Goal: Task Accomplishment & Management: Use online tool/utility

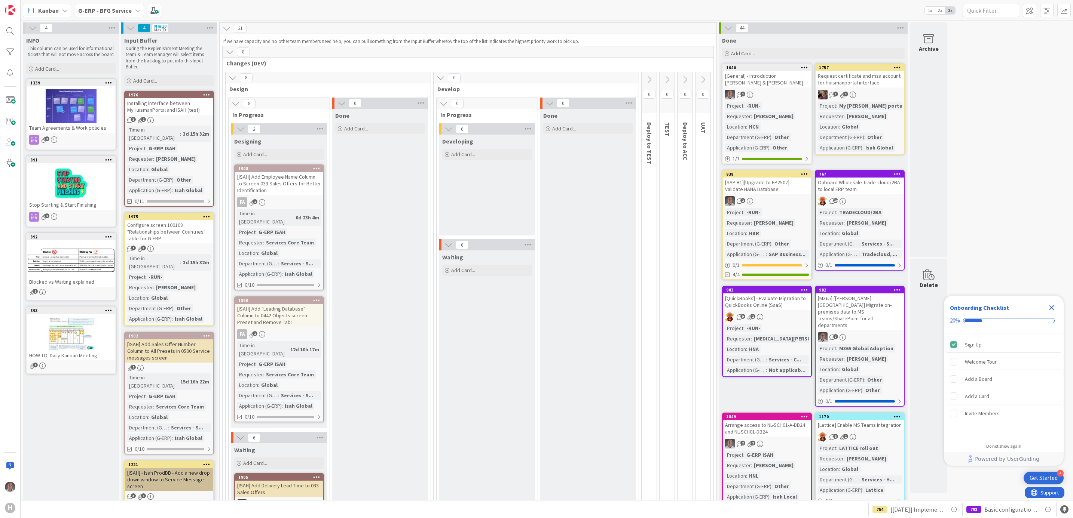
click at [1051, 310] on icon "Close Checklist" at bounding box center [1051, 307] width 9 height 9
click at [172, 114] on div "Installing interface between MyHuismanPortal and ISAH (test)" at bounding box center [169, 106] width 88 height 16
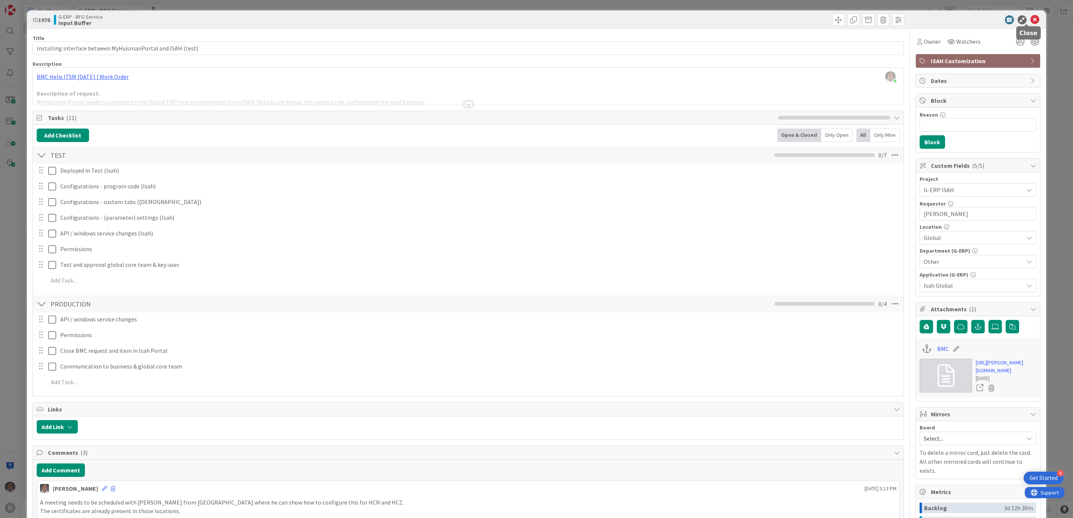
click at [1030, 21] on icon at bounding box center [1034, 19] width 9 height 9
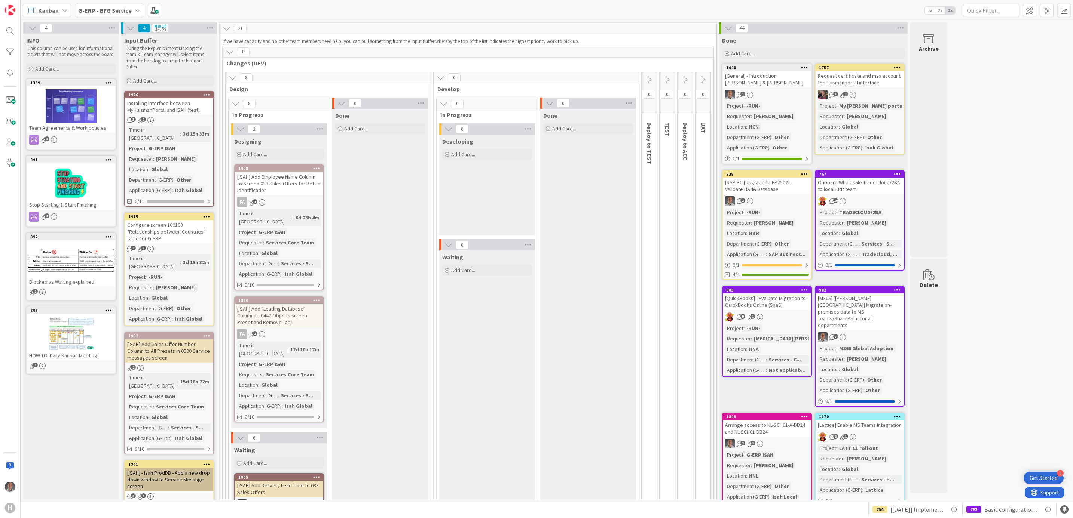
click at [113, 7] on b "G-ERP - BFG Service" at bounding box center [104, 10] width 53 height 7
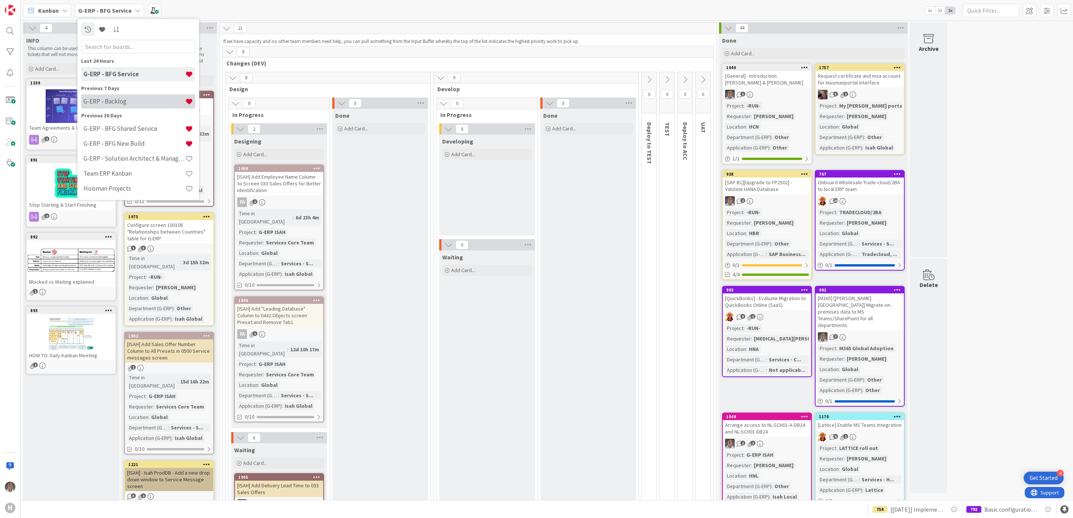
click at [135, 98] on h4 "G-ERP - Backlog" at bounding box center [134, 101] width 102 height 7
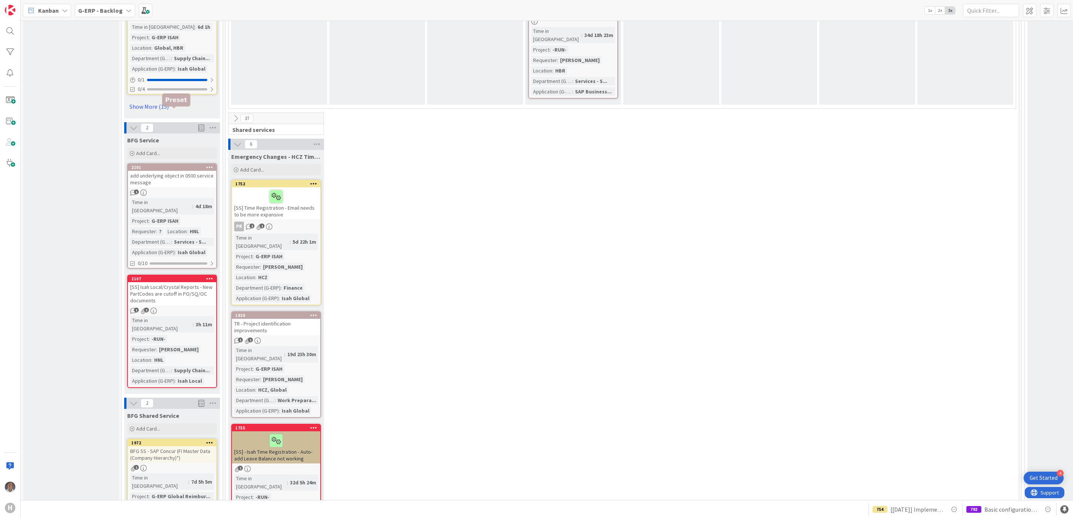
scroll to position [1122, 0]
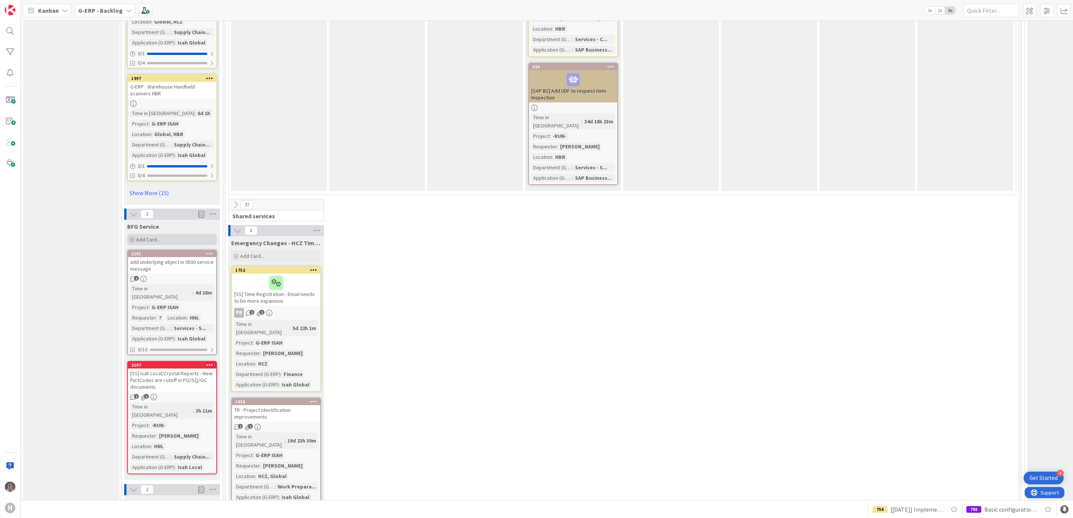
click at [154, 236] on span "Add Card..." at bounding box center [148, 239] width 24 height 7
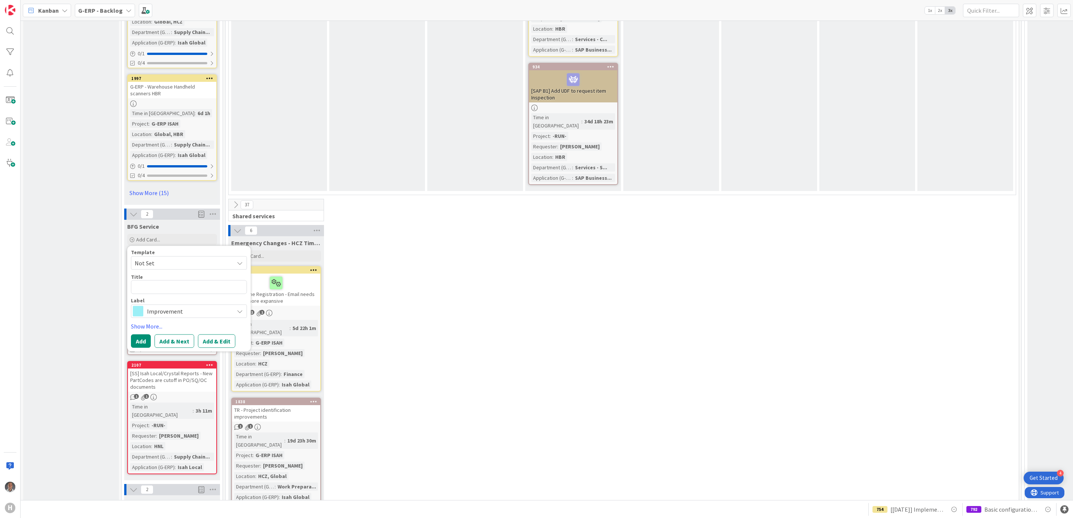
type textarea "x"
type textarea "]"
type textarea "x"
type textarea "]SA"
type textarea "x"
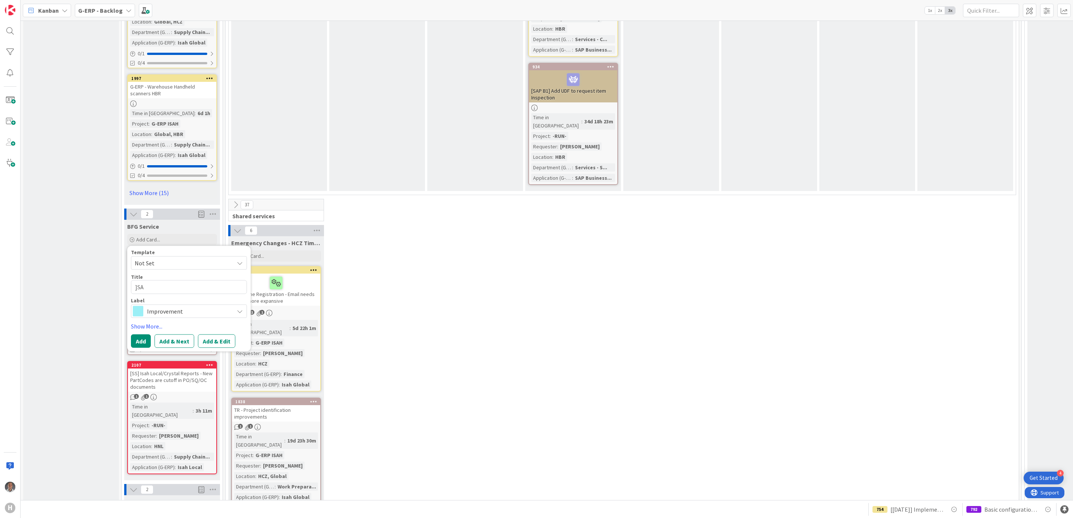
type textarea "]SAP"
type textarea "x"
type textarea "]SA"
type textarea "x"
type textarea "]S"
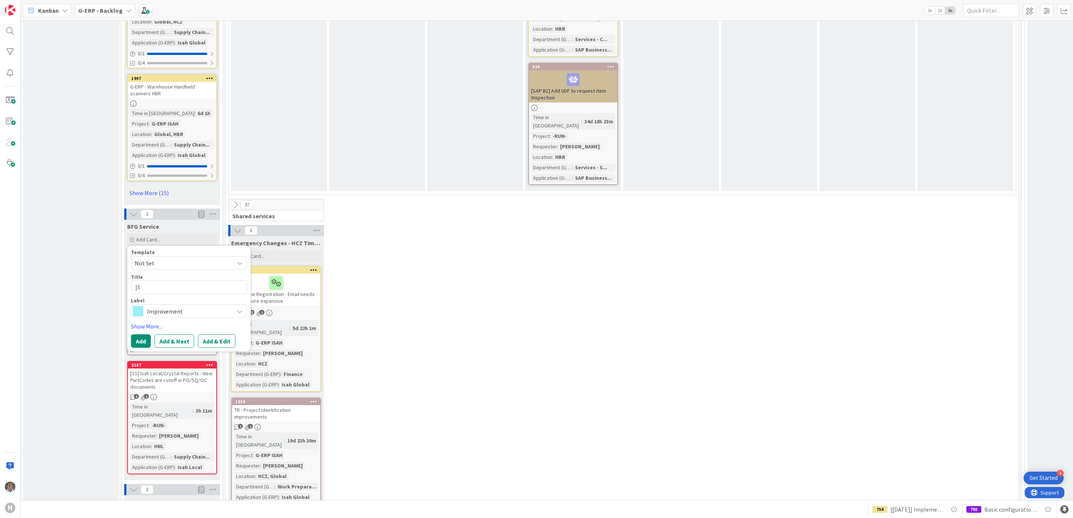
type textarea "x"
type textarea "]"
type textarea "x"
type textarea "["
type textarea "x"
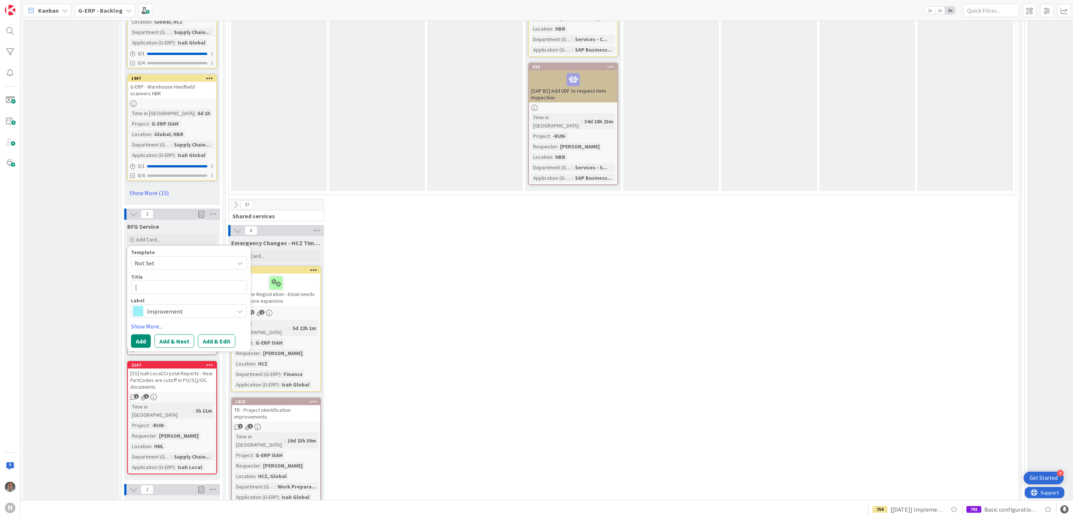
type textarea "[S"
type textarea "x"
type textarea "[SAP"
type textarea "x"
type textarea "[SAP"
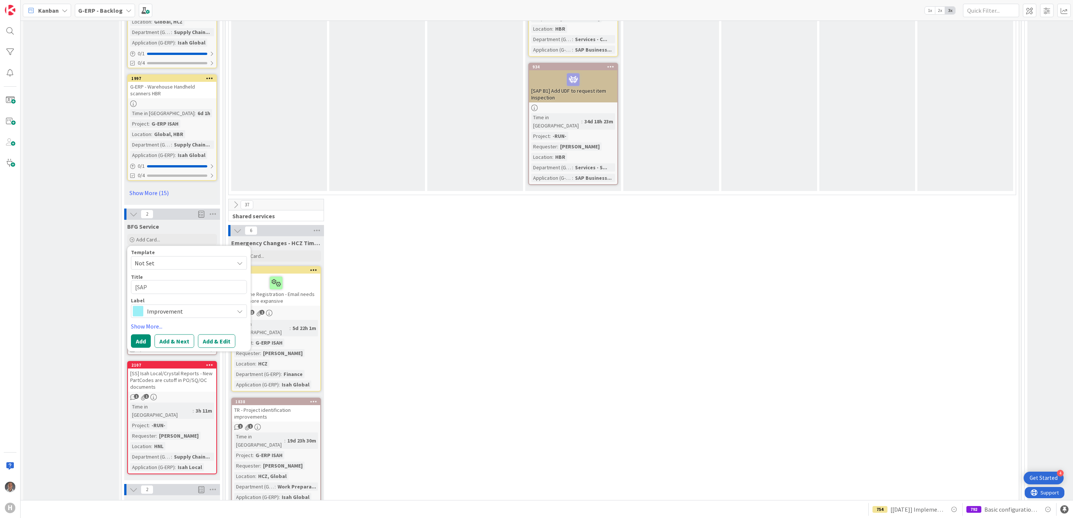
type textarea "x"
type textarea "[SAP B"
type textarea "x"
type textarea "[SAP B1"
type textarea "x"
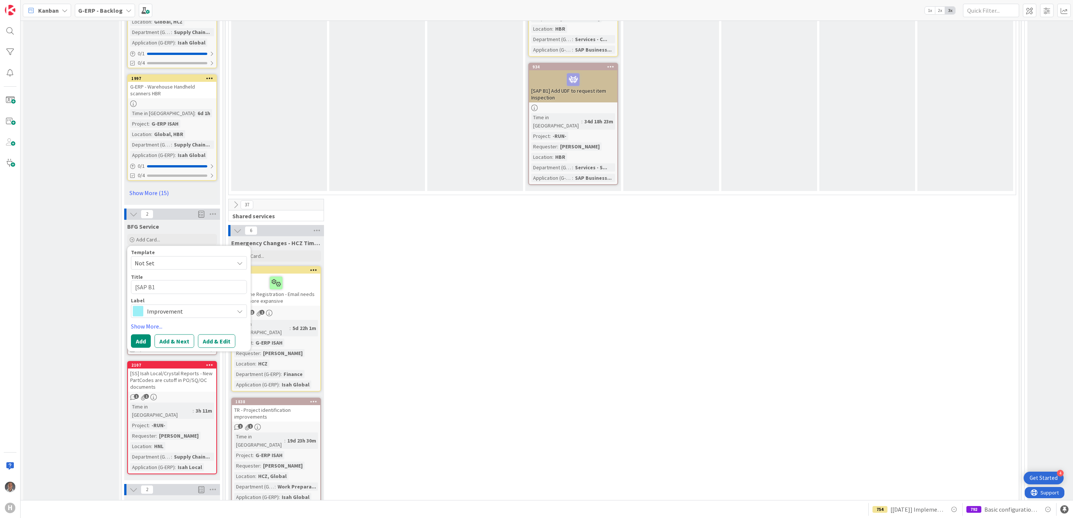
type textarea "[SAP B1]"
type textarea "x"
type textarea "[SAP B1]"
type textarea "x"
type textarea "[SAP B1] I"
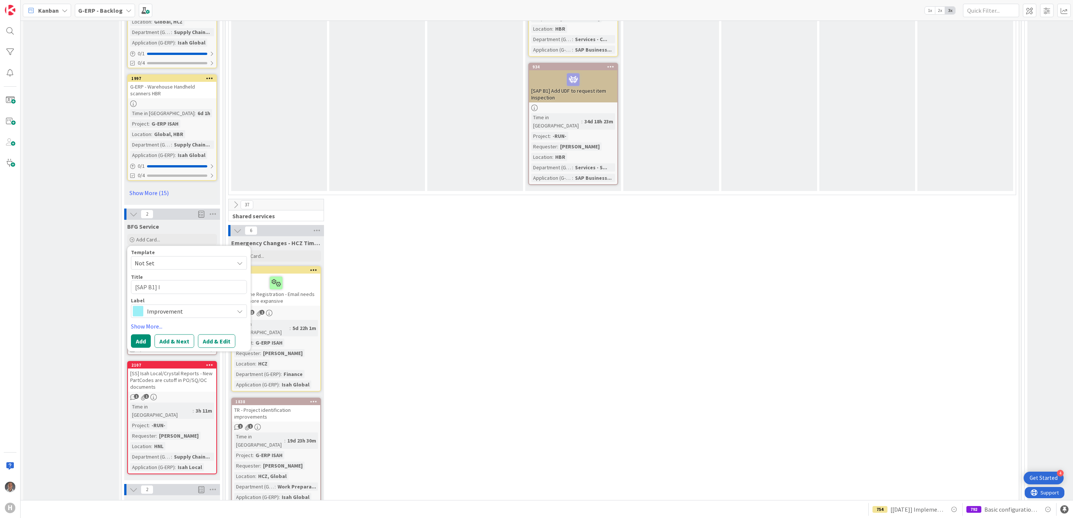
type textarea "x"
type textarea "[SAP B1] In"
type textarea "x"
type textarea "[SAP B1] Ins"
type textarea "x"
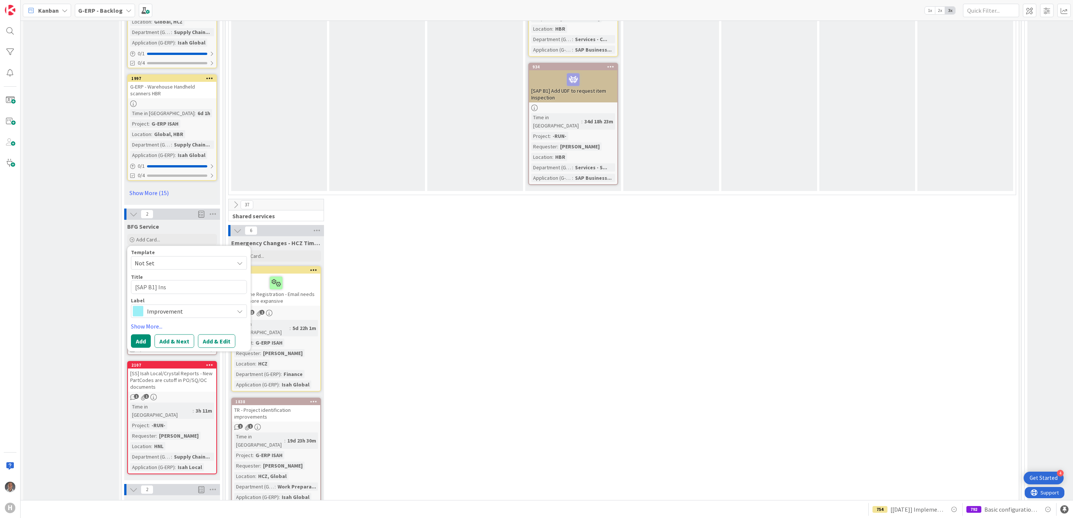
type textarea "[SAP B1] Inst"
type textarea "x"
type textarea "[SAP B1] Insta"
type textarea "x"
type textarea "[SAP B1] Instal"
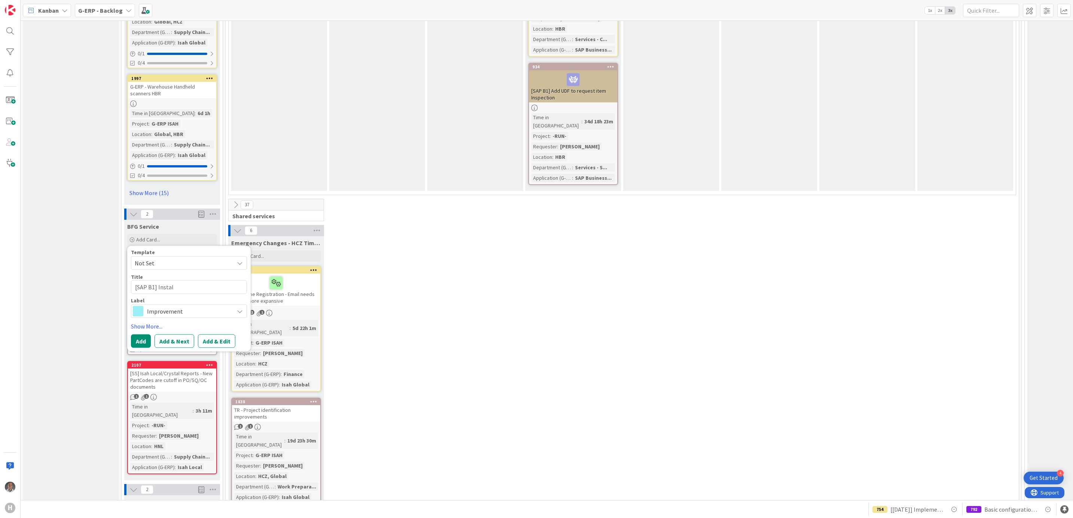
type textarea "x"
type textarea "[SAP B1] Install"
type textarea "x"
type textarea "[SAP B1] Install"
type textarea "x"
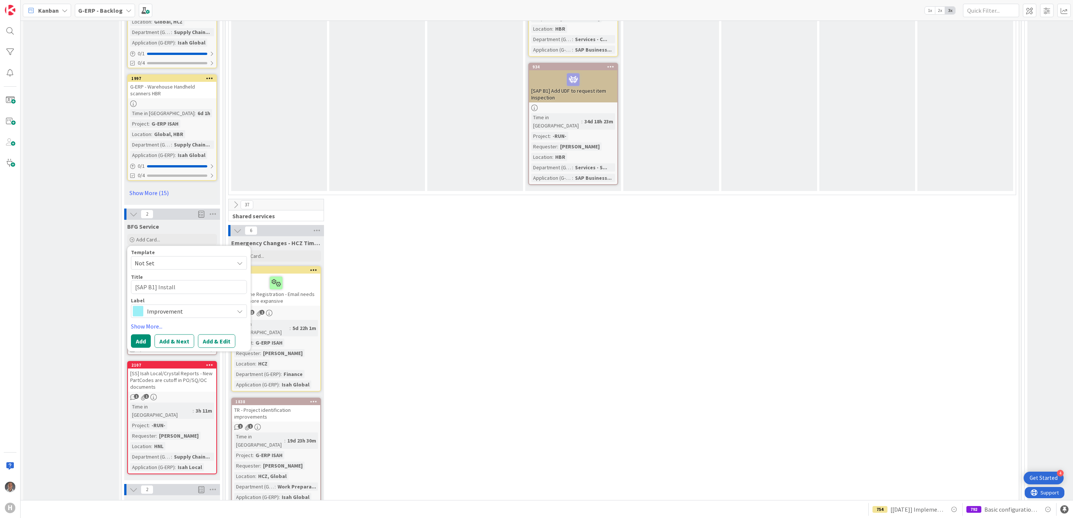
type textarea "[SAP B1] Install T"
type textarea "x"
type textarea "[SAP B1] Install Ta"
type textarea "x"
type textarea "[SAP B1] Install Tax"
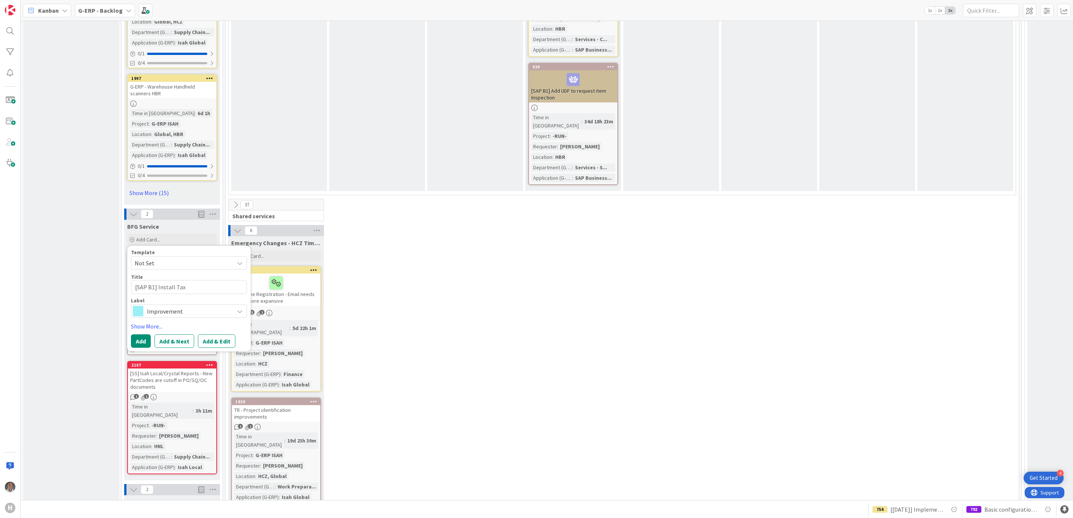
type textarea "x"
type textarea "[SAP B1] Install TaxH"
type textarea "x"
type textarea "[SAP B1] Install TaxHe"
type textarea "x"
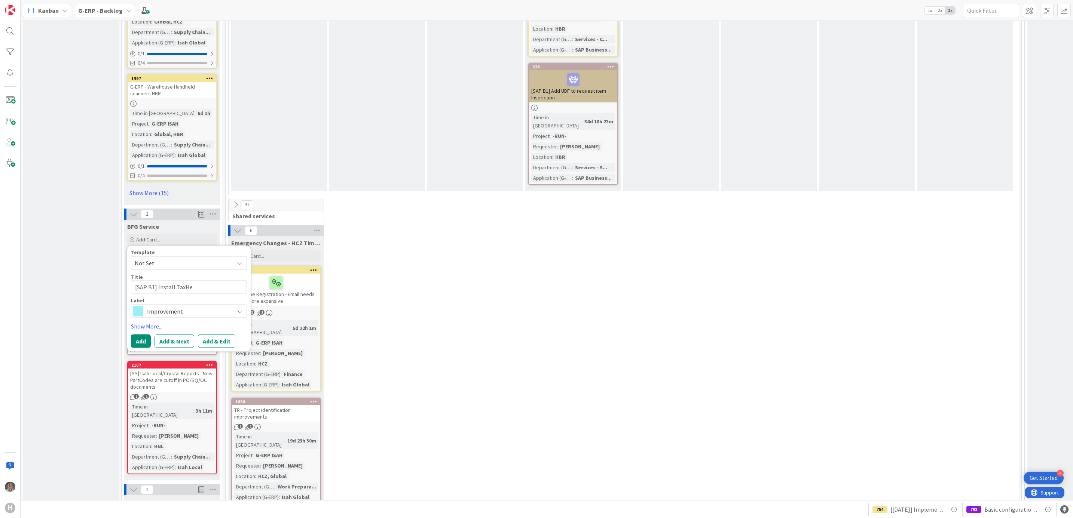
type textarea "[SAP B1] Install TaxHel"
type textarea "x"
type textarea "[SAP B1] Install TaxHelp"
type textarea "x"
type textarea "[SAP B1] Install TaxHelpe"
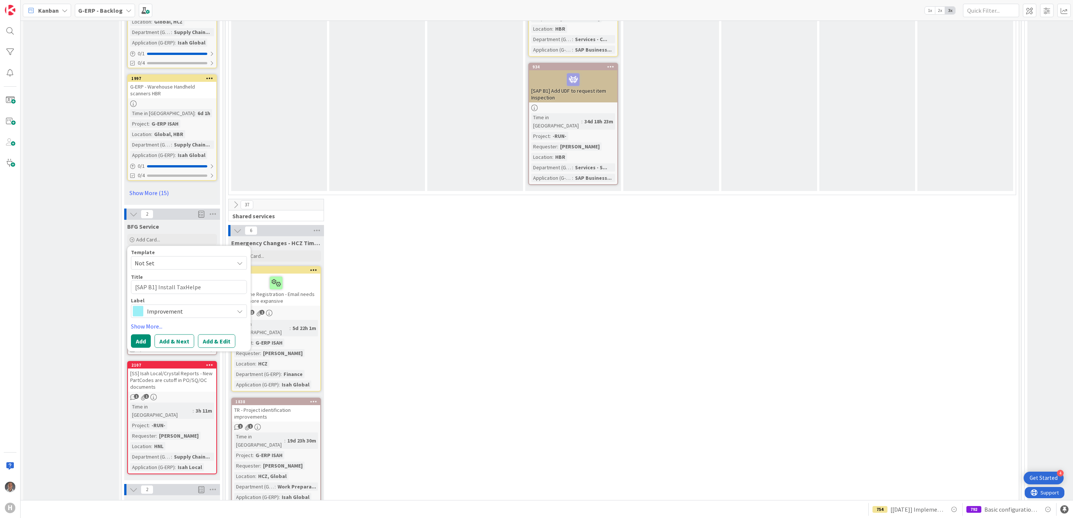
type textarea "x"
type textarea "[SAP B1] Install TaxHelper"
type textarea "x"
type textarea "[SAP B1] Install TaxHelper"
type textarea "x"
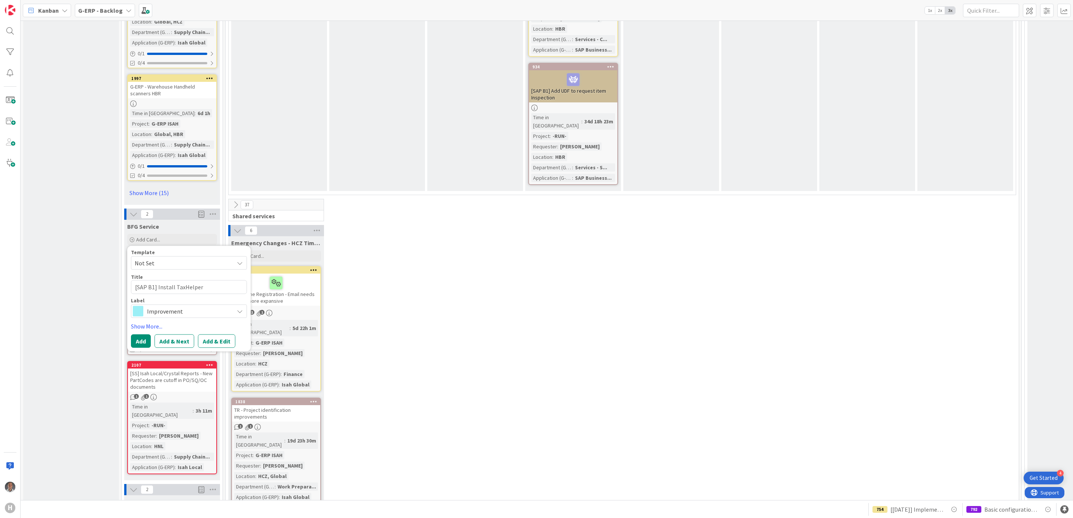
type textarea "[SAP B1] Install TaxHelper A"
type textarea "x"
type textarea "[SAP B1] Install TaxHelper Ad"
type textarea "x"
type textarea "[SAP B1] Install TaxHelper Add"
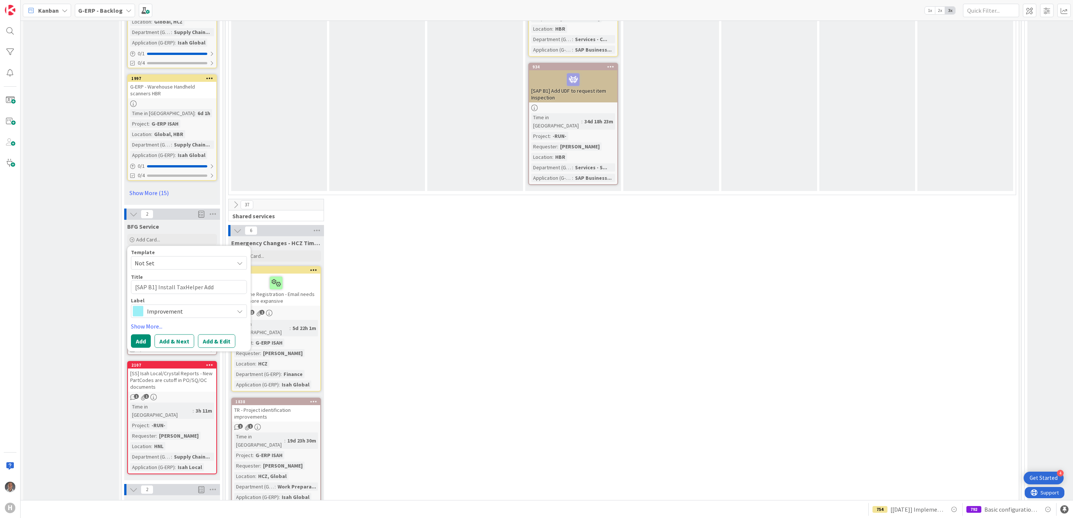
type textarea "x"
type textarea "[SAP B1] Install TaxHelper Addo"
type textarea "x"
type textarea "[SAP B1] Install TaxHelper Addon"
click at [184, 306] on span "Improvement" at bounding box center [188, 311] width 83 height 10
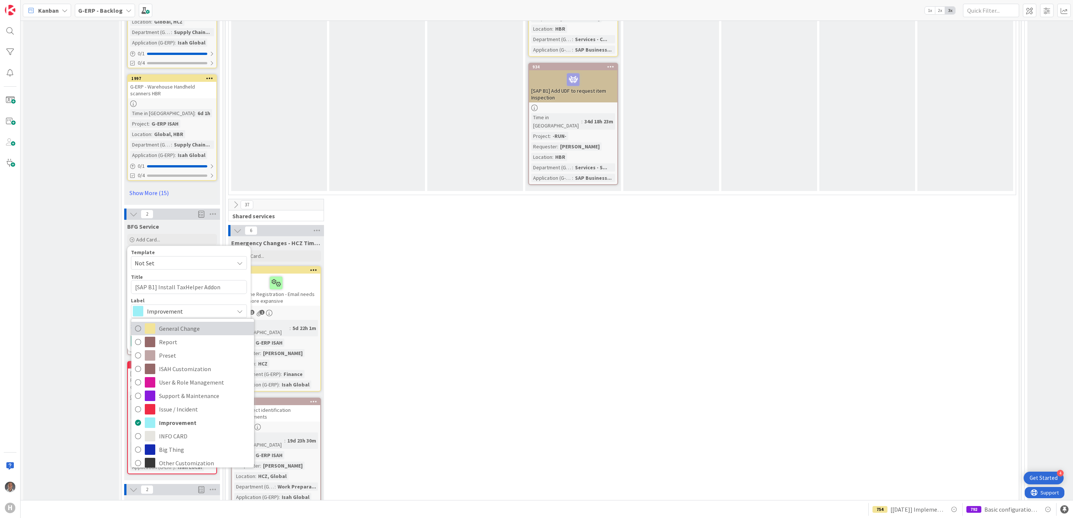
click at [187, 323] on span "General Change" at bounding box center [204, 328] width 91 height 11
type textarea "x"
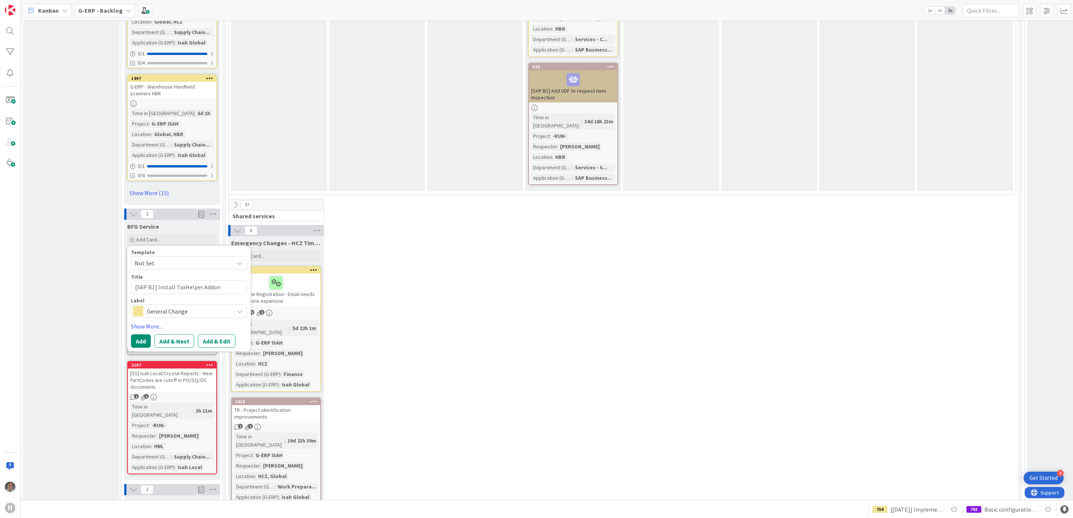
click at [214, 335] on button "Add & Edit" at bounding box center [216, 341] width 37 height 13
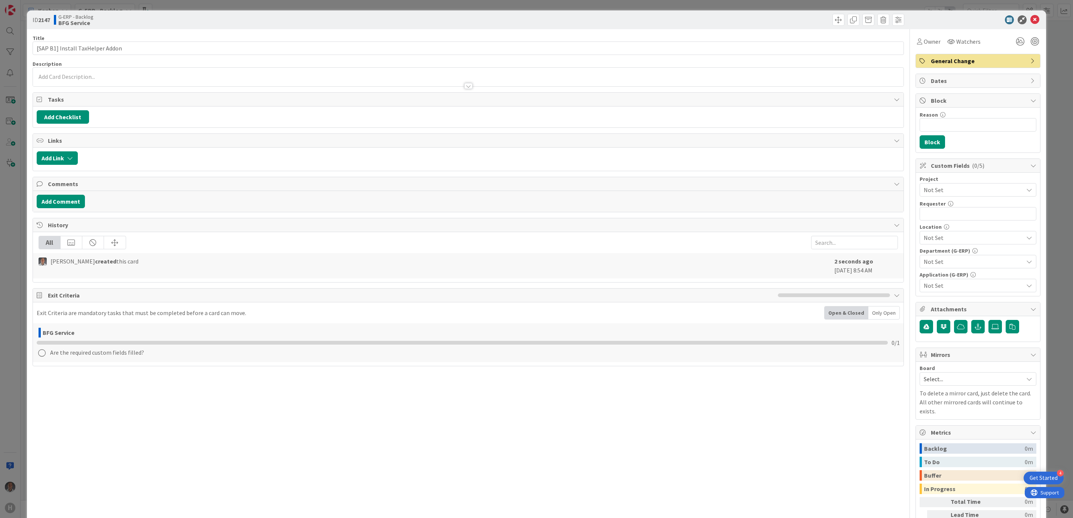
click at [939, 192] on span "Not Set" at bounding box center [971, 190] width 96 height 10
click at [953, 236] on span "-RUN-" at bounding box center [982, 234] width 98 height 11
click at [941, 215] on input "text" at bounding box center [977, 213] width 117 height 13
type input "[PERSON_NAME]"
click at [956, 242] on span "Not Set" at bounding box center [972, 237] width 99 height 9
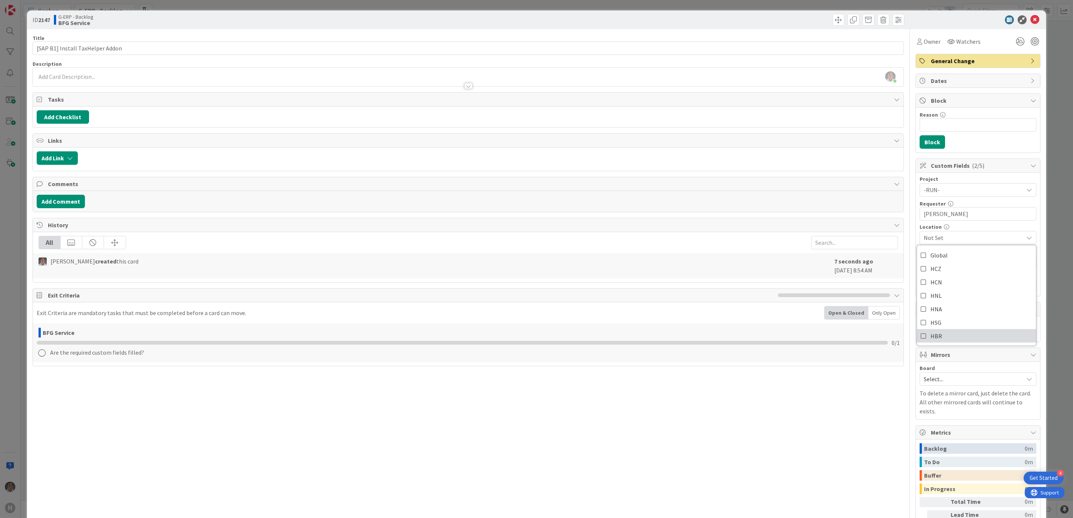
click at [938, 333] on link "HBR" at bounding box center [976, 335] width 119 height 13
click at [835, 384] on div "Title 32 / 128 [SAP B1] Install TaxHelper Addon Description [PERSON_NAME] just …" at bounding box center [468, 298] width 871 height 538
click at [924, 264] on span "Not Set" at bounding box center [972, 261] width 99 height 9
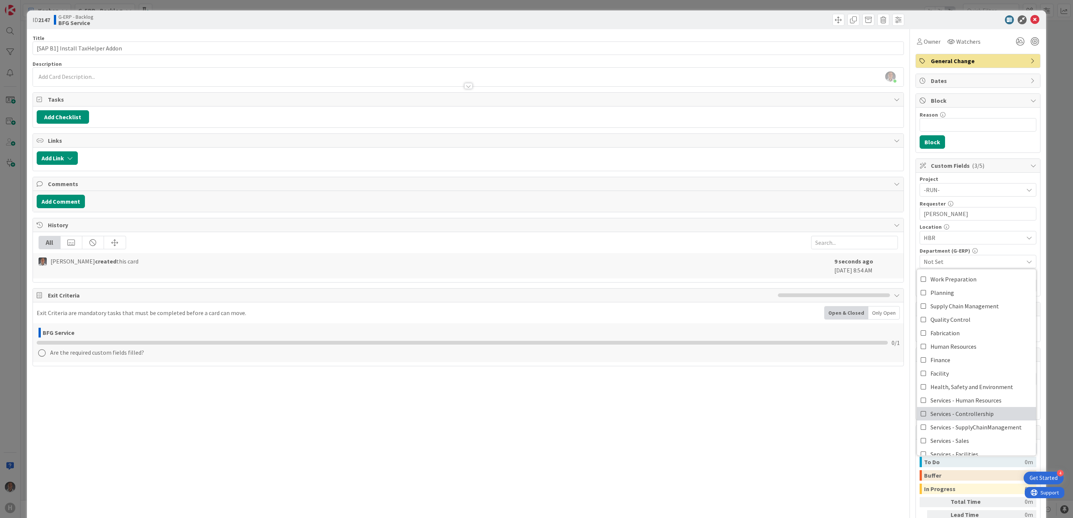
click at [959, 415] on span "Services - Controllership" at bounding box center [961, 413] width 63 height 11
click at [788, 445] on div "Title 32 / 128 [SAP B1] Install TaxHelper Addon Description [PERSON_NAME] just …" at bounding box center [468, 298] width 871 height 538
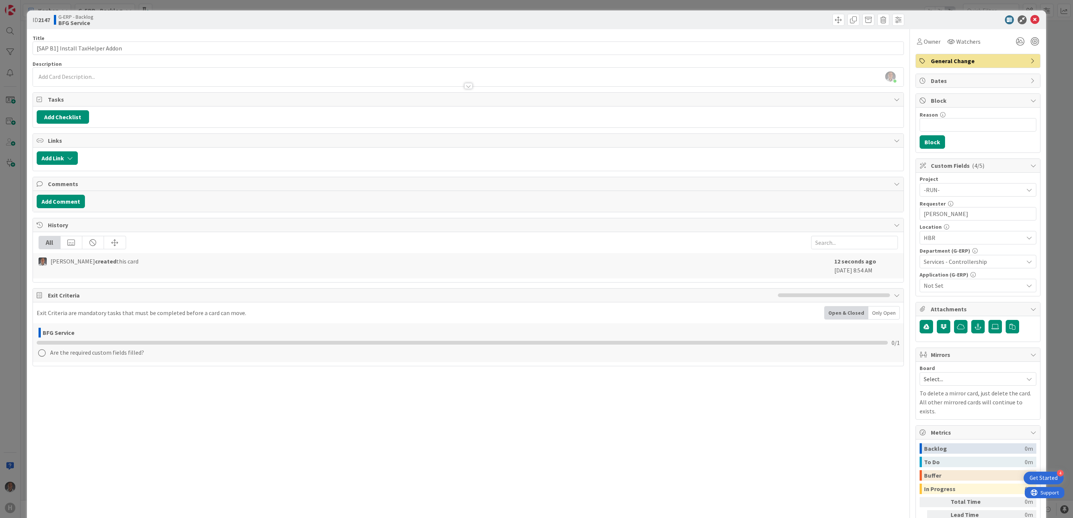
click at [929, 289] on span "Not Set" at bounding box center [972, 285] width 99 height 9
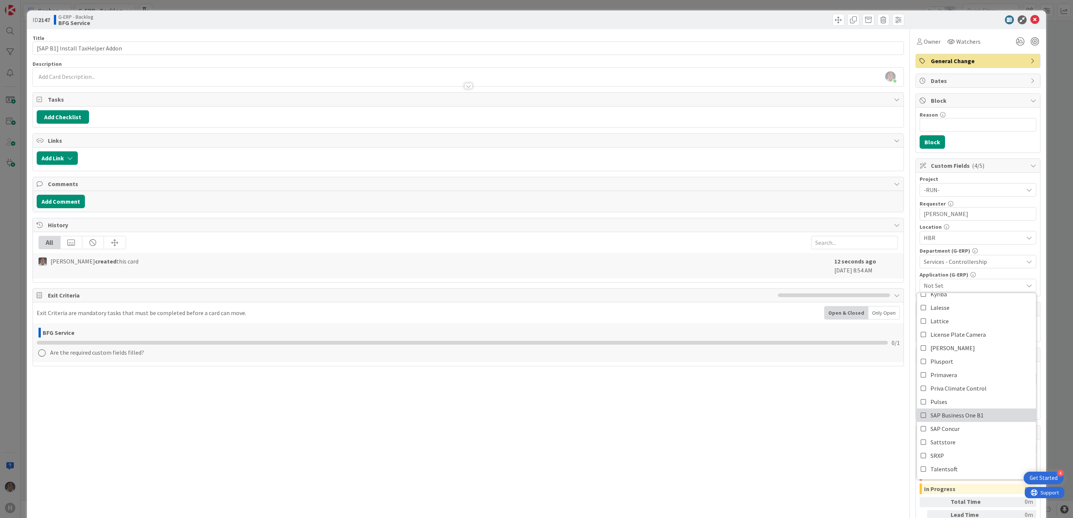
click at [960, 419] on span "SAP Business One B1" at bounding box center [956, 415] width 53 height 11
click at [801, 429] on div "Title 32 / 128 [SAP B1] Install TaxHelper Addon Description [PERSON_NAME] just …" at bounding box center [468, 298] width 871 height 538
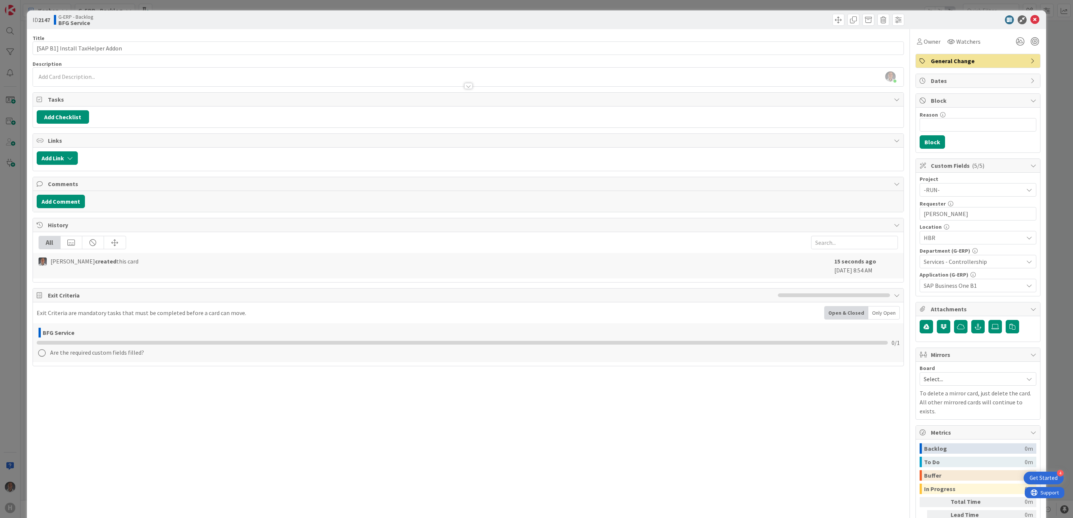
click at [109, 85] on div at bounding box center [468, 83] width 871 height 8
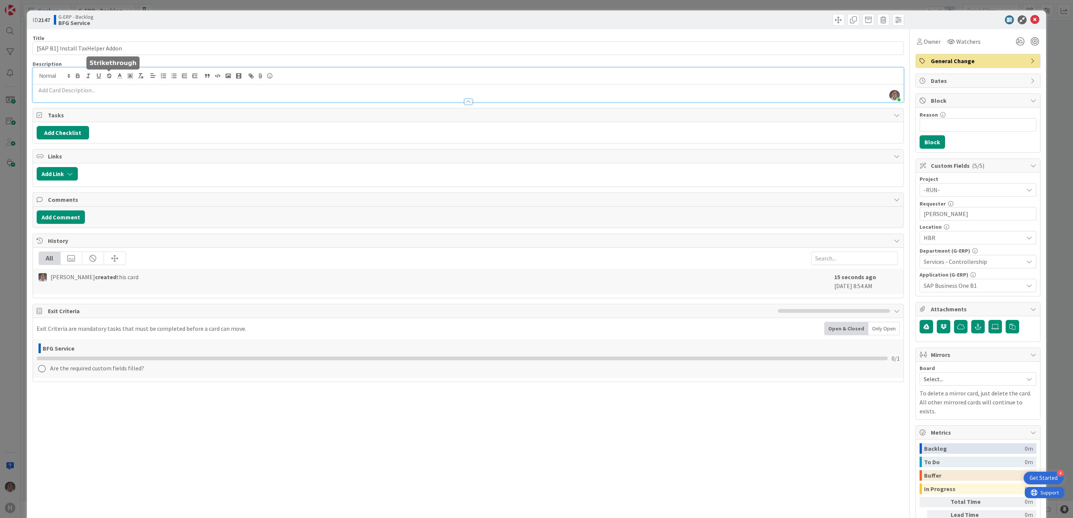
click at [111, 88] on p at bounding box center [468, 90] width 863 height 9
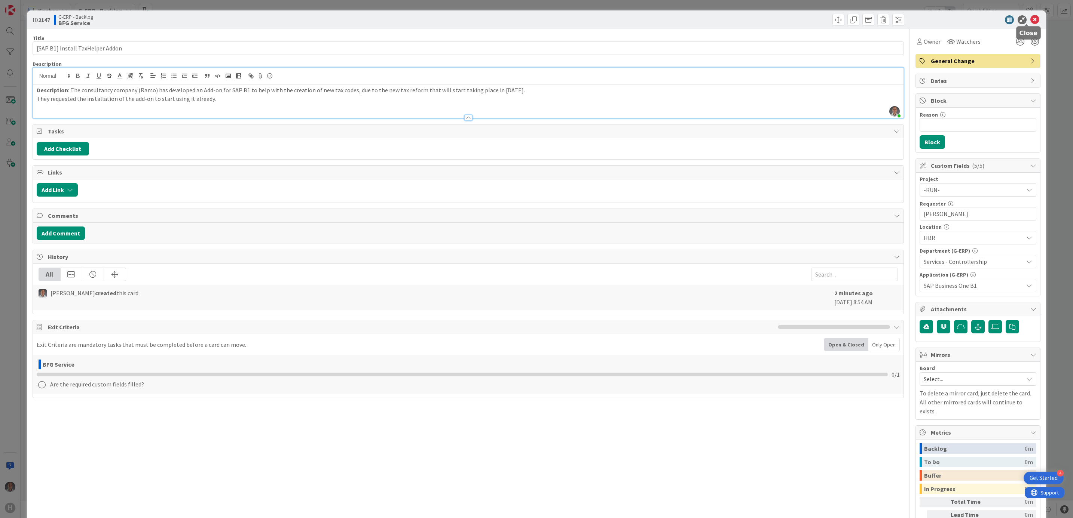
click at [1030, 15] on icon at bounding box center [1034, 19] width 9 height 9
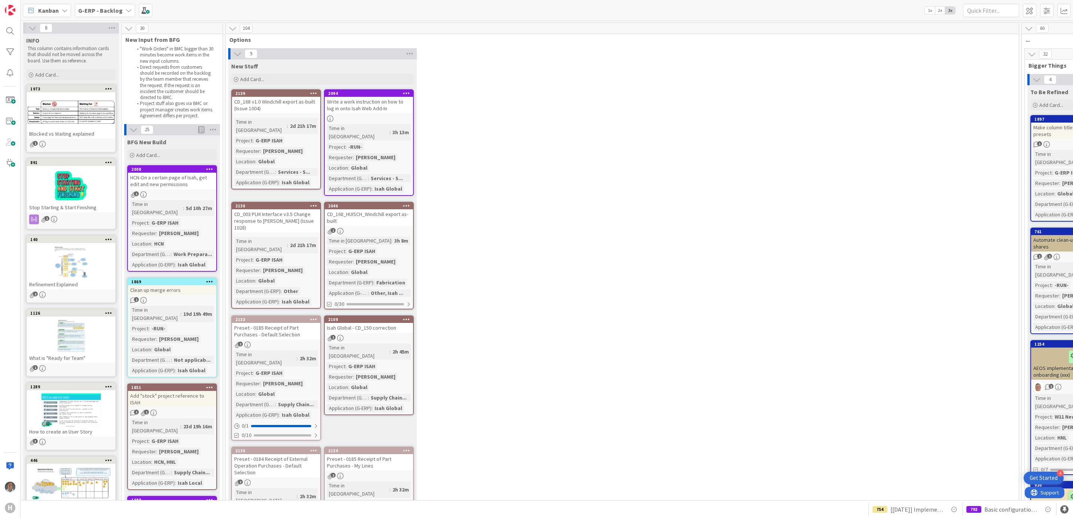
click at [91, 9] on b "G-ERP - Backlog" at bounding box center [100, 10] width 45 height 7
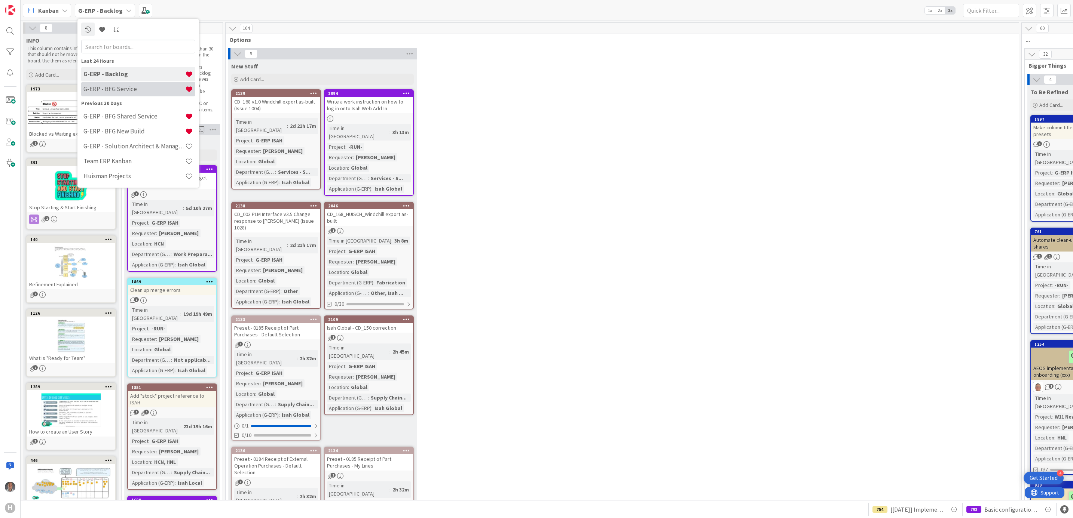
click at [138, 85] on h4 "G-ERP - BFG Service" at bounding box center [134, 88] width 102 height 7
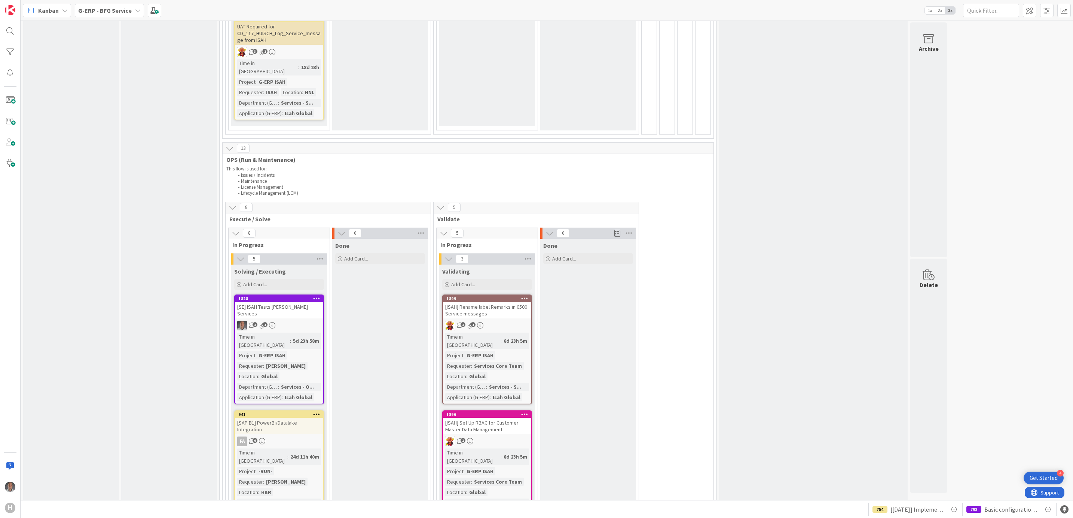
scroll to position [1346, 0]
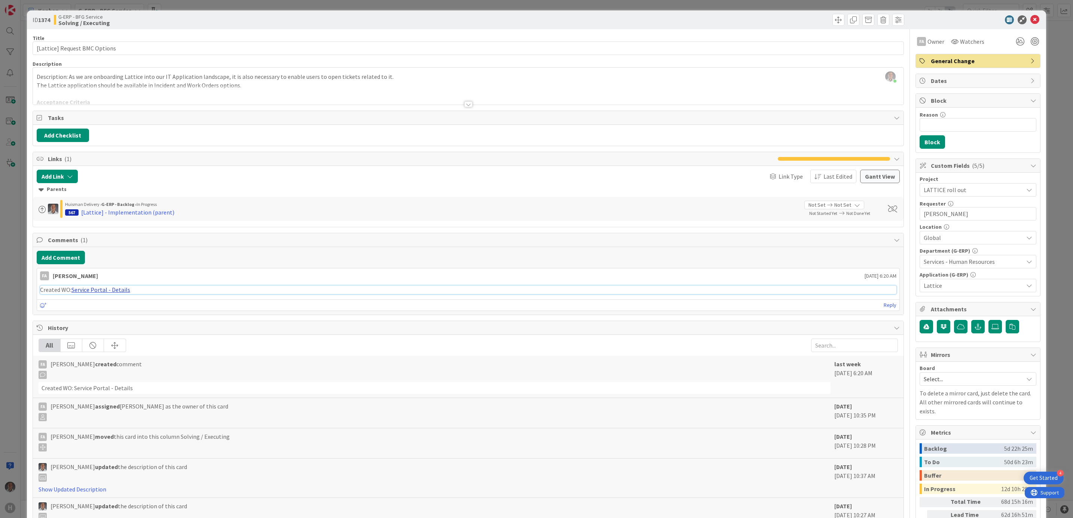
click at [116, 290] on link "Service Portal - Details" at bounding box center [100, 289] width 59 height 7
click at [457, 109] on div "Title 29 / 128 [Lattice] Request BMC Options Description [PERSON_NAME] just joi…" at bounding box center [468, 309] width 871 height 561
click at [464, 105] on div at bounding box center [468, 104] width 8 height 6
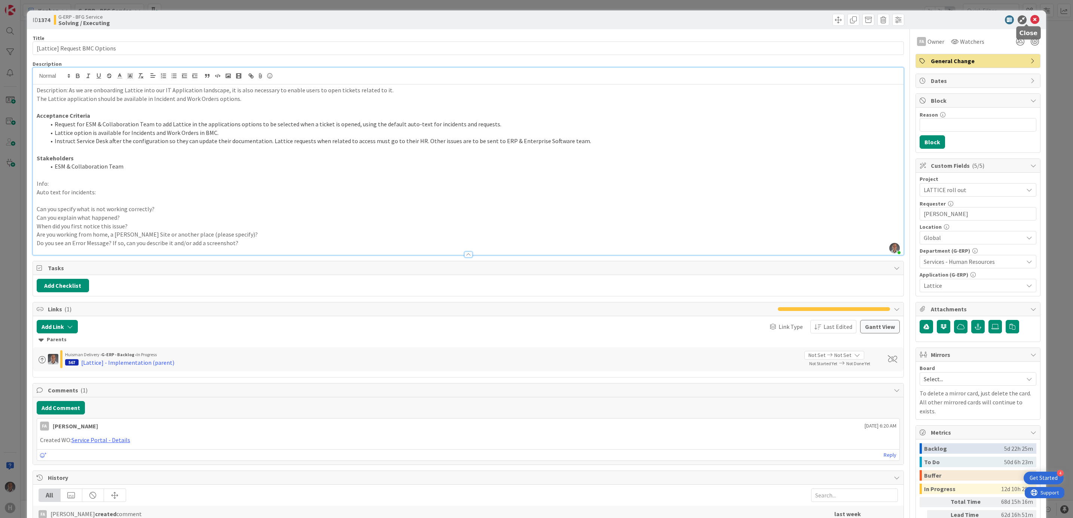
click at [1030, 19] on icon at bounding box center [1034, 19] width 9 height 9
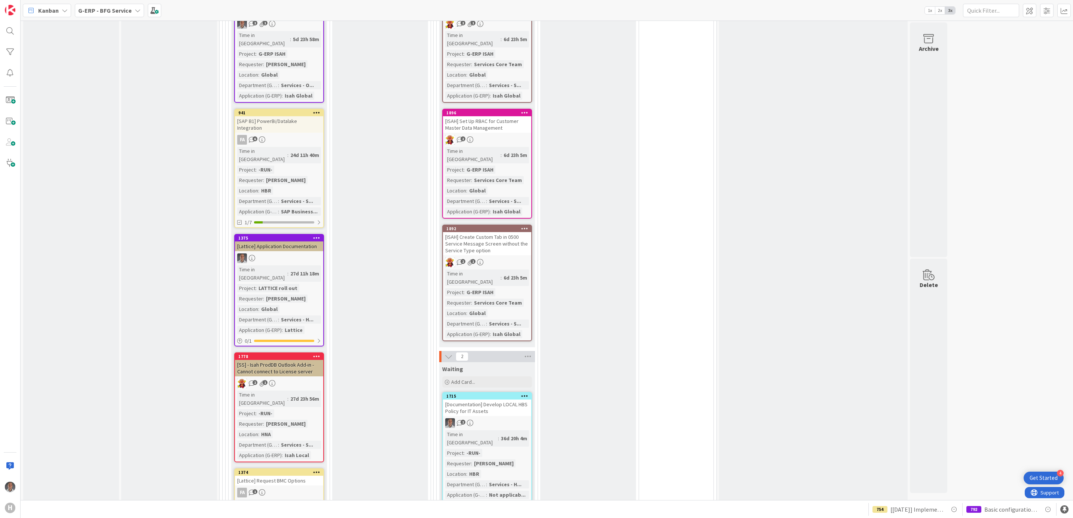
click at [319, 469] on div "1374" at bounding box center [279, 472] width 88 height 7
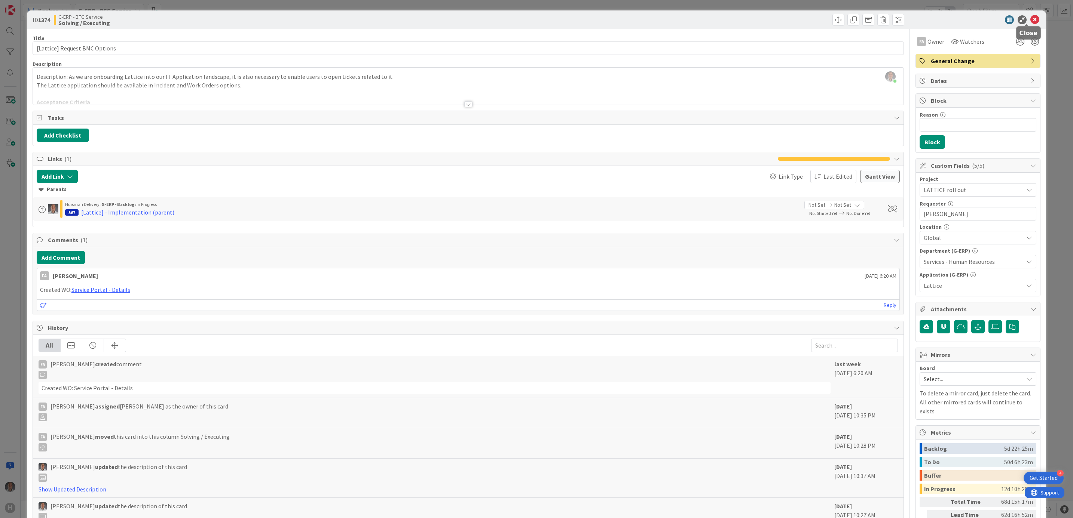
click at [1030, 18] on icon at bounding box center [1034, 19] width 9 height 9
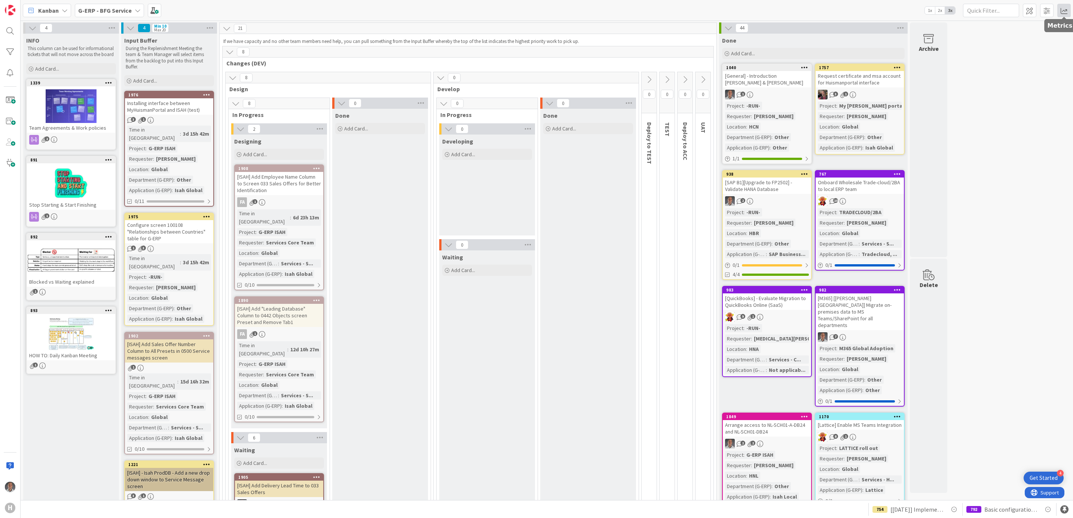
click at [1063, 11] on span at bounding box center [1063, 10] width 13 height 13
click at [128, 13] on b "G-ERP - BFG Service" at bounding box center [104, 10] width 53 height 7
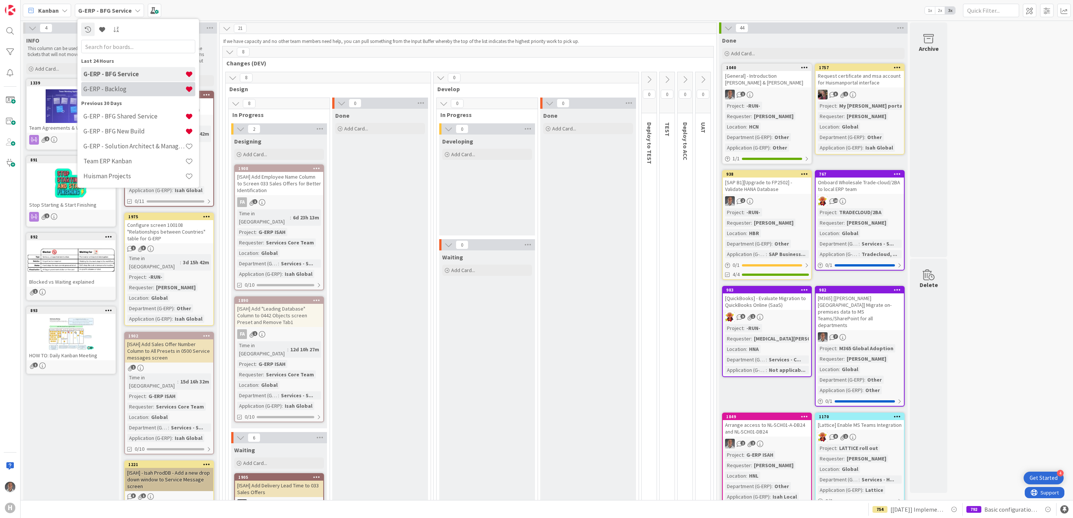
click at [121, 86] on h4 "G-ERP - Backlog" at bounding box center [134, 88] width 102 height 7
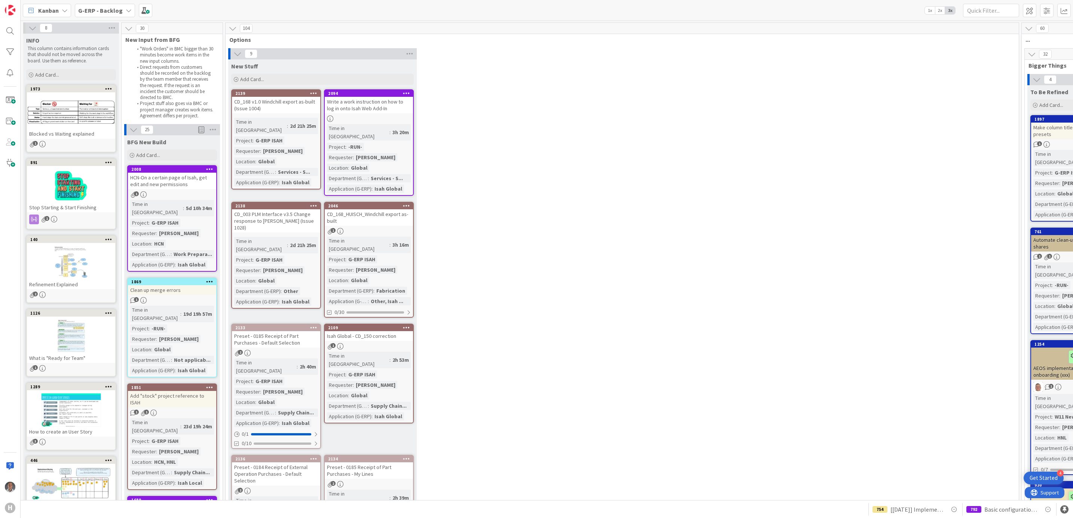
click at [114, 13] on b "G-ERP - Backlog" at bounding box center [100, 10] width 45 height 7
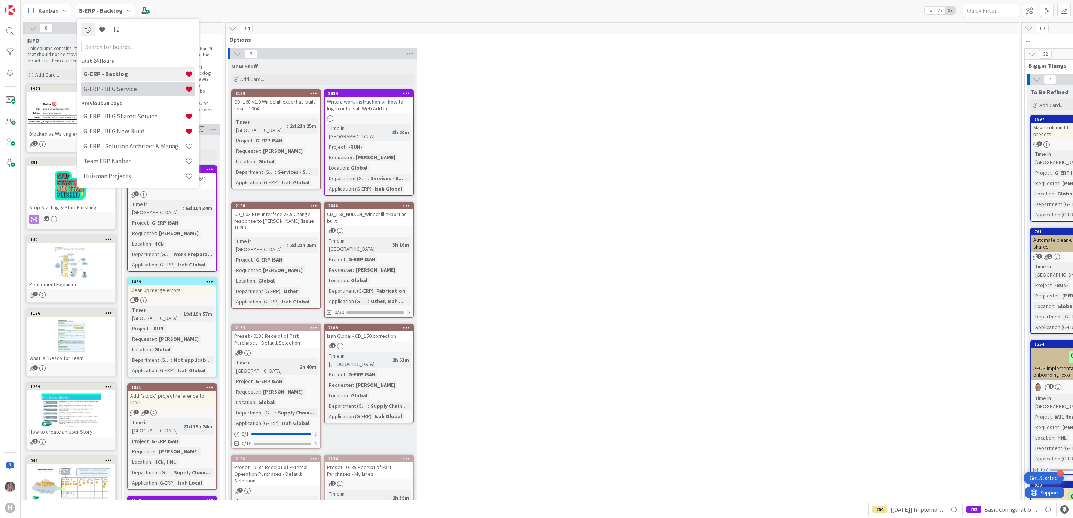
click at [113, 85] on h4 "G-ERP - BFG Service" at bounding box center [134, 88] width 102 height 7
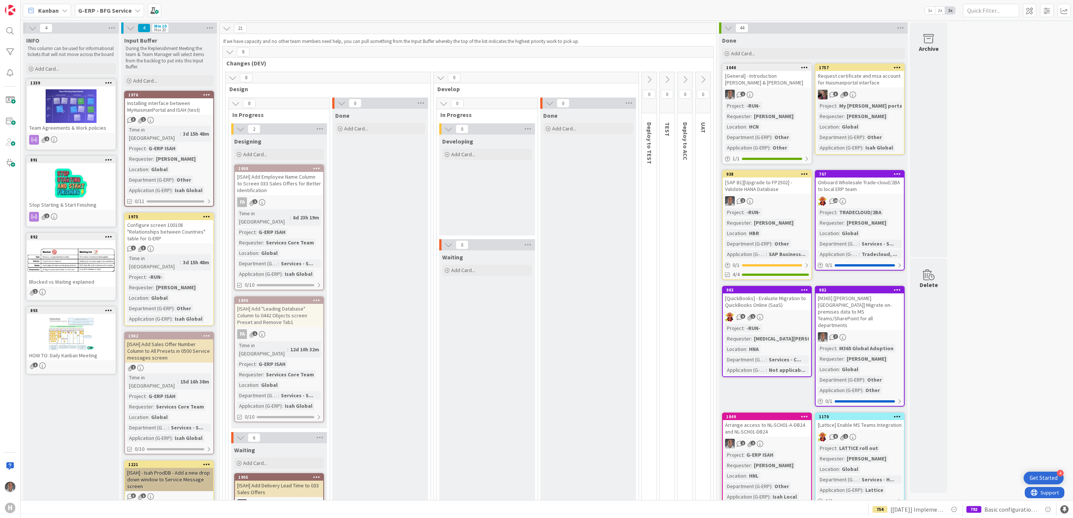
click at [110, 6] on span "G-ERP - BFG Service" at bounding box center [104, 10] width 53 height 9
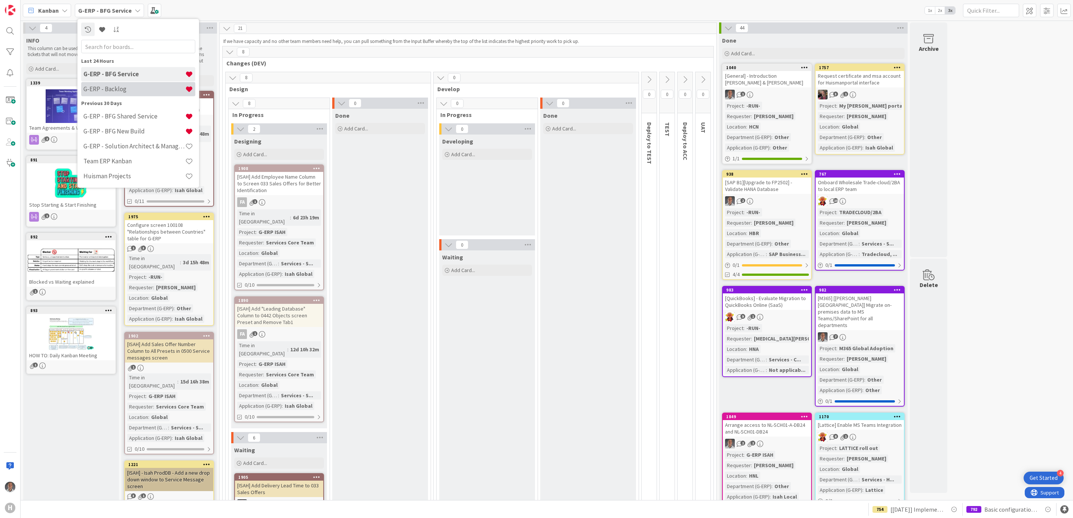
click at [120, 89] on h4 "G-ERP - Backlog" at bounding box center [134, 88] width 102 height 7
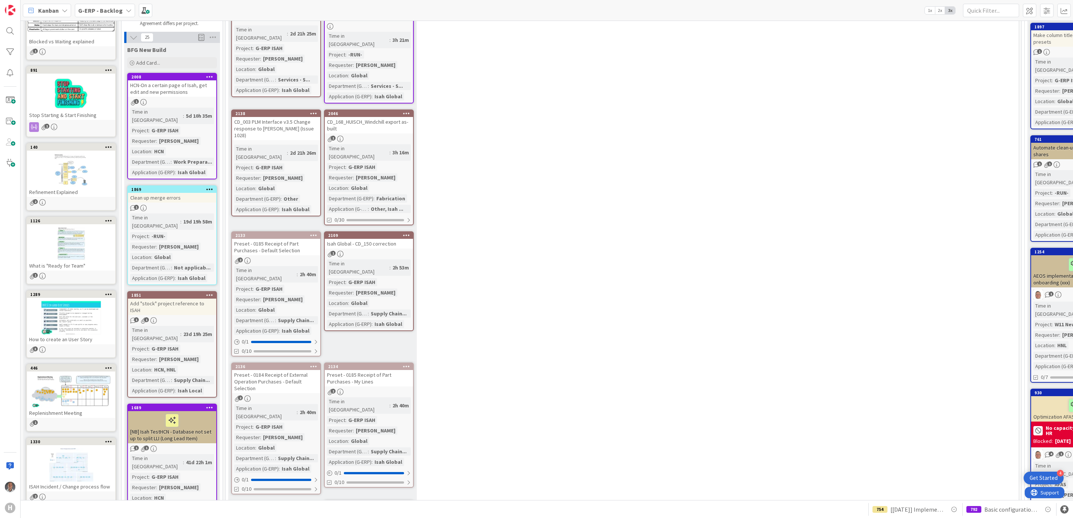
scroll to position [56, 0]
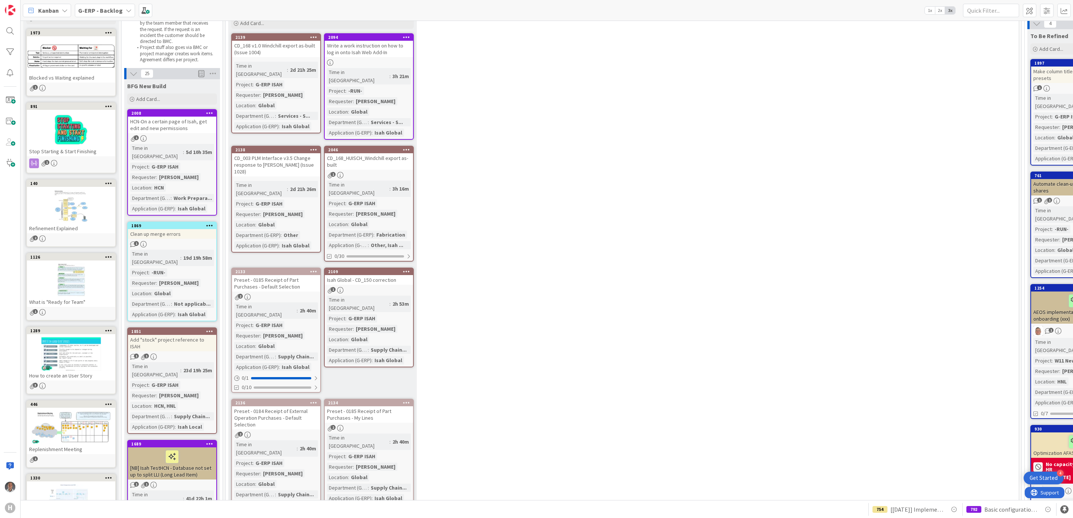
click at [291, 112] on div "Services - S..." at bounding box center [294, 116] width 36 height 8
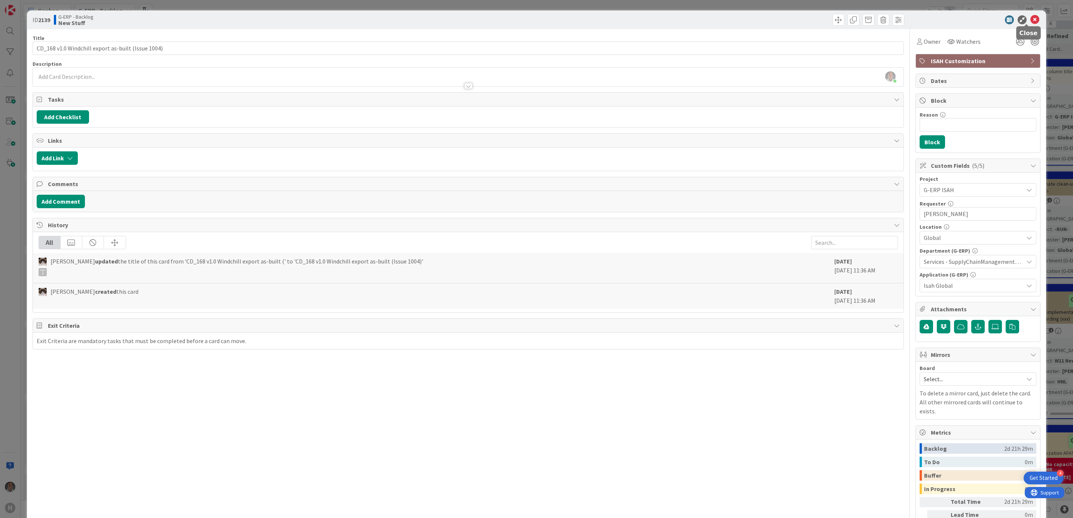
click at [1030, 19] on icon at bounding box center [1034, 19] width 9 height 9
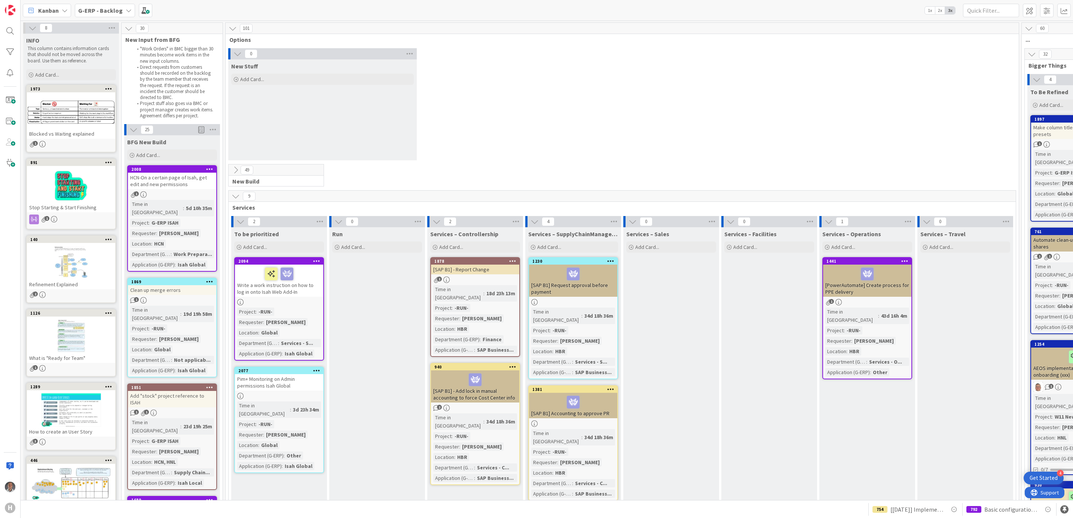
click at [117, 12] on b "G-ERP - Backlog" at bounding box center [100, 10] width 45 height 7
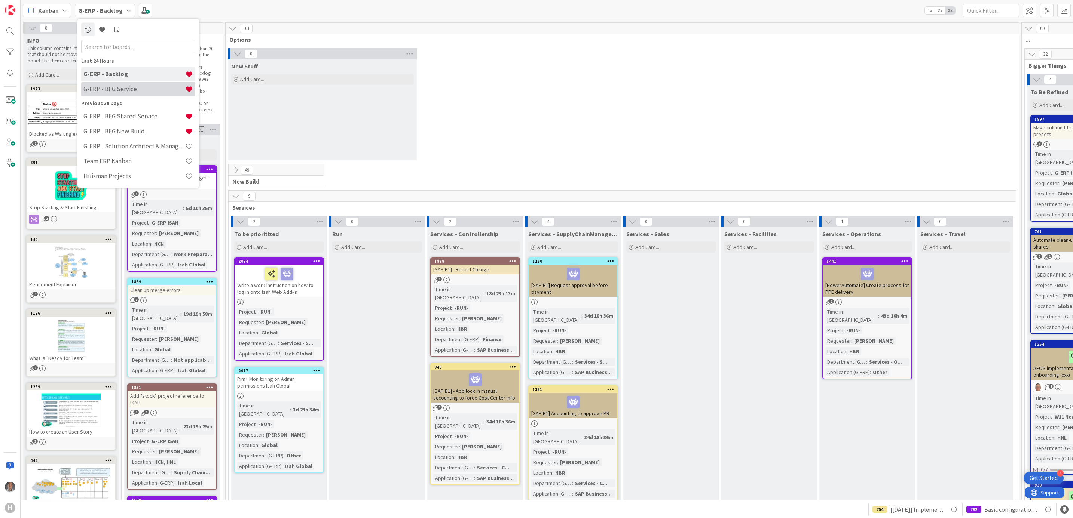
click at [127, 84] on div "G-ERP - BFG Service" at bounding box center [138, 89] width 114 height 14
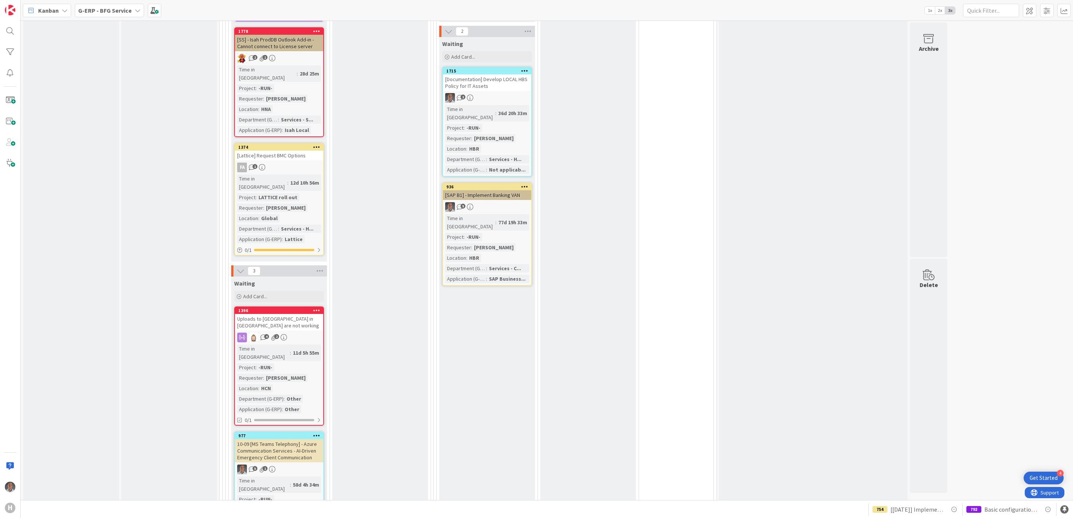
scroll to position [1478, 0]
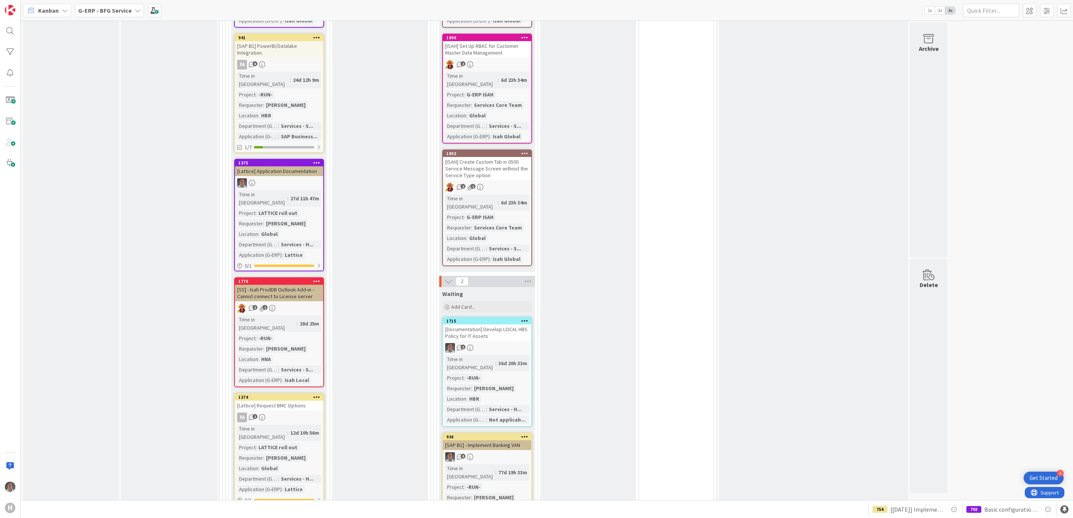
click at [295, 285] on div "[SS] - Isah ProdDB Outlook Add-in - Cannot connect to License server" at bounding box center [279, 293] width 88 height 16
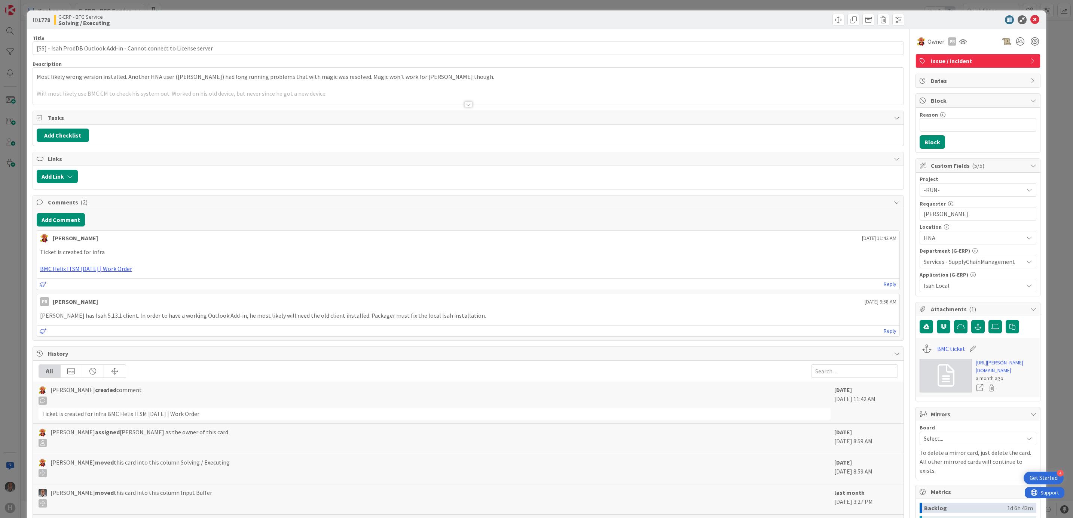
click at [467, 104] on div at bounding box center [468, 104] width 8 height 6
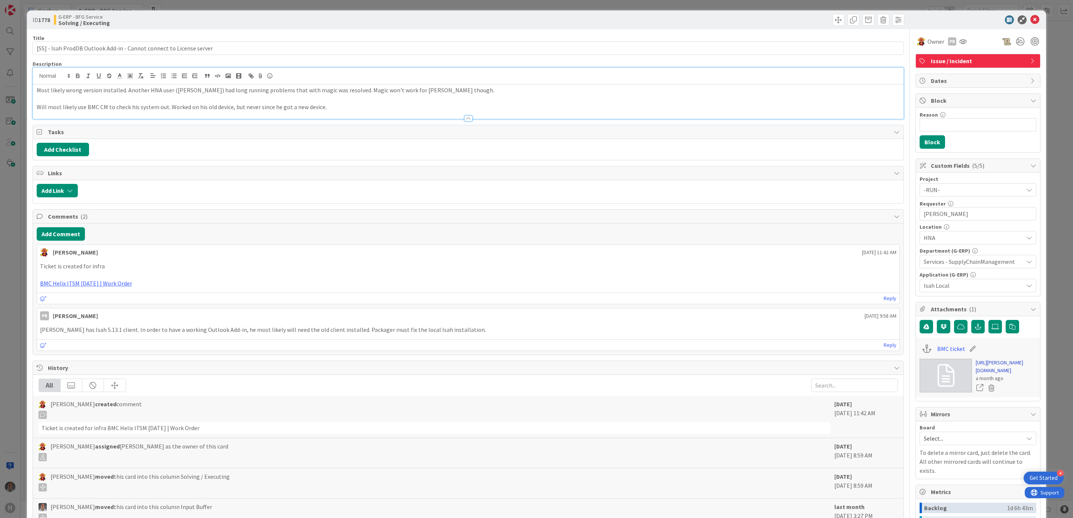
click at [994, 375] on link "[URL][PERSON_NAME][DOMAIN_NAME]" at bounding box center [1005, 367] width 61 height 16
click at [94, 287] on link "BMC Helix ITSM [DATE] | Work Order" at bounding box center [86, 283] width 92 height 7
click at [1031, 22] on div at bounding box center [974, 19] width 132 height 9
click at [1030, 20] on icon at bounding box center [1034, 19] width 9 height 9
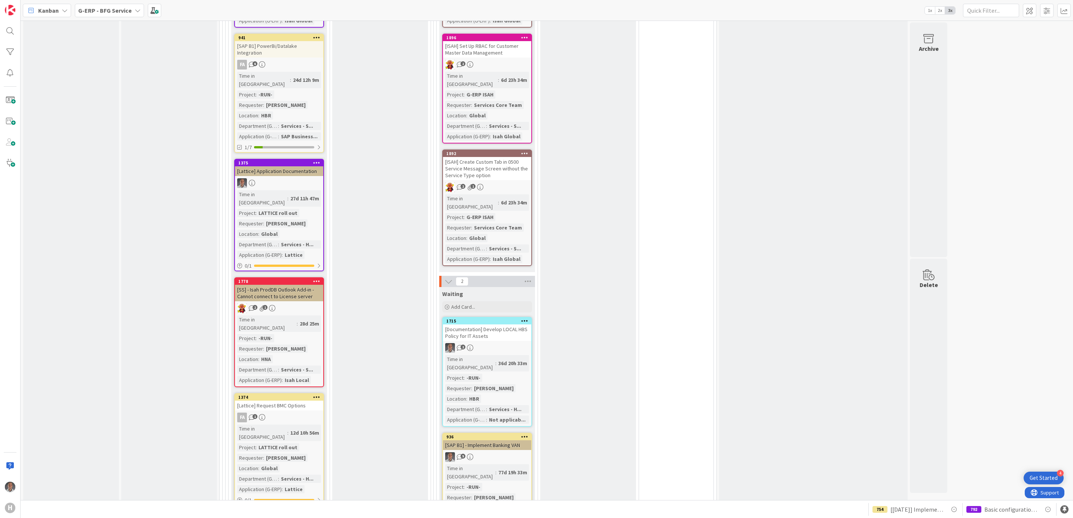
click at [302, 277] on div "1778 [SS] - Isah ProdDB Outlook Add-in - Cannot connect to License server 2 1 T…" at bounding box center [279, 332] width 90 height 110
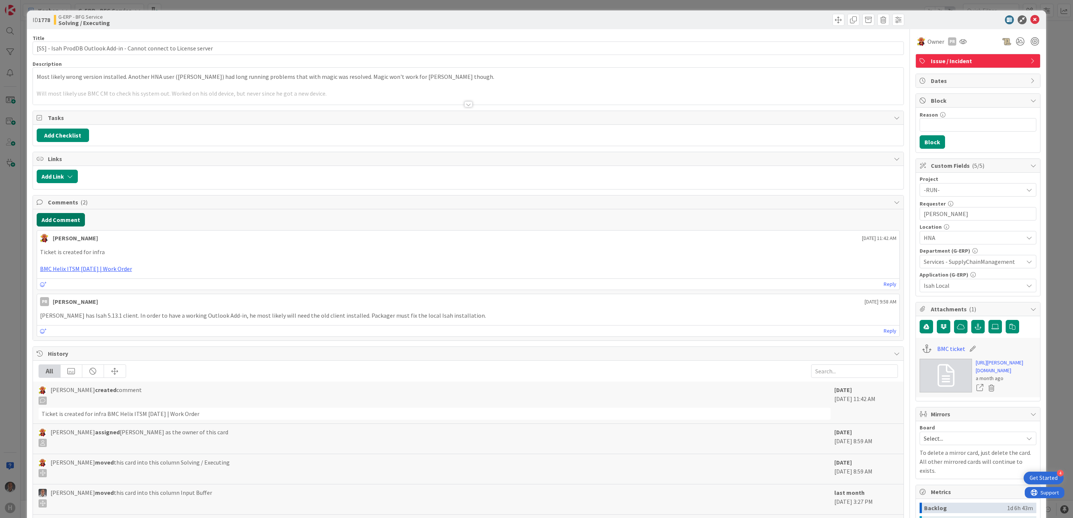
click at [76, 222] on button "Add Comment" at bounding box center [61, 219] width 48 height 13
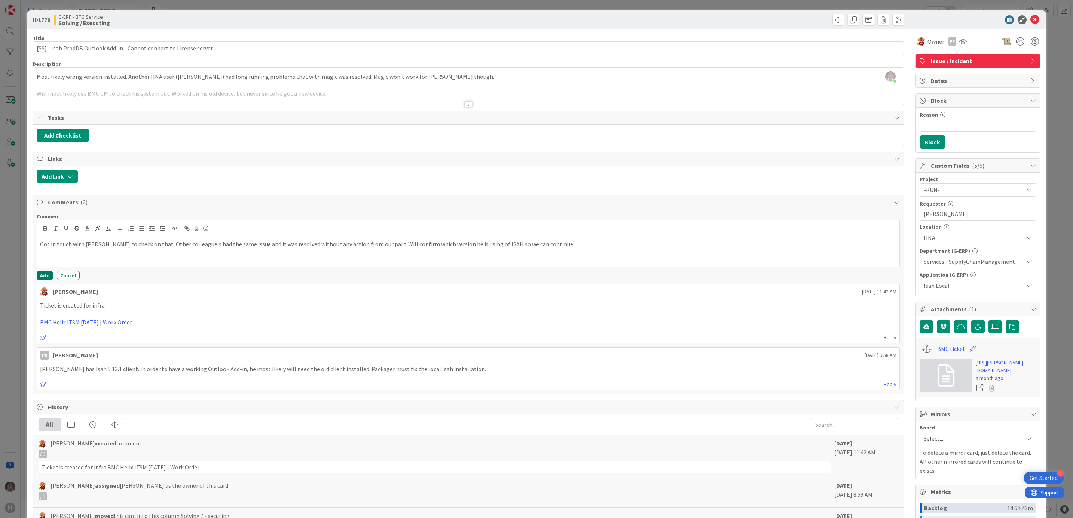
click at [42, 280] on button "Add" at bounding box center [45, 275] width 16 height 9
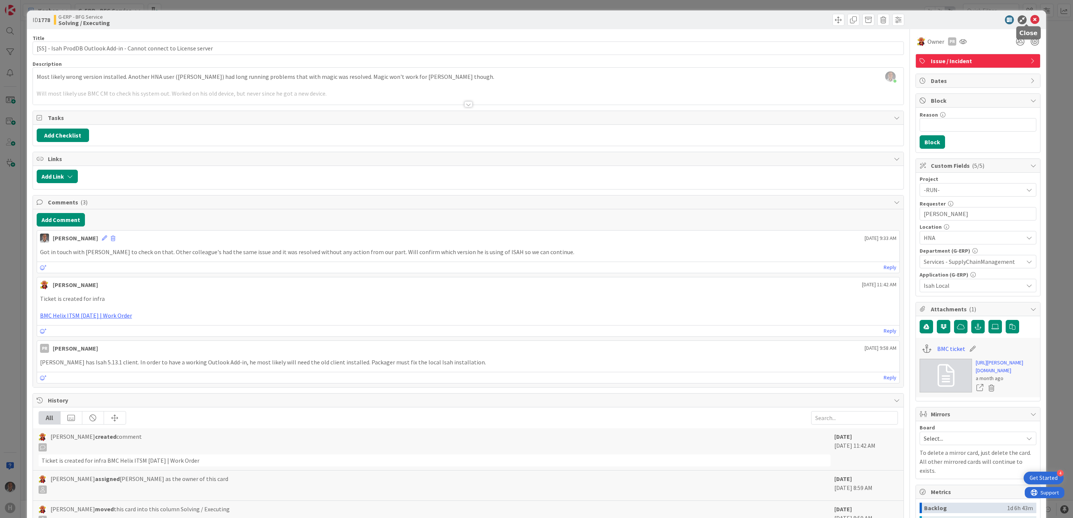
drag, startPoint x: 1024, startPoint y: 20, endPoint x: 901, endPoint y: 45, distance: 125.5
click at [1030, 20] on icon at bounding box center [1034, 19] width 9 height 9
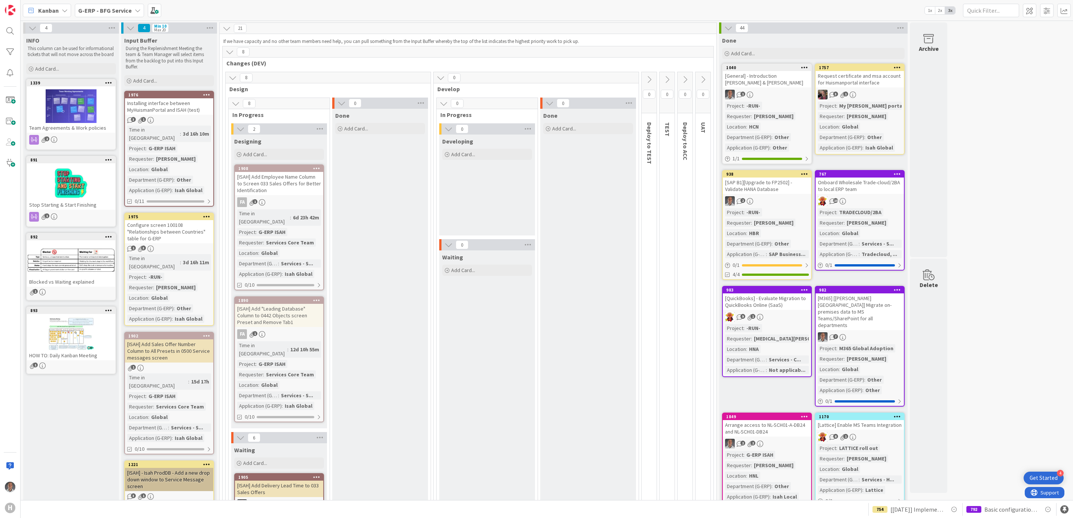
click at [118, 7] on b "G-ERP - BFG Service" at bounding box center [104, 10] width 53 height 7
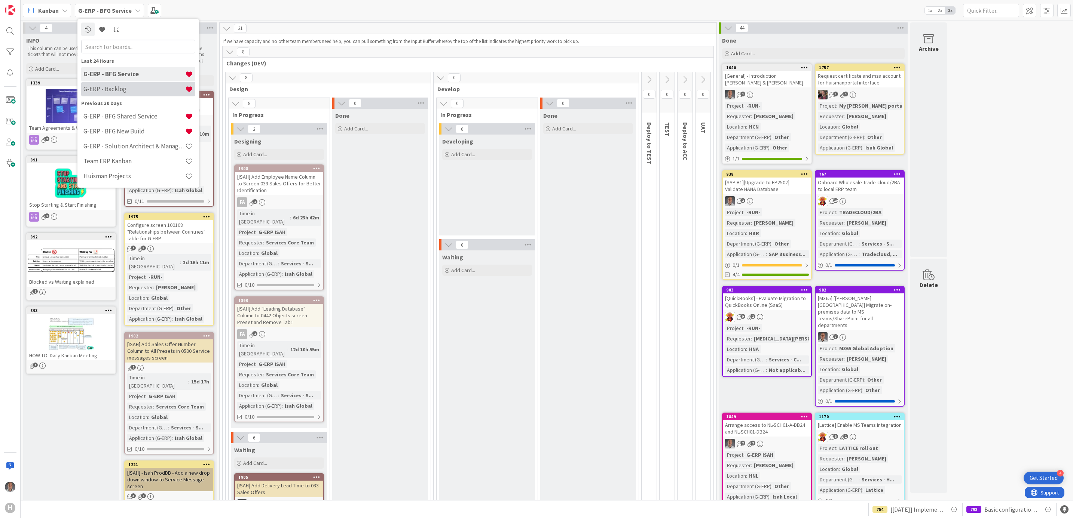
click at [131, 82] on div "G-ERP - Backlog" at bounding box center [138, 89] width 114 height 14
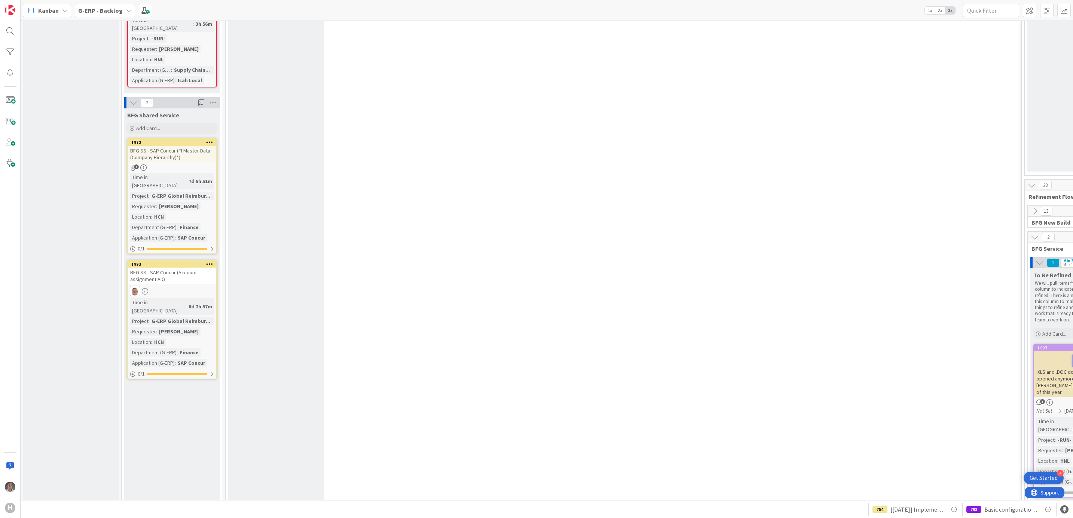
scroll to position [1627, 0]
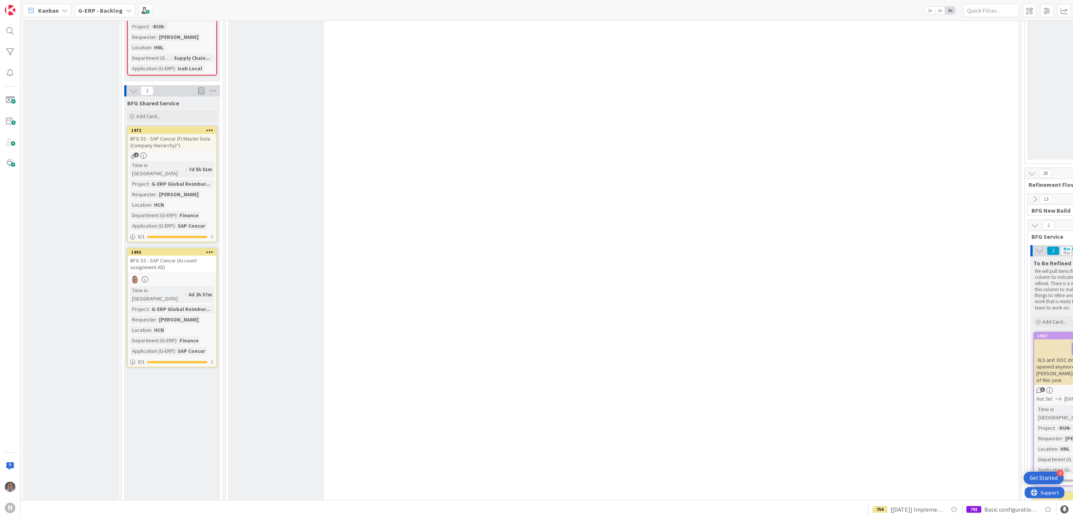
click at [188, 256] on div "BFG SS - SAP Concur (Account assignment AD)" at bounding box center [172, 264] width 88 height 16
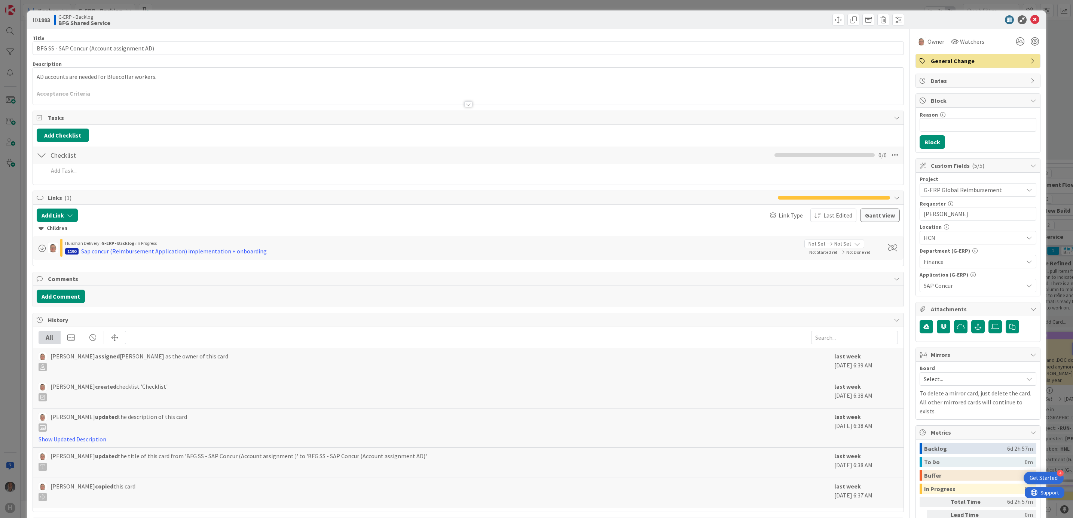
click at [464, 102] on div at bounding box center [468, 104] width 8 height 6
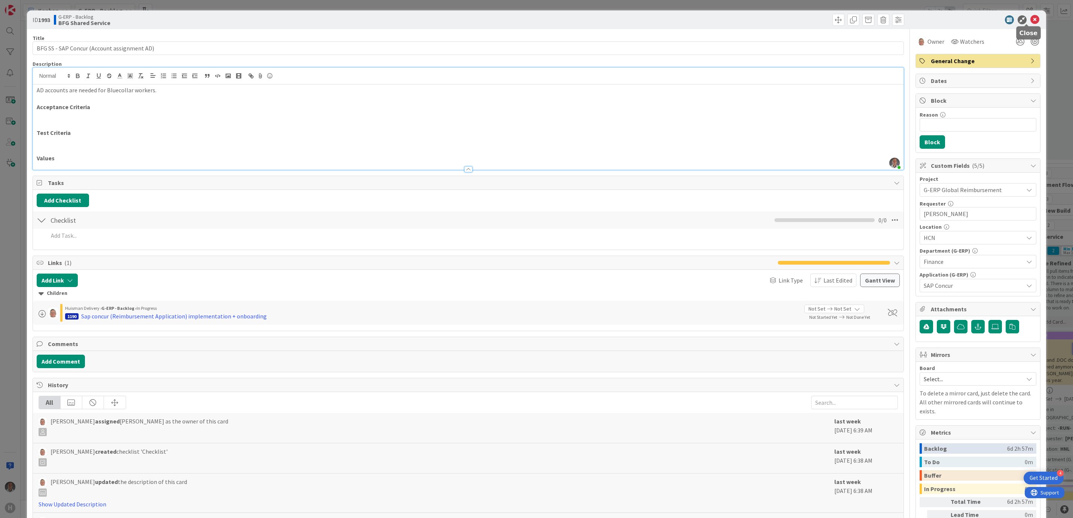
drag, startPoint x: 1027, startPoint y: 17, endPoint x: 914, endPoint y: 55, distance: 119.2
click at [1030, 17] on icon at bounding box center [1034, 19] width 9 height 9
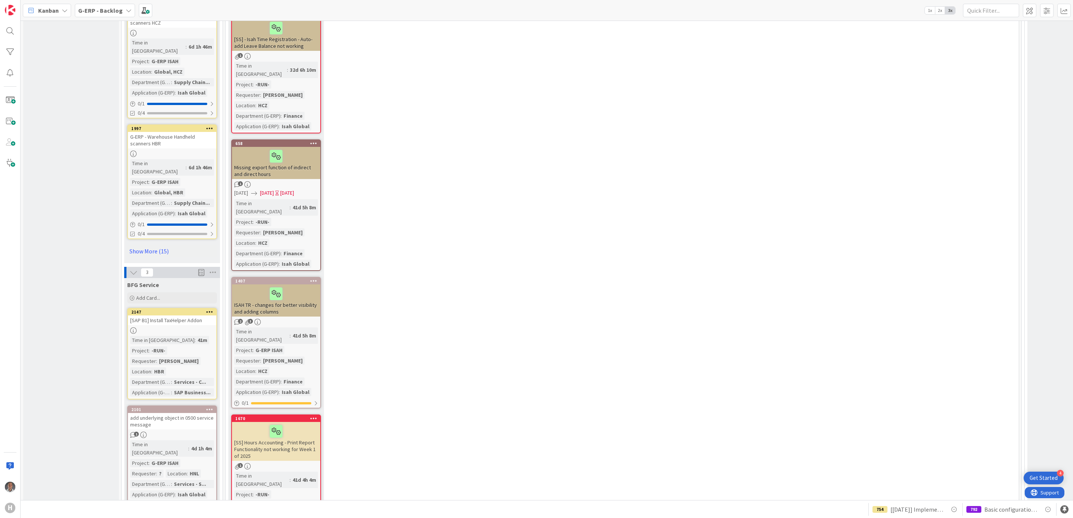
scroll to position [1066, 0]
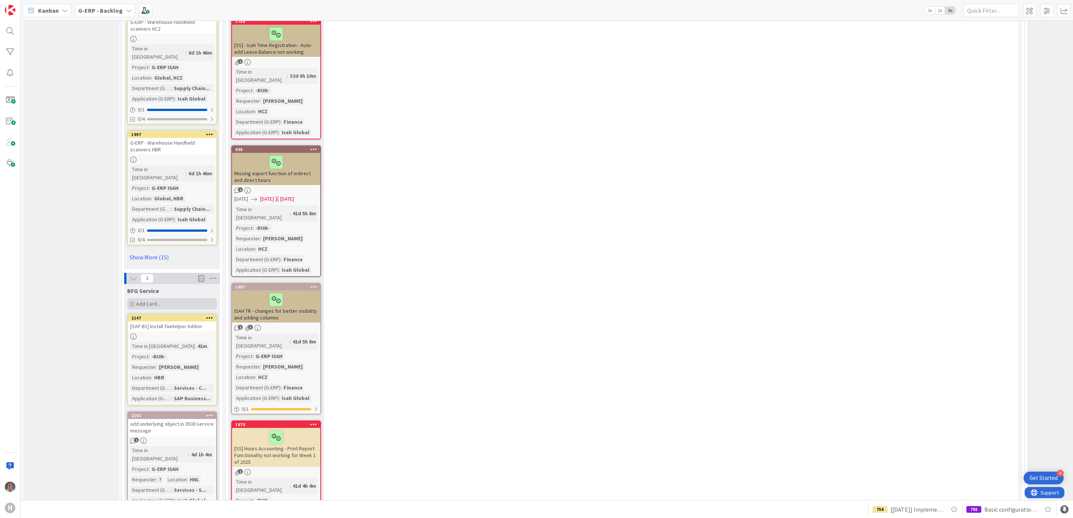
click at [149, 301] on span "Add Card..." at bounding box center [148, 304] width 24 height 7
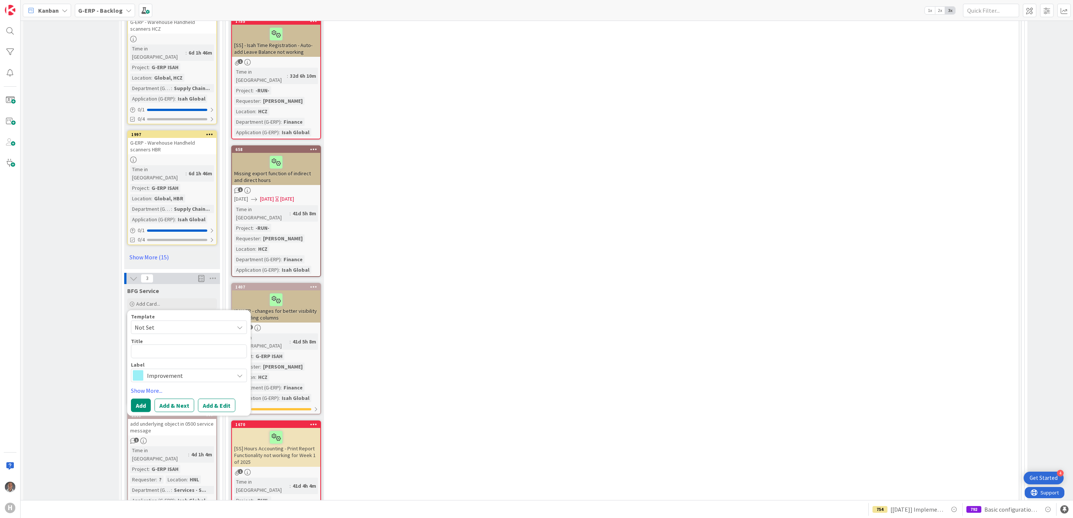
click at [215, 371] on span "Improvement" at bounding box center [188, 376] width 83 height 10
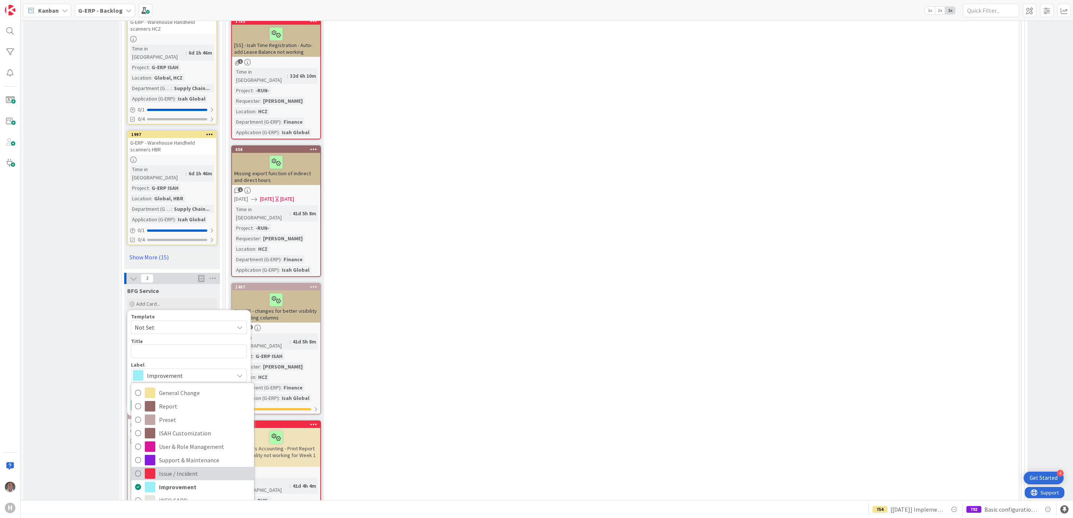
drag, startPoint x: 175, startPoint y: 377, endPoint x: 169, endPoint y: 313, distance: 64.3
click at [175, 468] on span "Issue / Incident" at bounding box center [204, 473] width 91 height 11
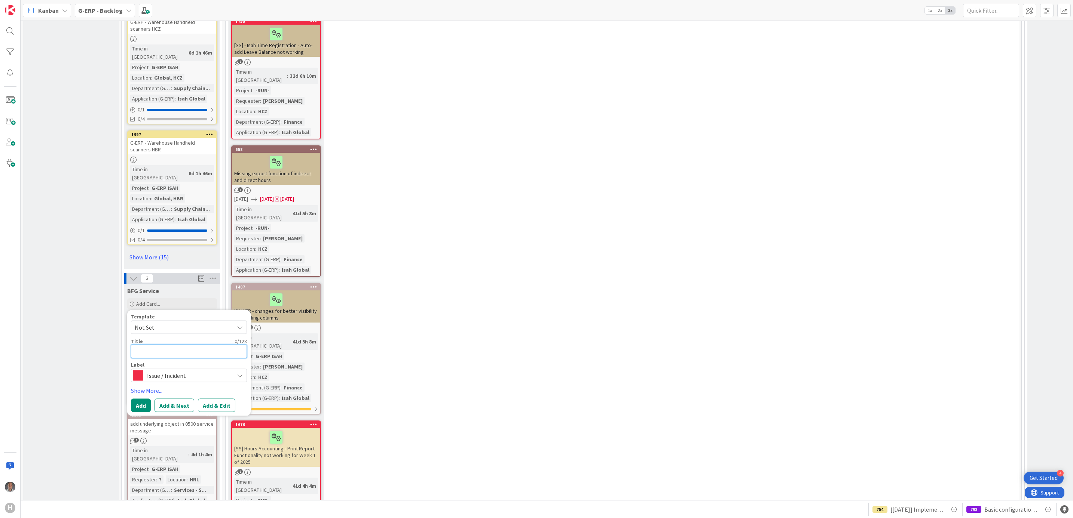
click at [164, 345] on textarea at bounding box center [189, 352] width 116 height 14
type textarea "x"
type textarea "["
type textarea "x"
type textarea "[[GEOGRAPHIC_DATA]"
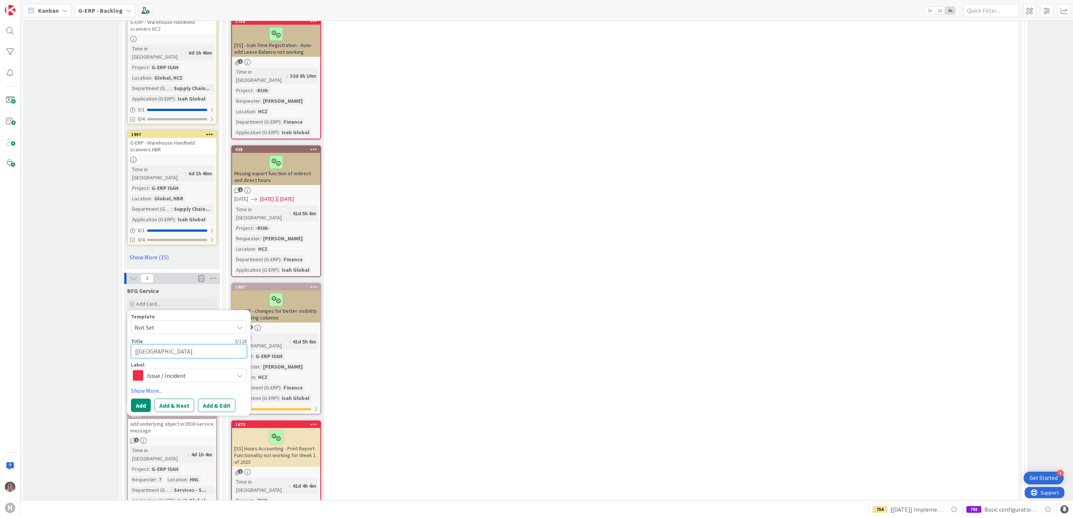
type textarea "x"
type textarea "[SAP"
type textarea "x"
type textarea "[SAP"
type textarea "x"
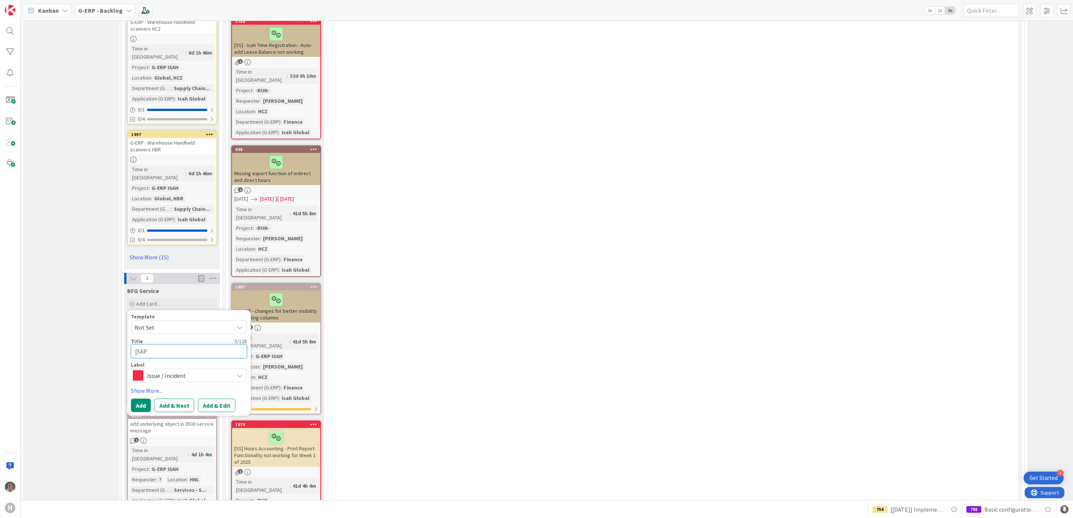
type textarea "[SAP B"
type textarea "x"
type textarea "[SAP B1"
type textarea "x"
type textarea "[SAP B1]"
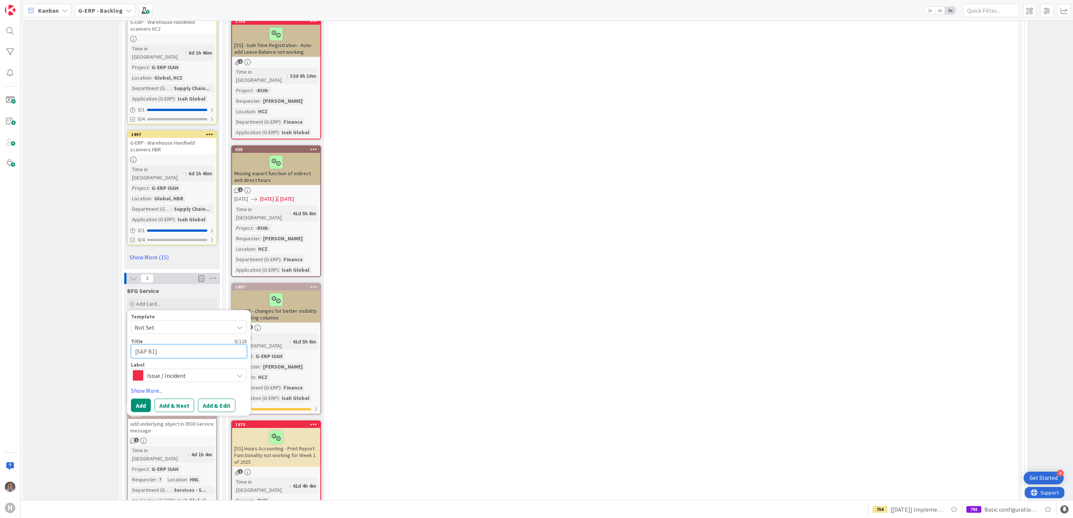
type textarea "x"
type textarea "[SAP B1]"
type textarea "x"
type textarea "[SAP B1] AU"
type textarea "x"
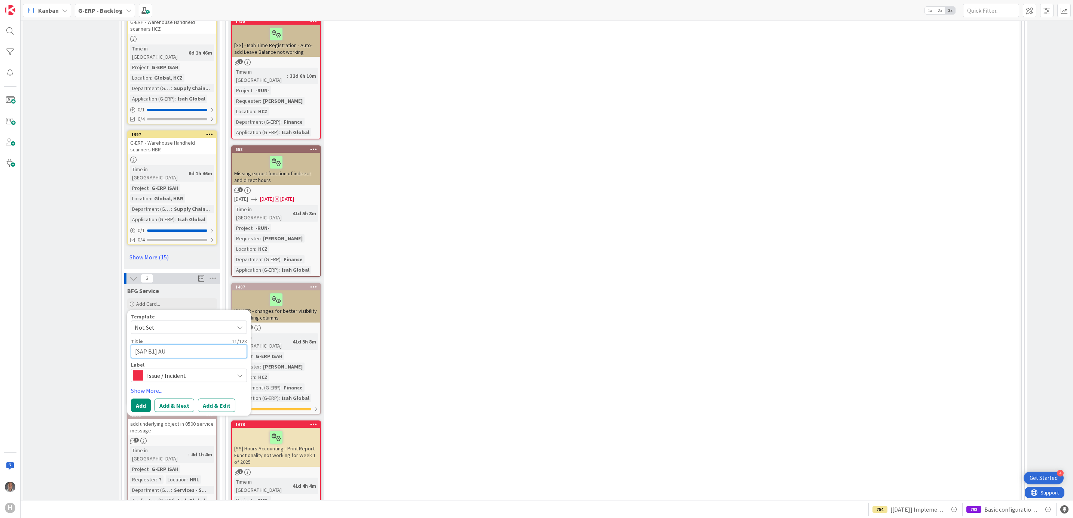
type textarea "[SAP B1] AUt"
type textarea "x"
type textarea "[SAP B1] AUto"
type textarea "x"
type textarea "[SAP B1] AUto"
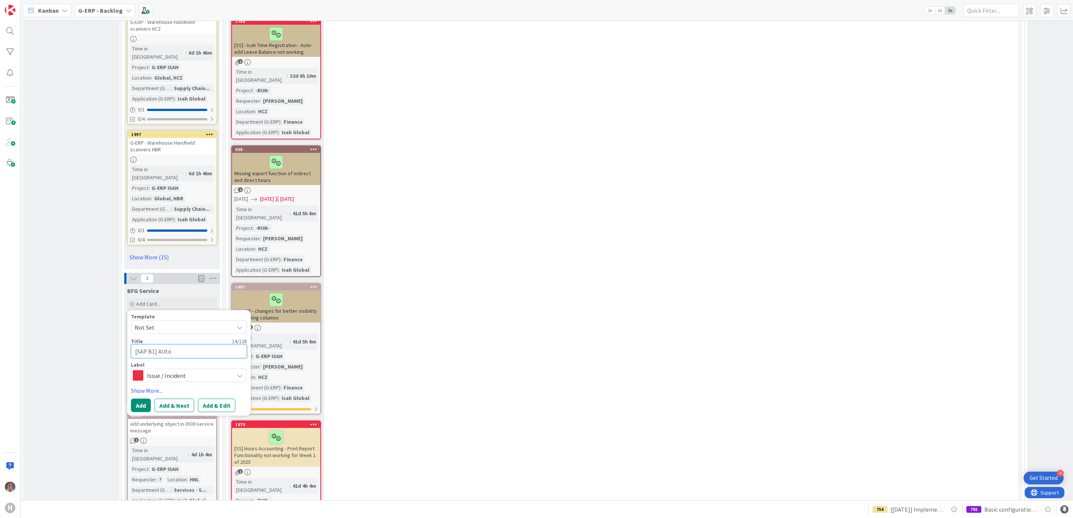
type textarea "x"
type textarea "[SAP B1] AUto"
type textarea "x"
type textarea "[SAP B1] AUt"
type textarea "x"
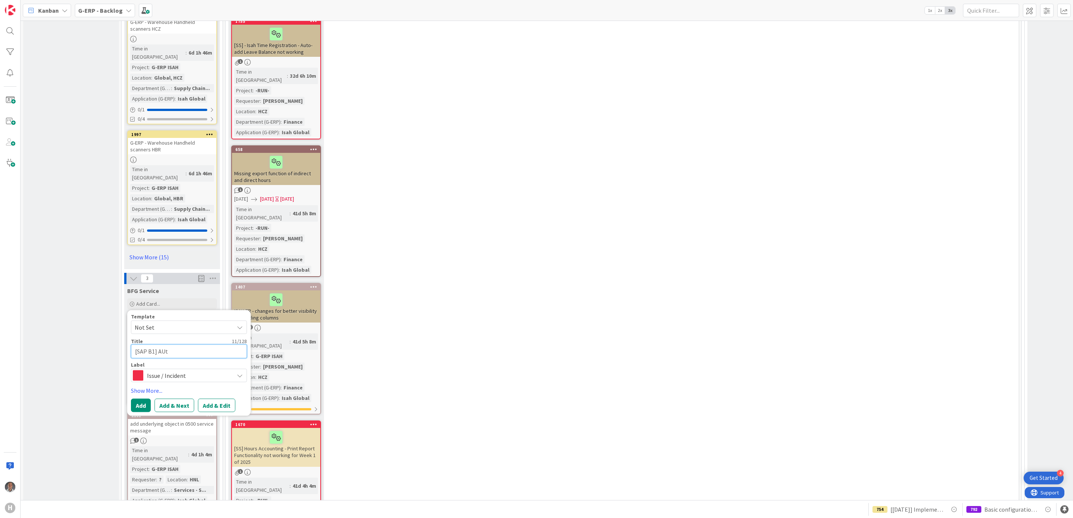
type textarea "[SAP B1] AU"
type textarea "x"
type textarea "[SAP B1] A"
type textarea "x"
type textarea "[SAP B1] Au"
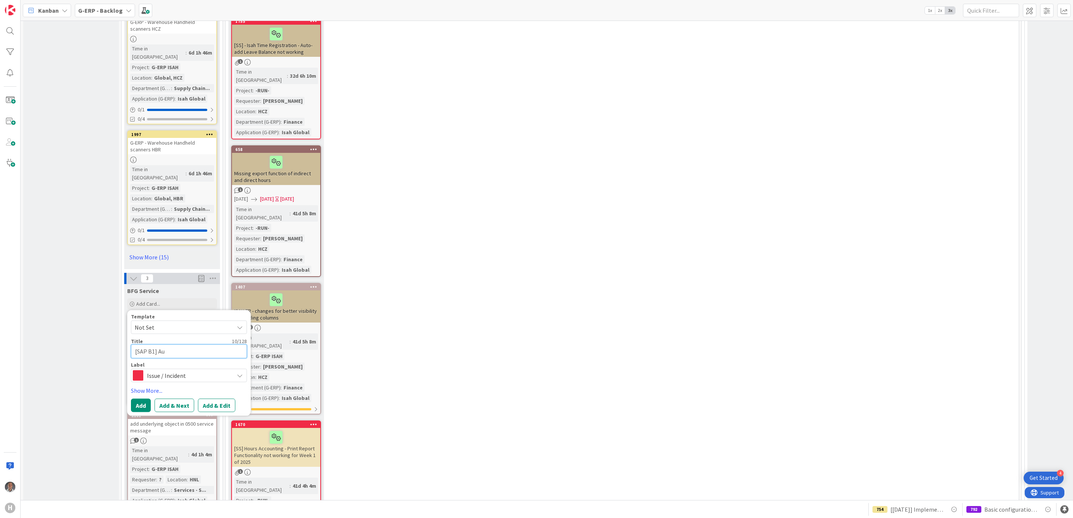
type textarea "x"
type textarea "[SAP B1] Auto"
type textarea "x"
type textarea "[SAP B1] Auto"
type textarea "x"
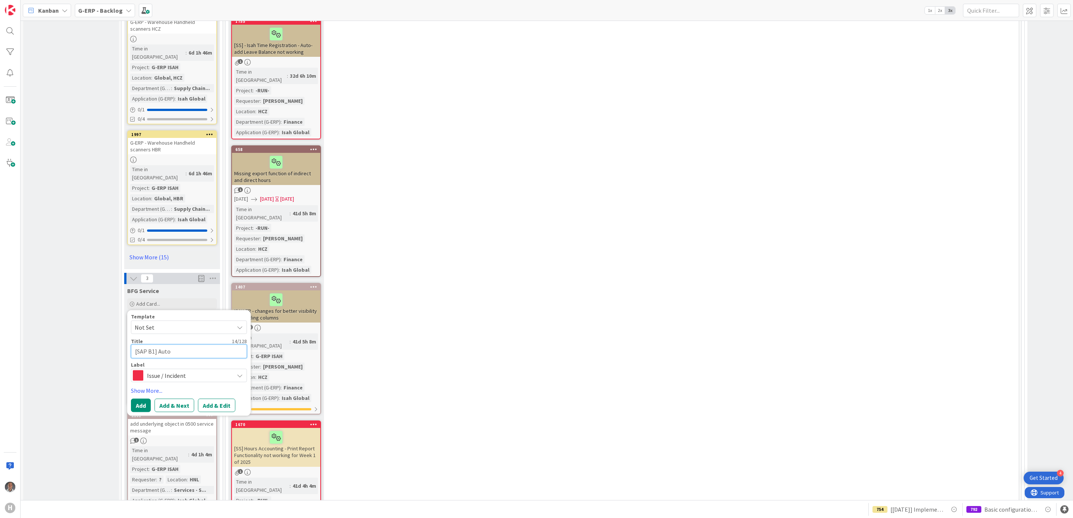
type textarea "[SAP B1] Auto u"
type textarea "x"
type textarea "[SAP B1] Auto up"
type textarea "x"
type textarea "[SAP B1] Auto upd"
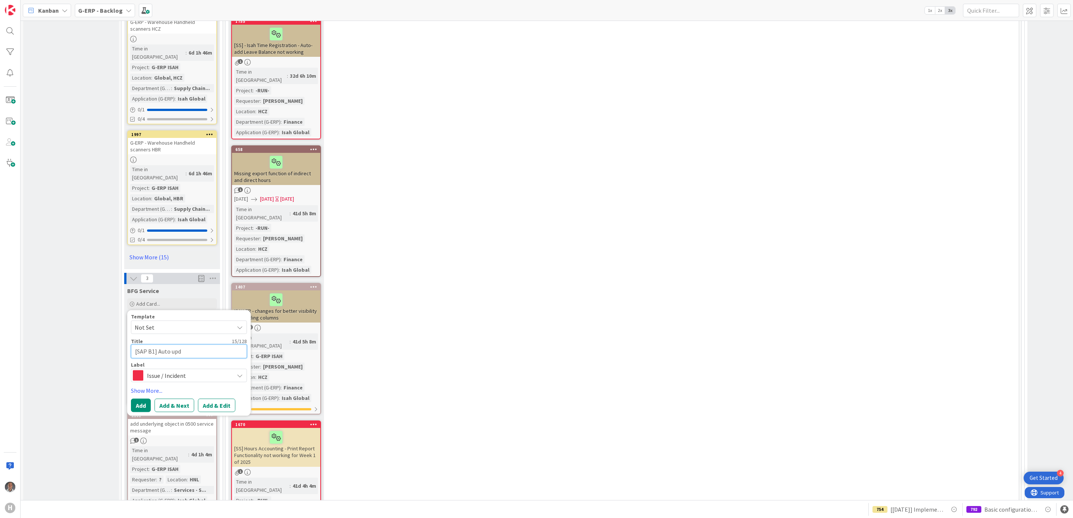
type textarea "x"
type textarea "[SAP B1] Auto upda"
type textarea "x"
type textarea "[SAP B1] Auto update"
type textarea "x"
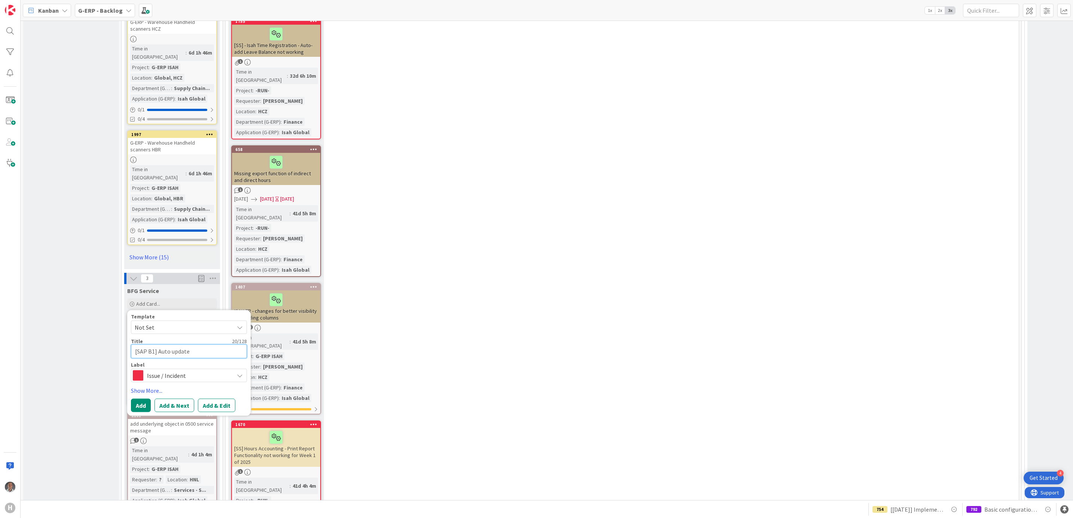
type textarea "[SAP B1] Auto update"
type textarea "x"
type textarea "[SAP B1] Auto update E"
type textarea "x"
type textarea "[SAP B1] Auto update Ex"
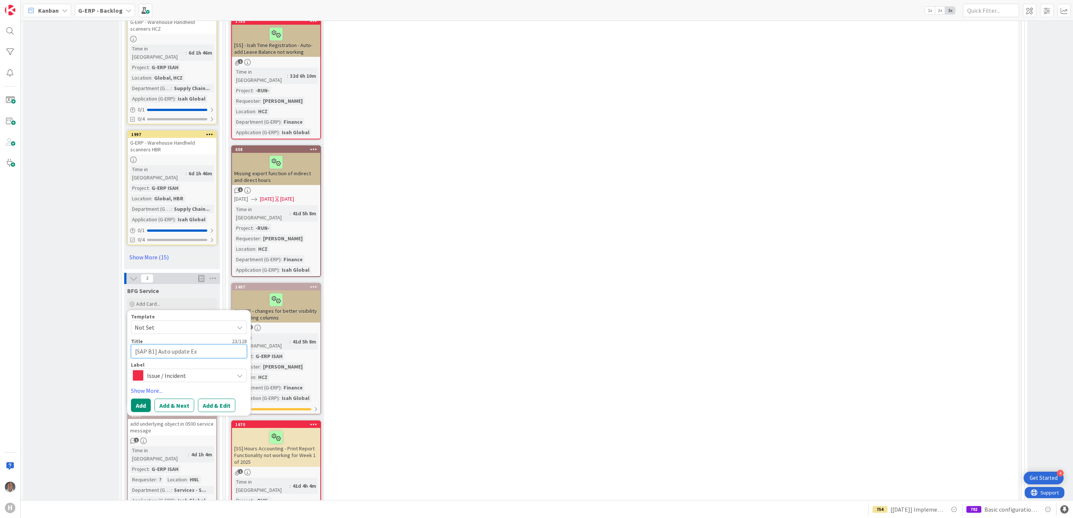
type textarea "x"
type textarea "[SAP B1] Auto update Exch"
type textarea "x"
type textarea "[SAP B1] Auto update Exchan"
type textarea "x"
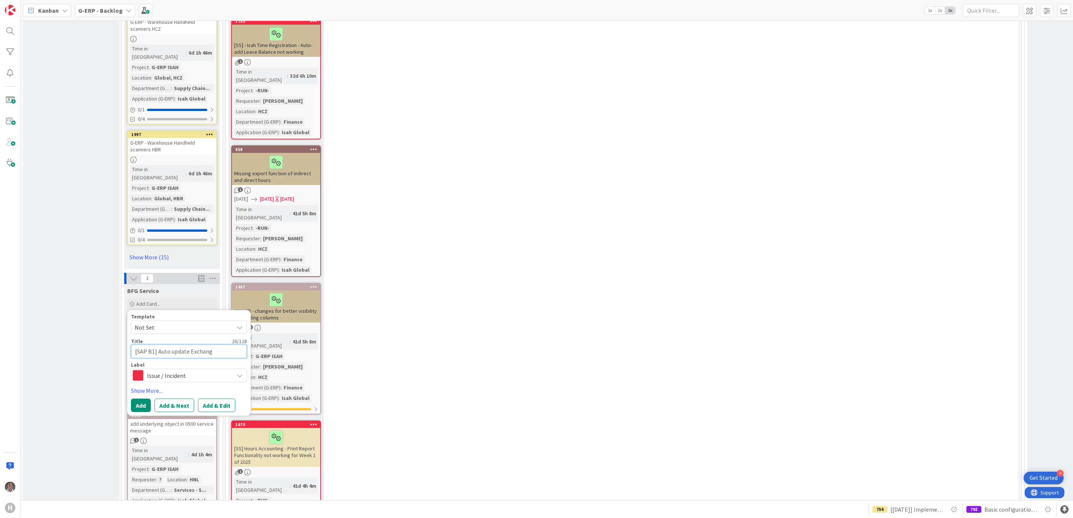
type textarea "[SAP B1] Auto update Exchange"
type textarea "x"
type textarea "[SAP B1] Auto update Exchange"
type textarea "x"
type textarea "[SAP B1] Auto update Exchange R"
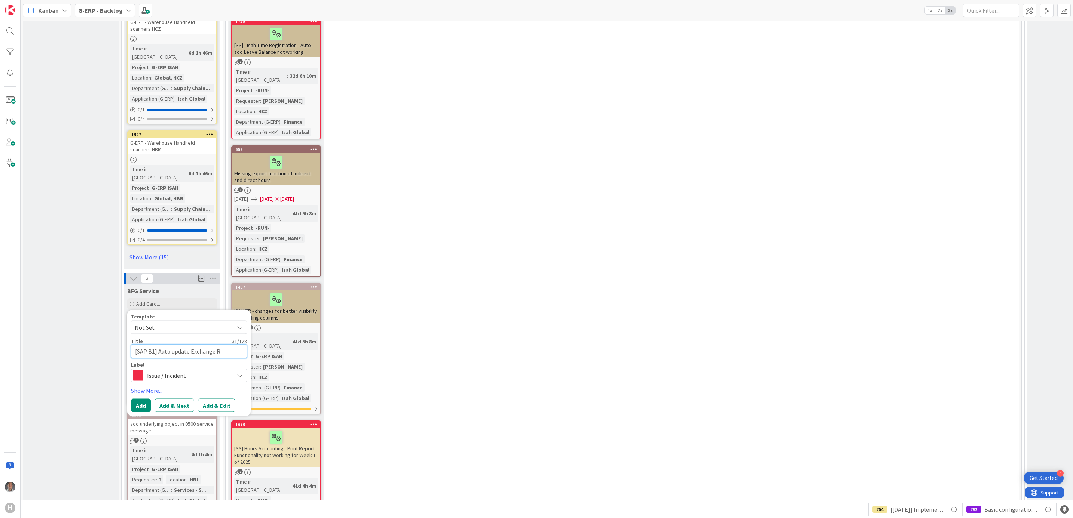
type textarea "x"
type textarea "[SAP B1] Auto update Exchange Ra"
type textarea "x"
type textarea "[SAP B1] Auto update Exchange Rate"
type textarea "x"
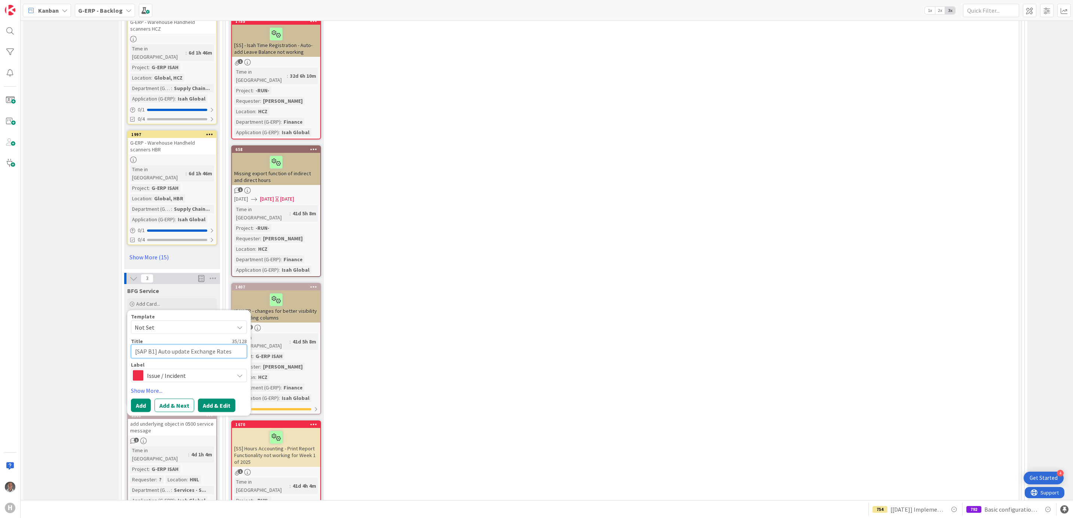
type textarea "[SAP B1] Auto update Exchange Rates"
click at [210, 399] on button "Add & Edit" at bounding box center [216, 405] width 37 height 13
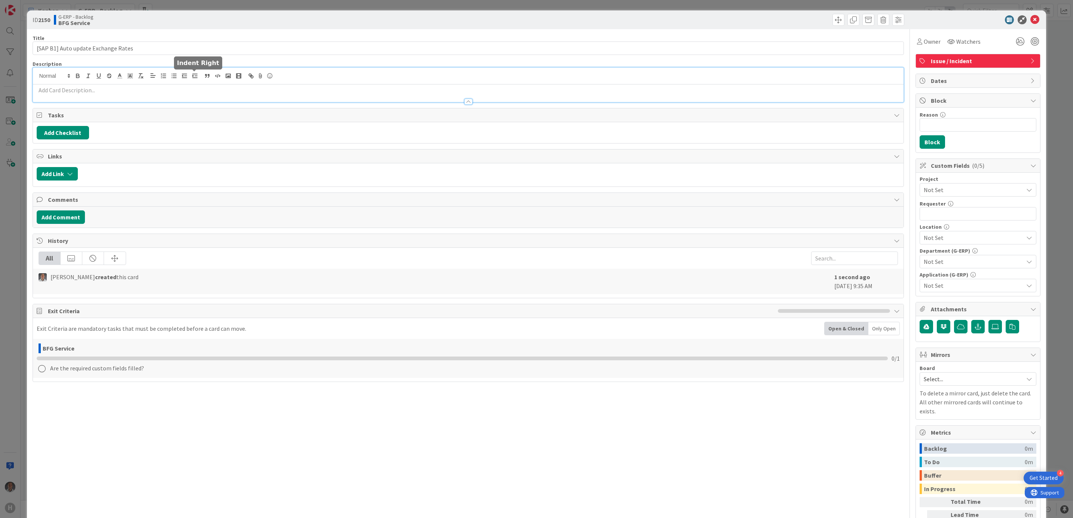
click at [195, 77] on div at bounding box center [468, 85] width 871 height 34
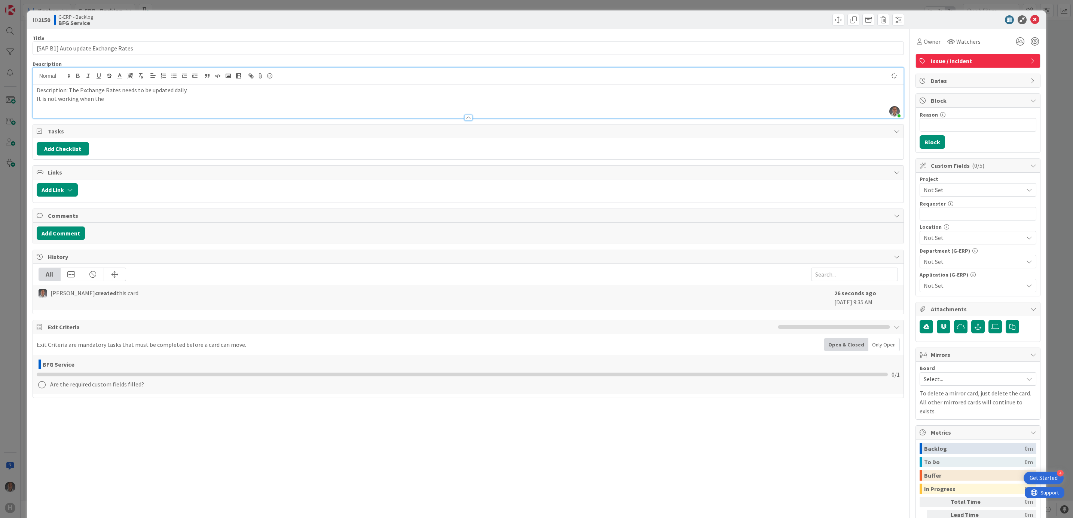
click at [198, 89] on p "Description: The Exchange Rates needs to be updated daily." at bounding box center [468, 90] width 863 height 9
copy div "Description: The Exchange Rates needs to be updated daily, twice a day. It is n…"
drag, startPoint x: 212, startPoint y: 85, endPoint x: 207, endPoint y: 93, distance: 9.8
click at [212, 86] on div "Description: The Exchange Rates needs to be updated daily, twice a day. It is n…" at bounding box center [468, 102] width 871 height 34
drag, startPoint x: 169, startPoint y: 100, endPoint x: 67, endPoint y: 91, distance: 102.5
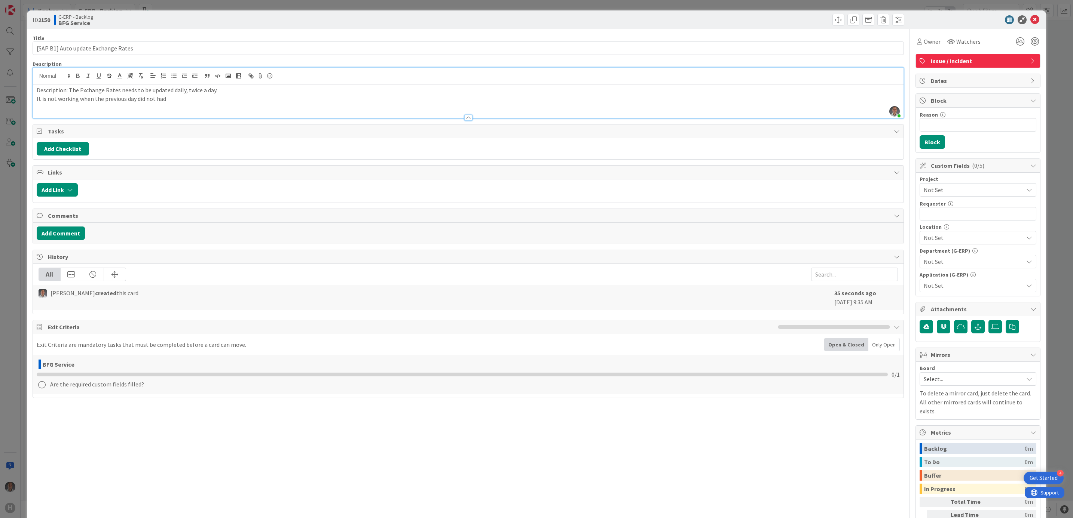
click at [67, 91] on div "Description: The Exchange Rates needs to be updated daily, twice a day. It is n…" at bounding box center [468, 102] width 871 height 34
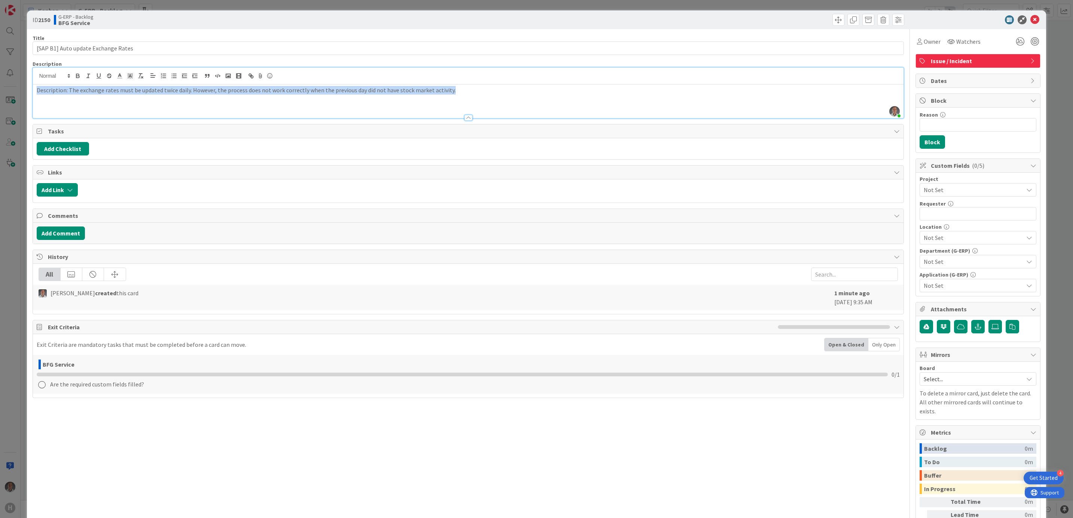
click at [38, 90] on p "Description: The exchange rates must be updated twice daily. However, the proce…" at bounding box center [468, 90] width 863 height 9
click at [139, 78] on icon "button" at bounding box center [140, 76] width 7 height 7
click at [402, 88] on p "Description: The exchange rates must be updated twice daily. However, the proce…" at bounding box center [468, 90] width 863 height 9
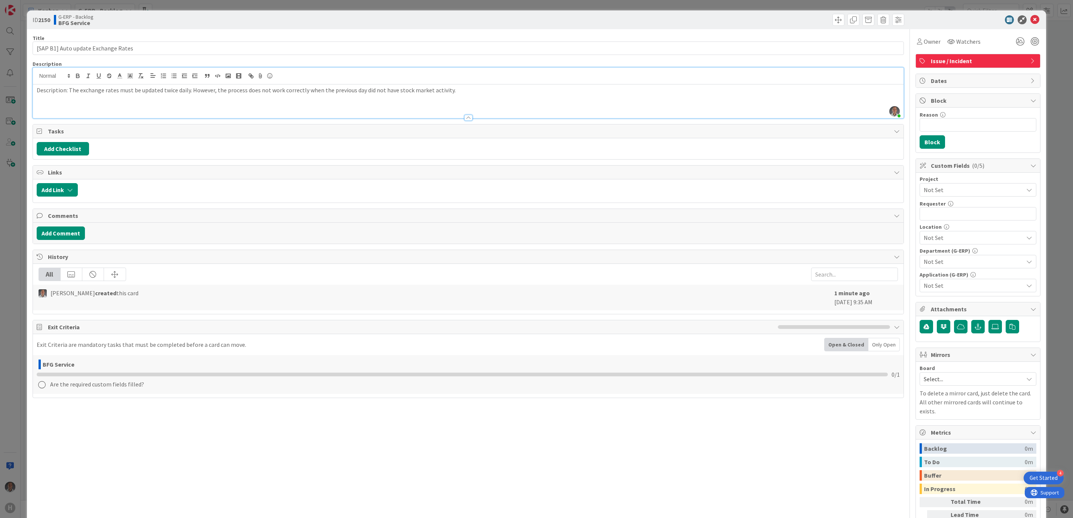
click at [472, 92] on p "Description: The exchange rates must be updated twice daily. However, the proce…" at bounding box center [468, 90] width 863 height 9
click at [947, 189] on span "Not Set" at bounding box center [971, 190] width 96 height 10
click at [948, 234] on span "-RUN-" at bounding box center [982, 234] width 98 height 11
click at [940, 287] on span "Not Set" at bounding box center [972, 285] width 99 height 9
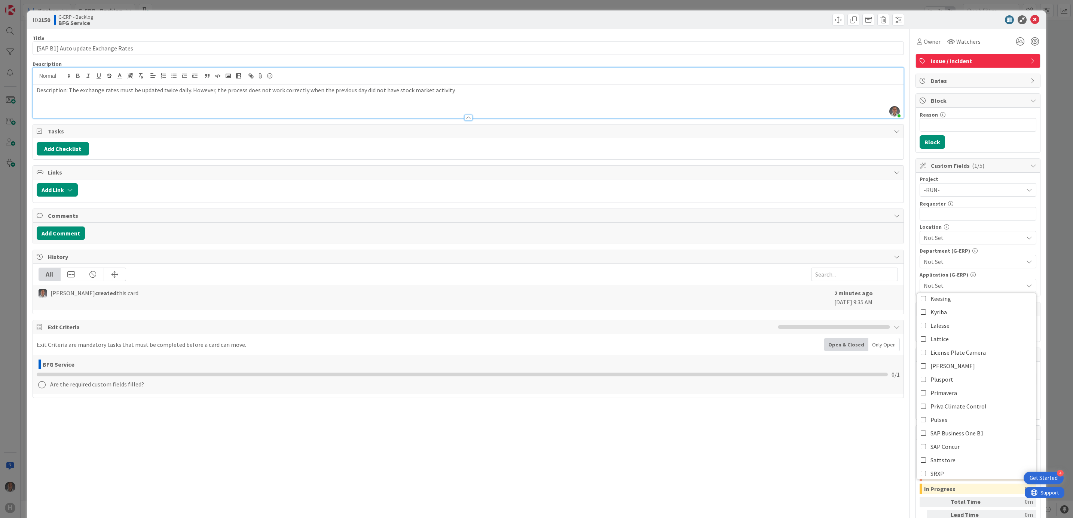
scroll to position [337, 0]
click at [965, 309] on span "SAP Business One B1" at bounding box center [956, 303] width 53 height 11
click at [947, 265] on span "Not Set" at bounding box center [972, 261] width 99 height 9
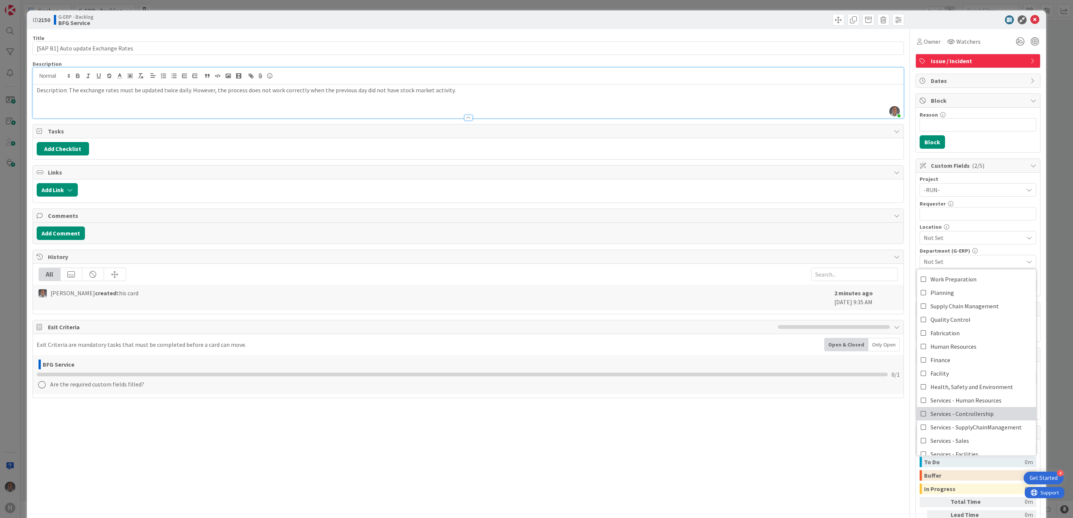
click at [972, 414] on span "Services - Controllership" at bounding box center [961, 413] width 63 height 11
click at [956, 242] on span "Not Set" at bounding box center [972, 237] width 99 height 9
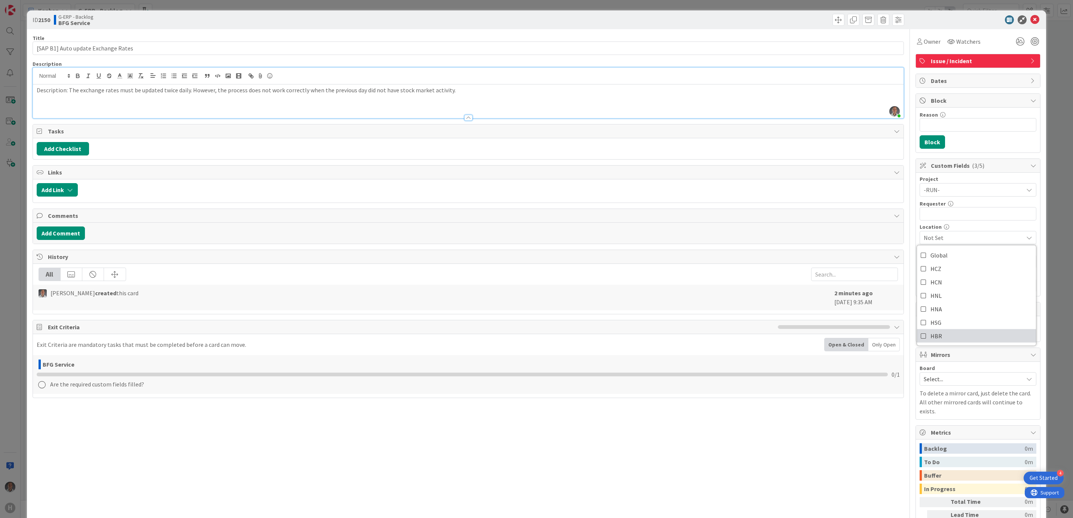
click at [943, 338] on link "HBR" at bounding box center [976, 335] width 119 height 13
click at [954, 221] on input "text" at bounding box center [977, 213] width 117 height 13
type input "[PERSON_NAME]"
click at [791, 98] on div "Description: The exchange rates must be updated twice daily. However, the proce…" at bounding box center [468, 102] width 871 height 34
click at [1030, 22] on icon at bounding box center [1034, 19] width 9 height 9
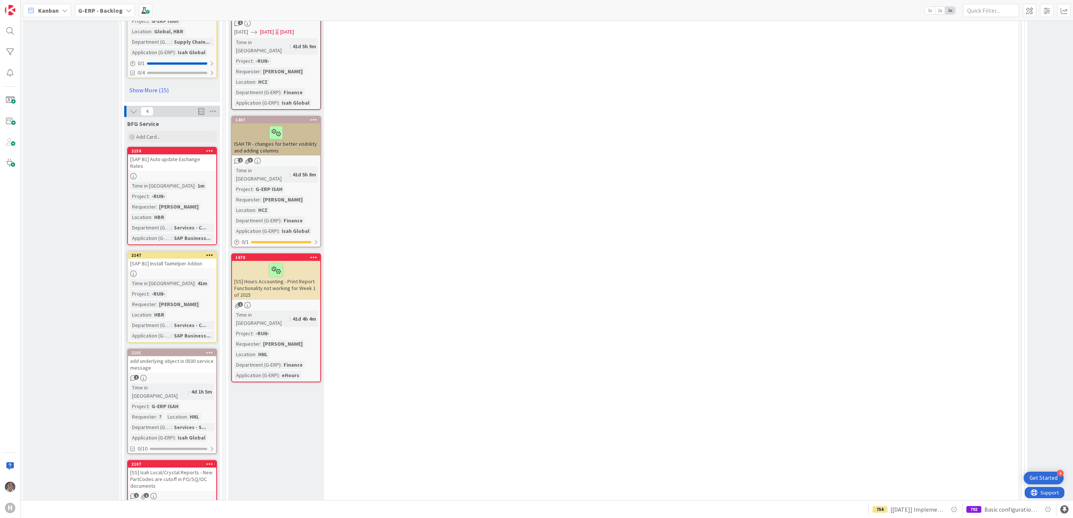
scroll to position [1234, 0]
click at [174, 467] on div "[SS] Isah Local/Crystal Reports - New PartCodes are cutoff in PO/SQ/OC documents" at bounding box center [172, 478] width 88 height 23
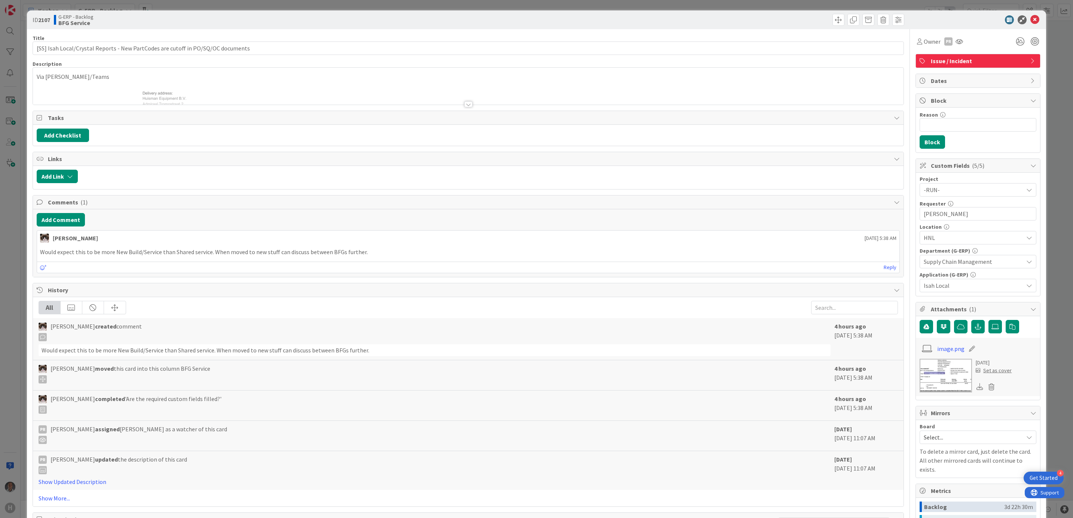
click at [466, 104] on div at bounding box center [468, 104] width 8 height 6
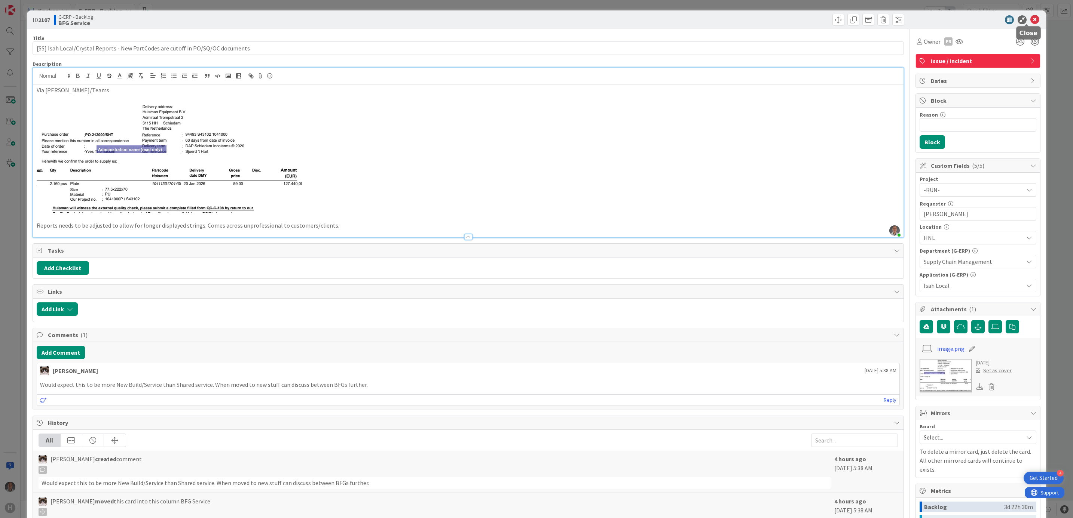
click at [1030, 21] on icon at bounding box center [1034, 19] width 9 height 9
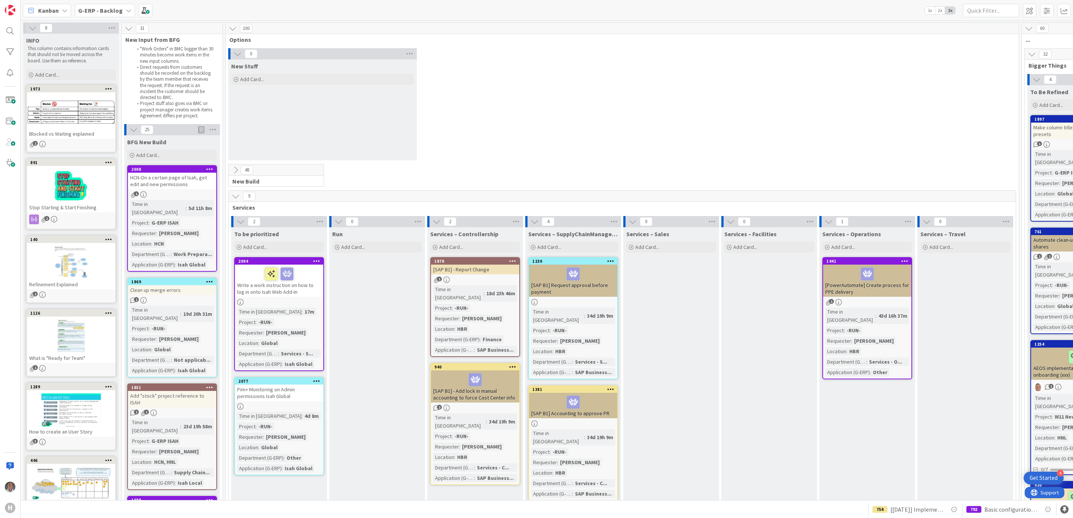
click at [111, 10] on b "G-ERP - Backlog" at bounding box center [100, 10] width 45 height 7
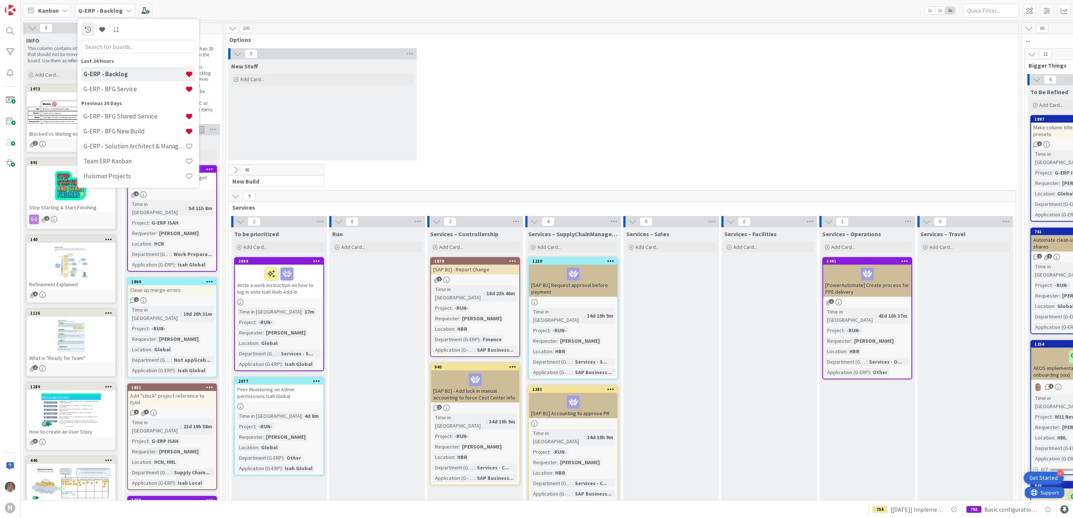
click at [136, 66] on div "Last 24 Hours G-ERP - Backlog G-ERP - BFG Service" at bounding box center [138, 77] width 114 height 40
click at [134, 76] on h4 "G-ERP - Backlog" at bounding box center [134, 73] width 102 height 7
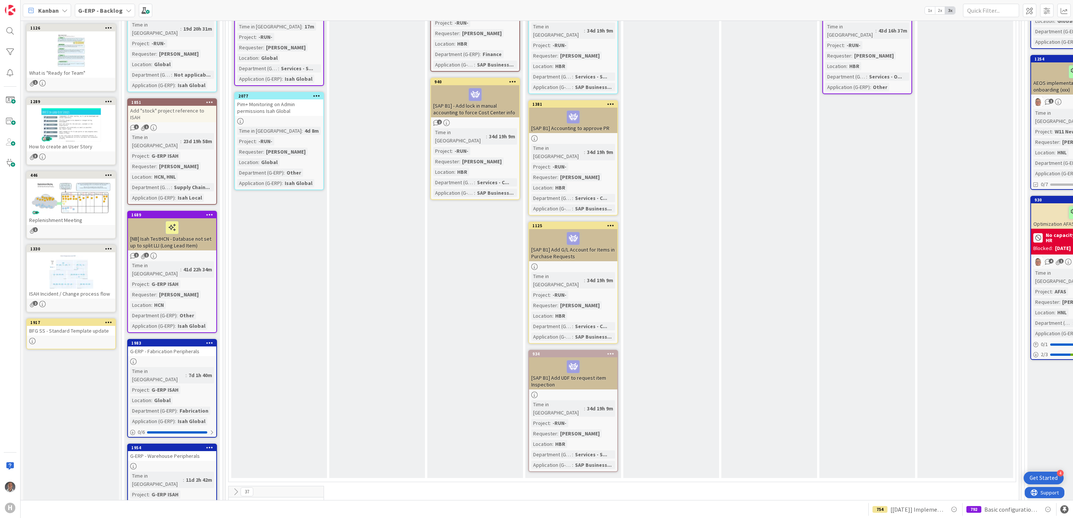
drag, startPoint x: 621, startPoint y: 275, endPoint x: 613, endPoint y: 217, distance: 59.2
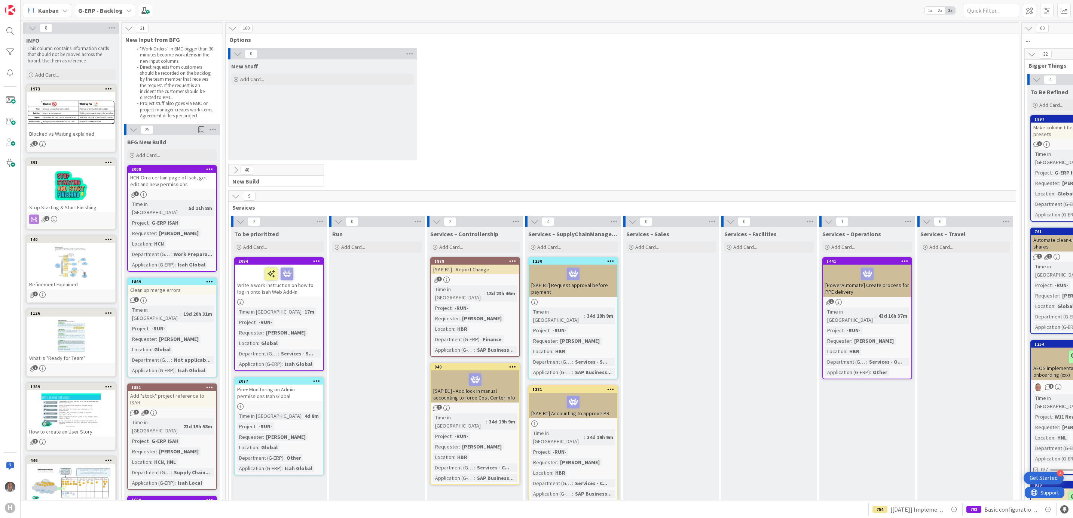
click at [229, 197] on div "9" at bounding box center [622, 196] width 787 height 11
click at [235, 200] on icon at bounding box center [235, 196] width 8 height 8
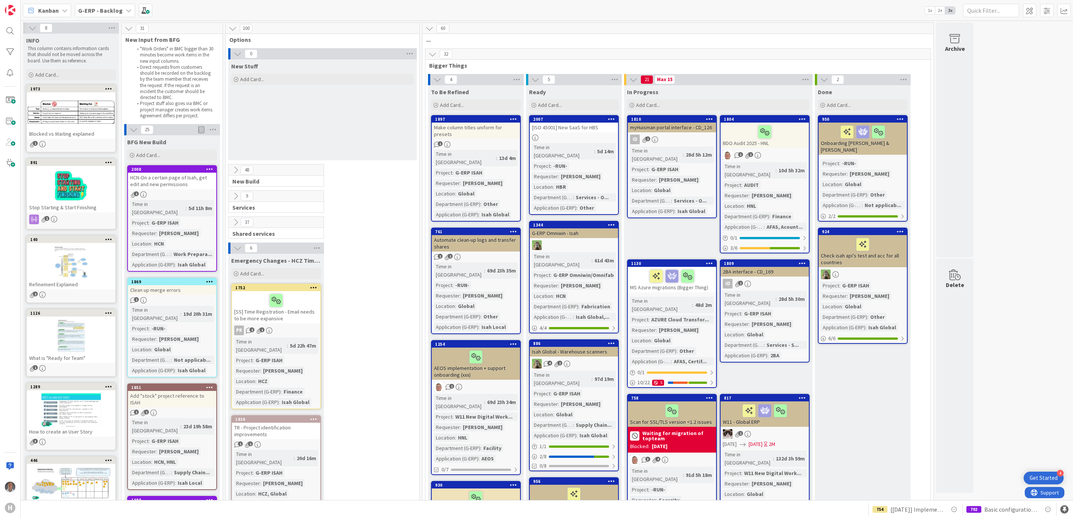
click at [235, 176] on div "48" at bounding box center [276, 170] width 95 height 11
click at [235, 171] on icon at bounding box center [235, 170] width 8 height 8
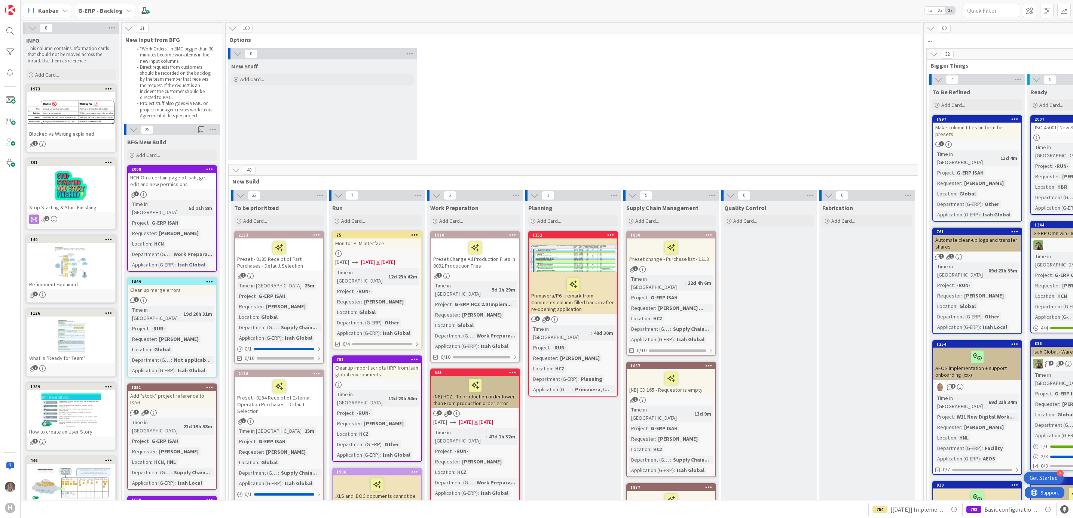
click at [231, 173] on button at bounding box center [236, 170] width 10 height 10
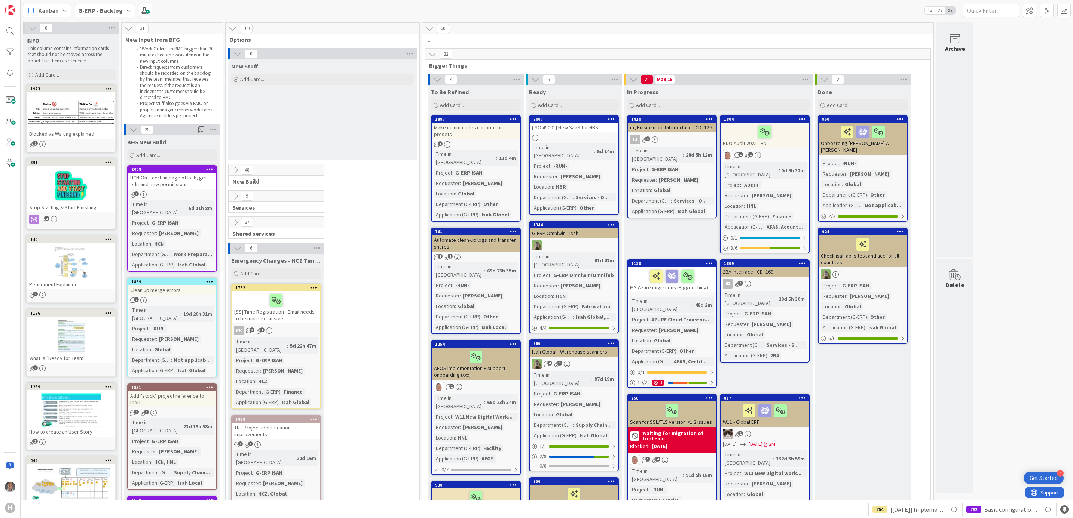
click at [231, 226] on button at bounding box center [236, 223] width 10 height 10
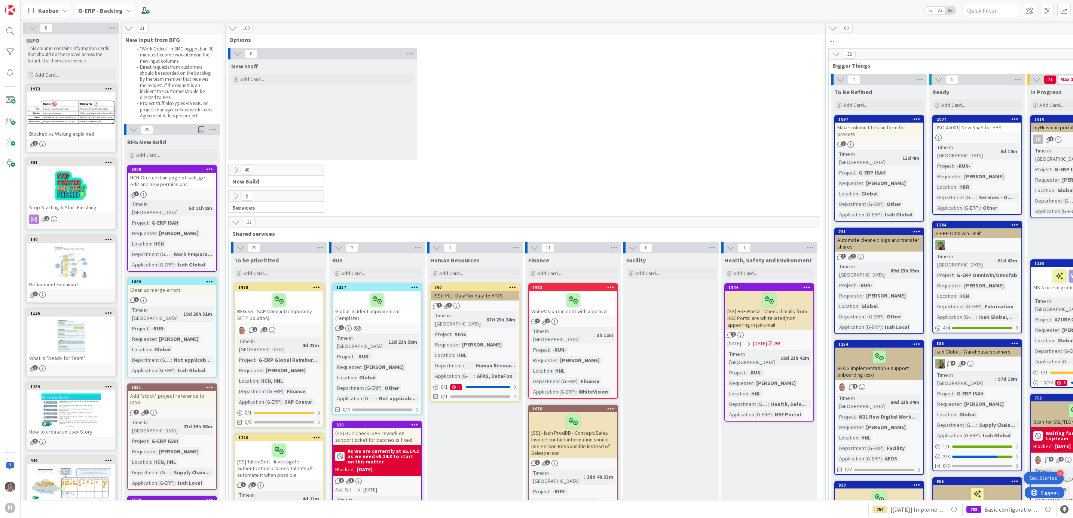
click at [236, 226] on icon at bounding box center [235, 222] width 8 height 8
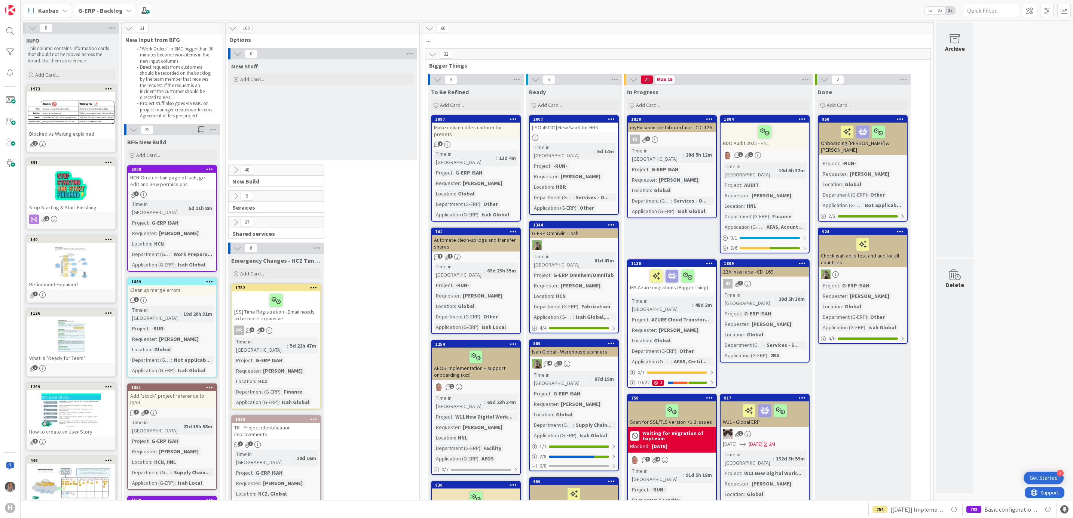
click at [234, 251] on button at bounding box center [238, 248] width 10 height 10
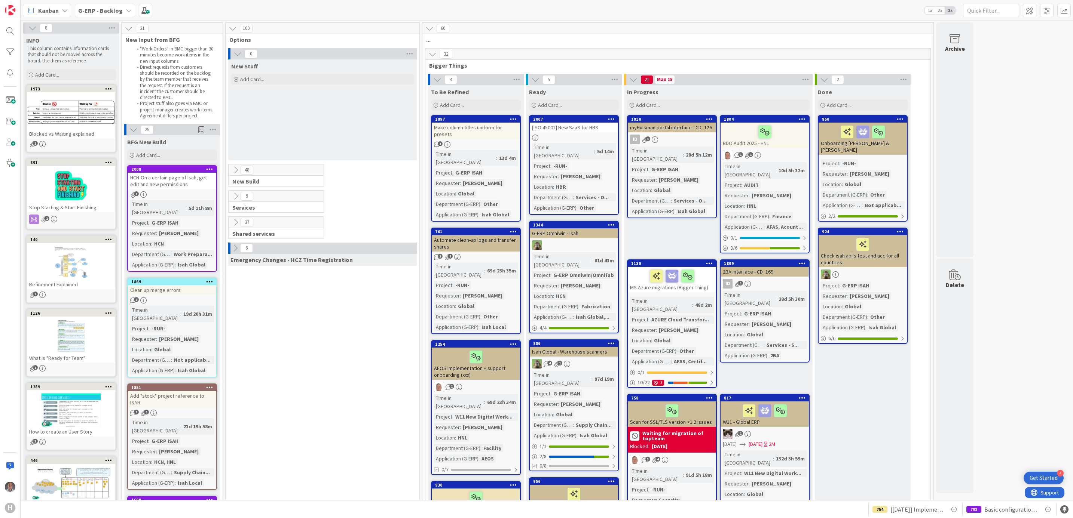
click at [236, 250] on icon at bounding box center [235, 248] width 8 height 8
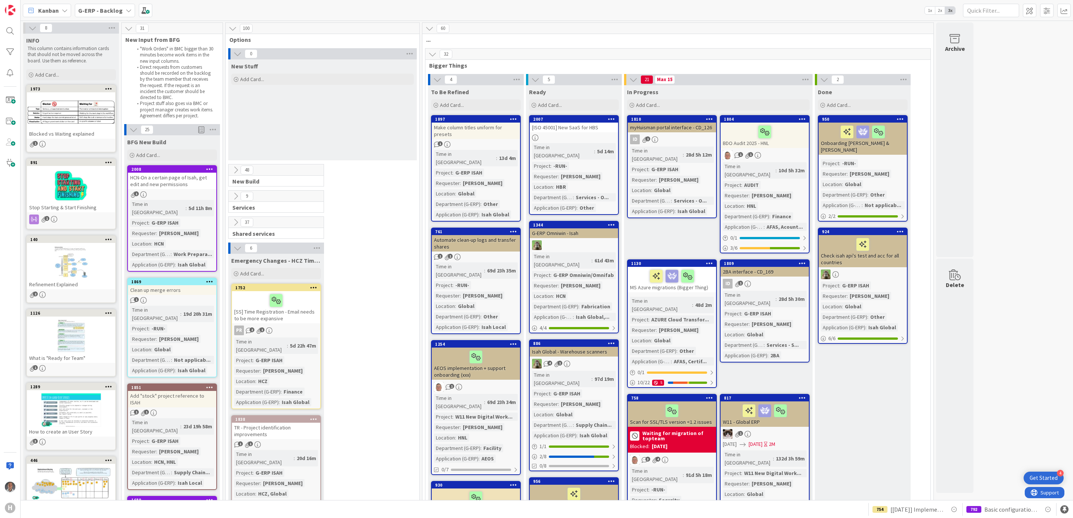
click at [234, 224] on icon at bounding box center [235, 222] width 8 height 8
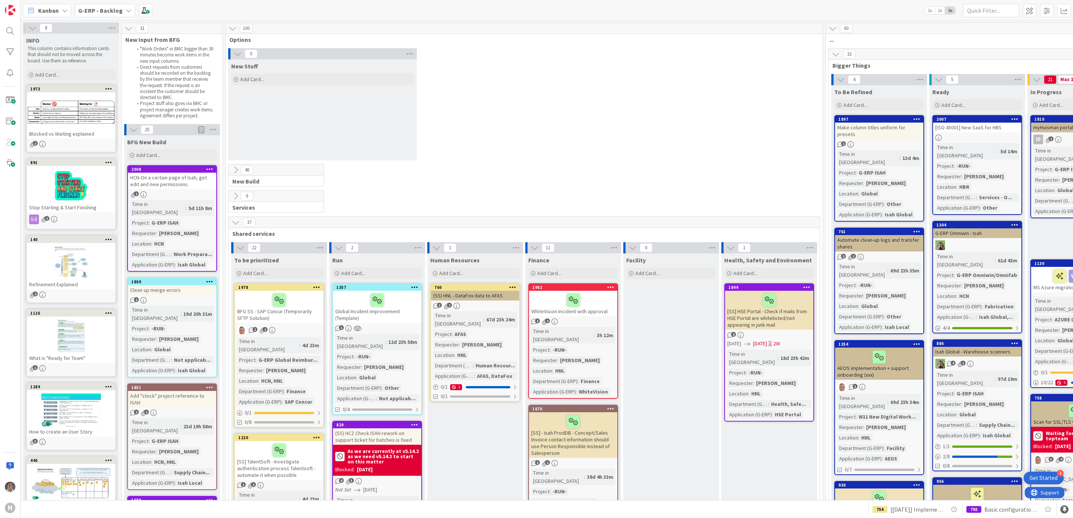
click at [234, 224] on icon at bounding box center [235, 222] width 8 height 8
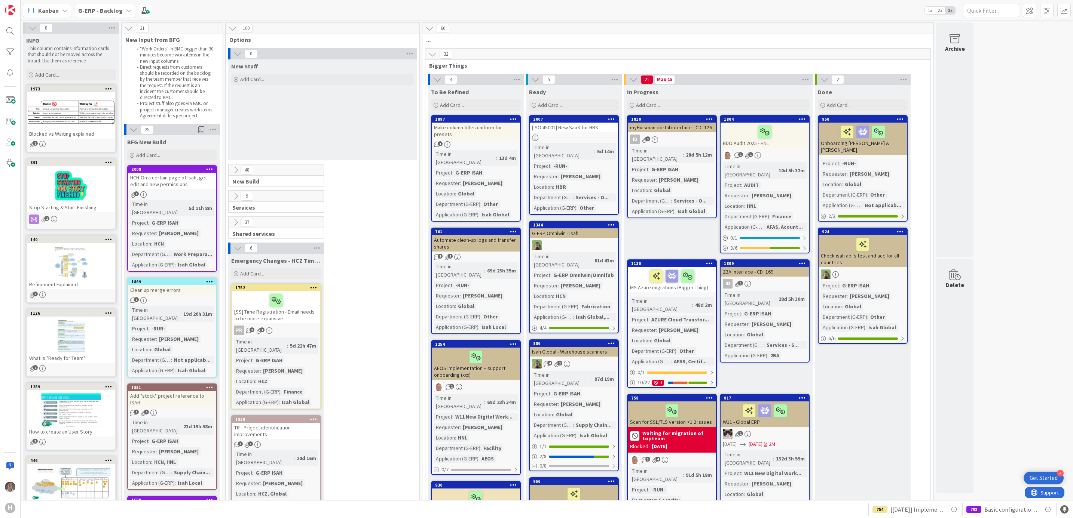
click at [111, 3] on div "Kanban G-ERP - Backlog 1x 2x 3x Metrics Dashboard Performance Tuning Allocation…" at bounding box center [547, 10] width 1052 height 21
click at [108, 8] on b "G-ERP - Backlog" at bounding box center [100, 10] width 45 height 7
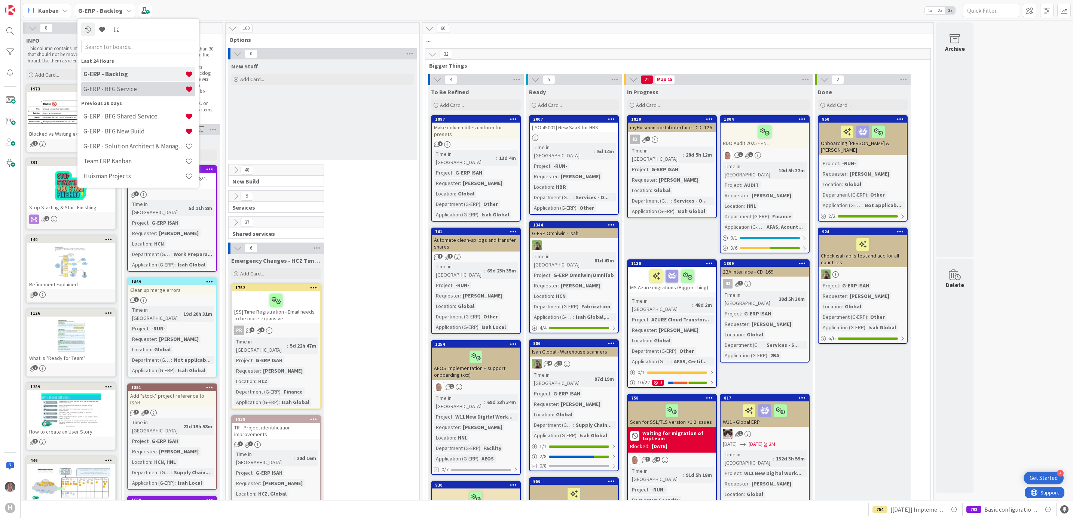
click at [126, 83] on div "G-ERP - BFG Service" at bounding box center [138, 89] width 114 height 14
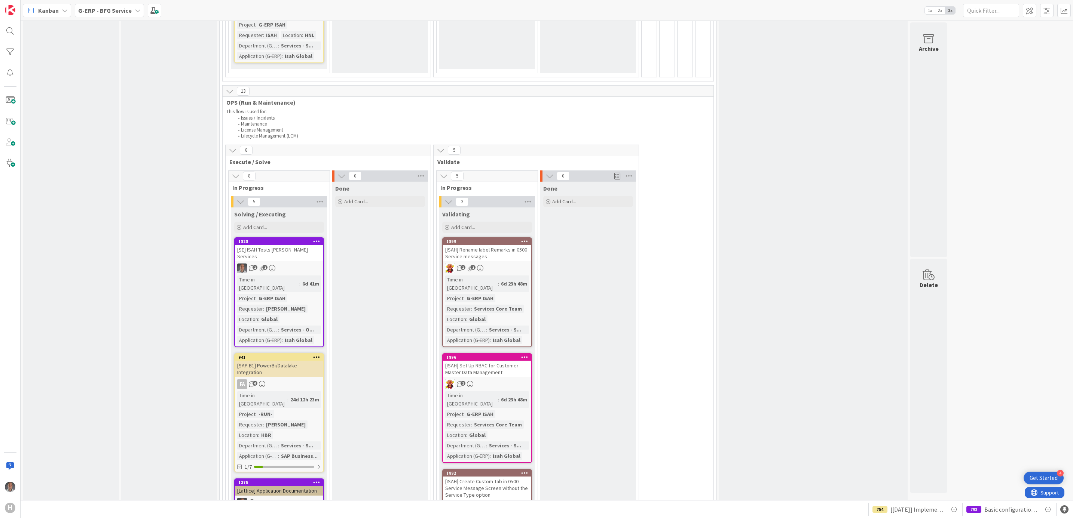
scroll to position [1141, 0]
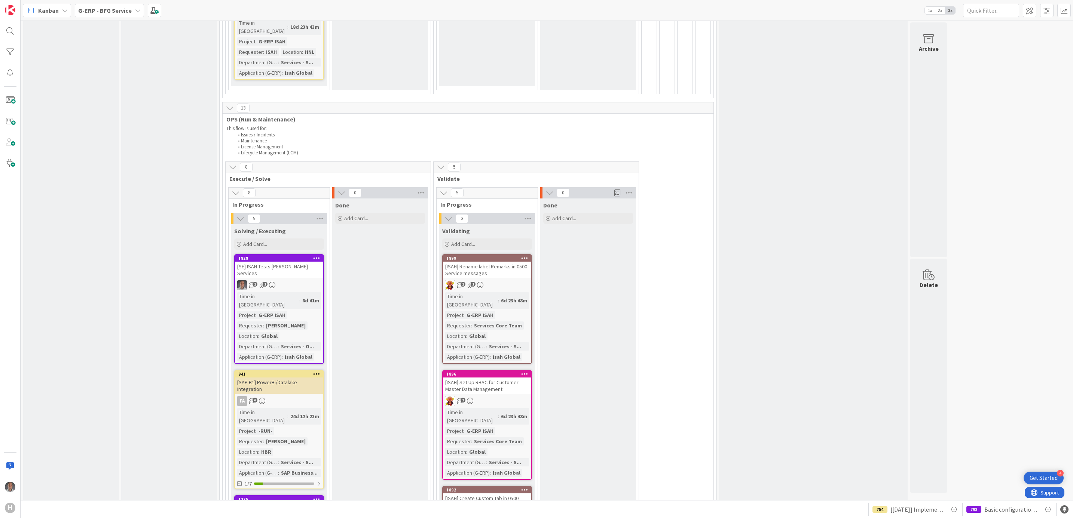
click at [305, 378] on div "[SAP B1] PowerBi/Datalake Integration" at bounding box center [279, 386] width 88 height 16
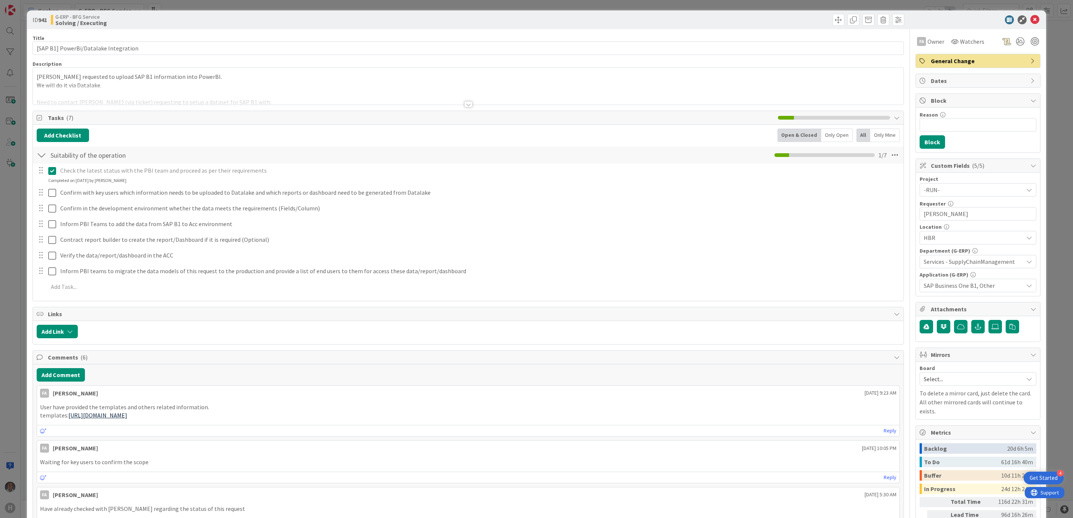
click at [464, 106] on div at bounding box center [468, 104] width 8 height 6
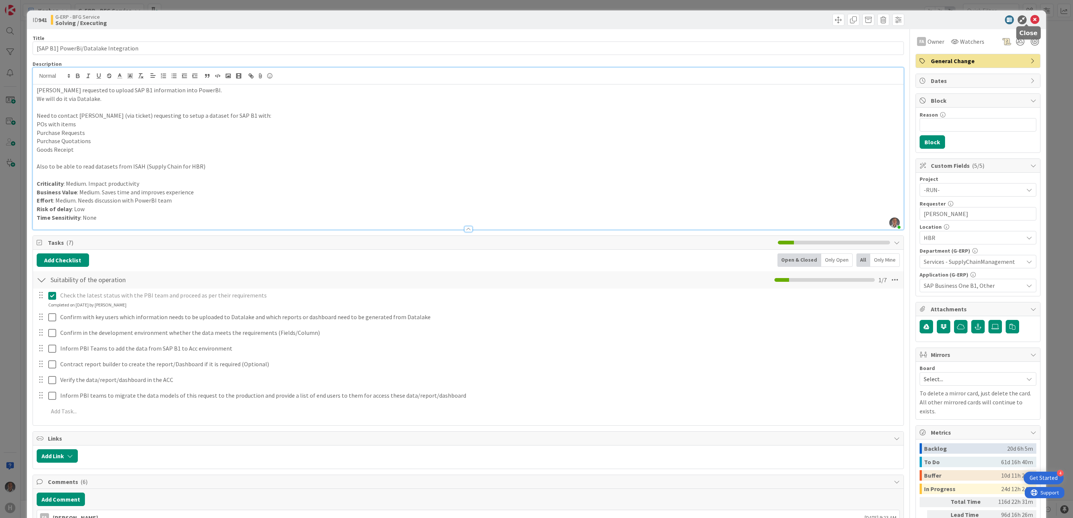
click at [1030, 20] on icon at bounding box center [1034, 19] width 9 height 9
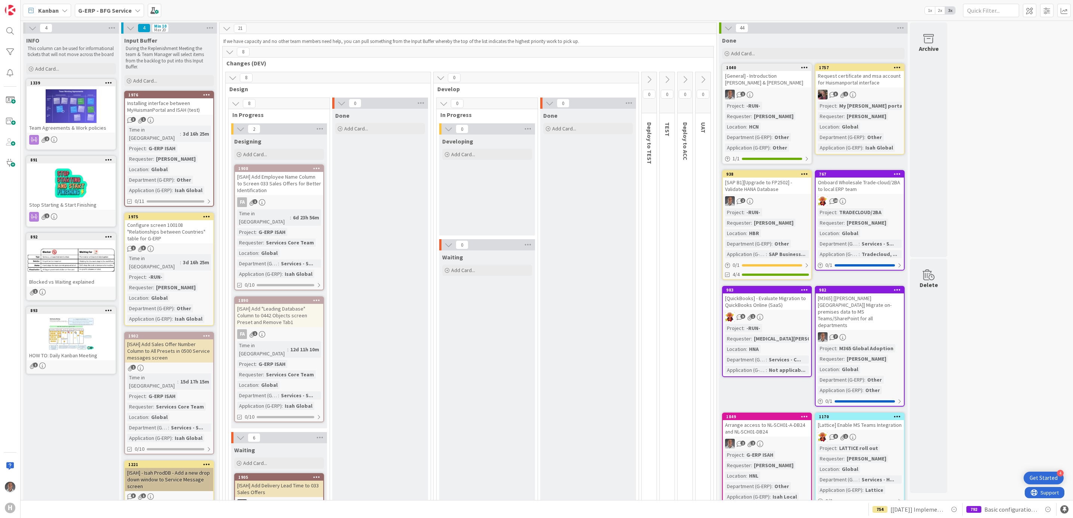
click at [114, 4] on div "G-ERP - BFG Service" at bounding box center [109, 10] width 69 height 13
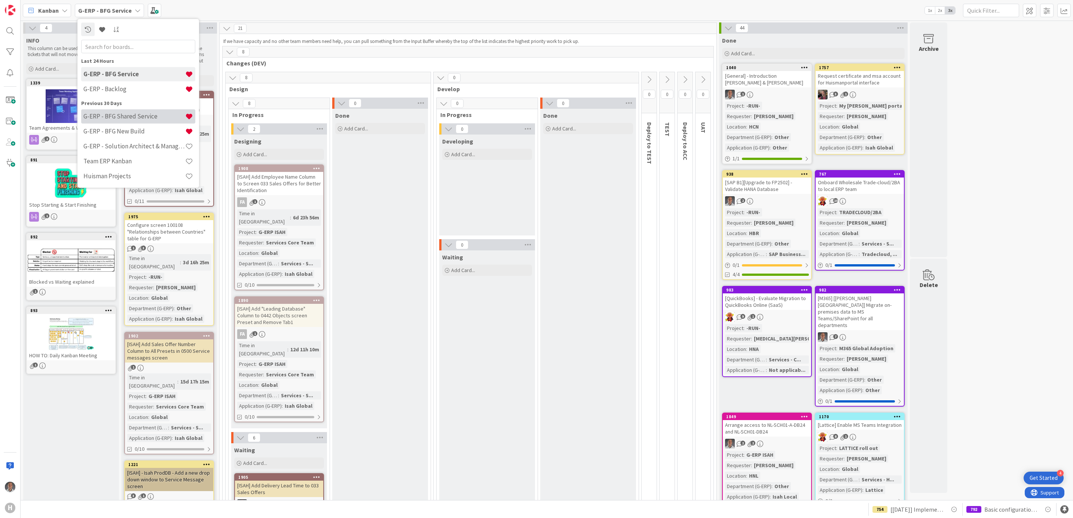
click at [150, 117] on h4 "G-ERP - BFG Shared Service" at bounding box center [134, 116] width 102 height 7
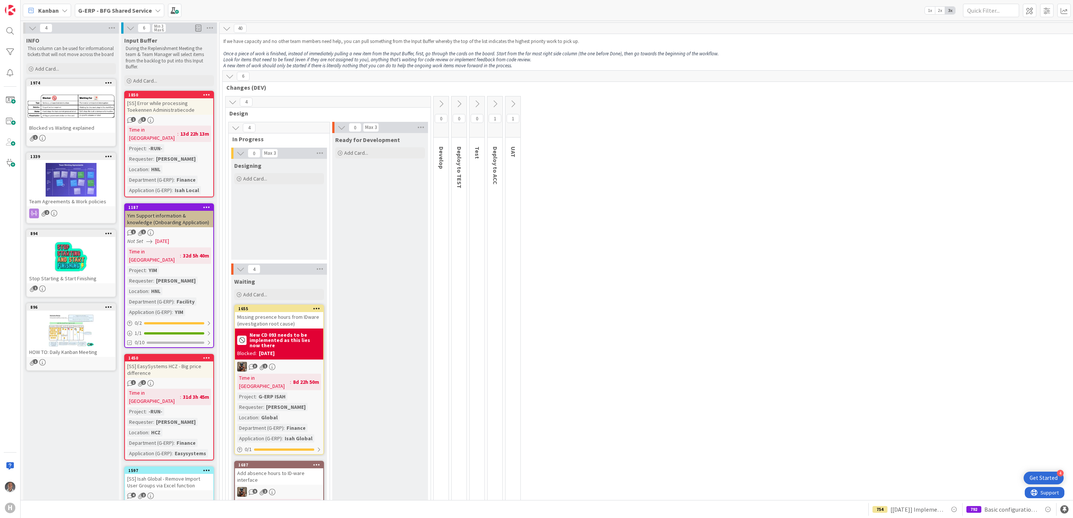
click at [145, 8] on b "G-ERP - BFG Shared Service" at bounding box center [115, 10] width 74 height 7
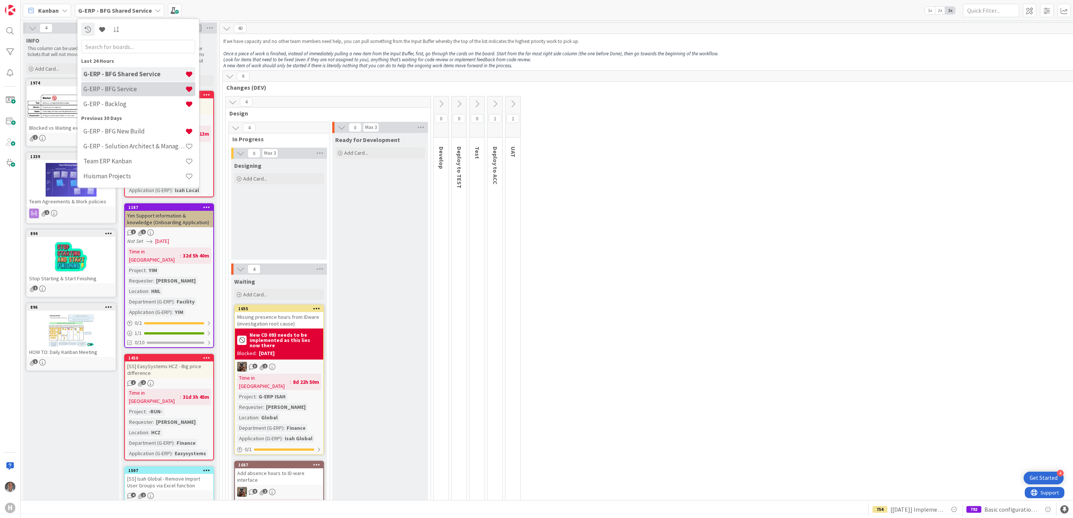
click at [140, 91] on h4 "G-ERP - BFG Service" at bounding box center [134, 88] width 102 height 7
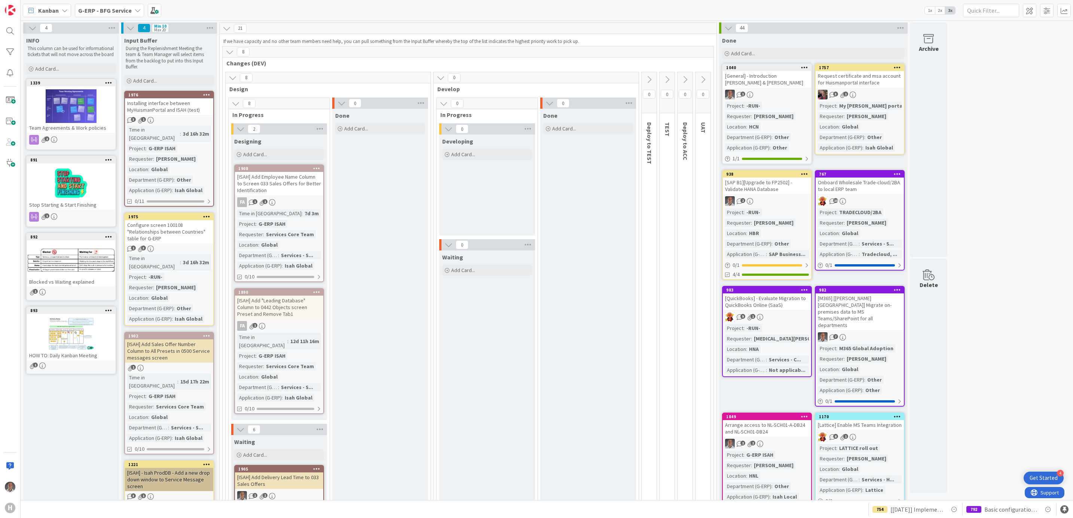
scroll to position [56, 0]
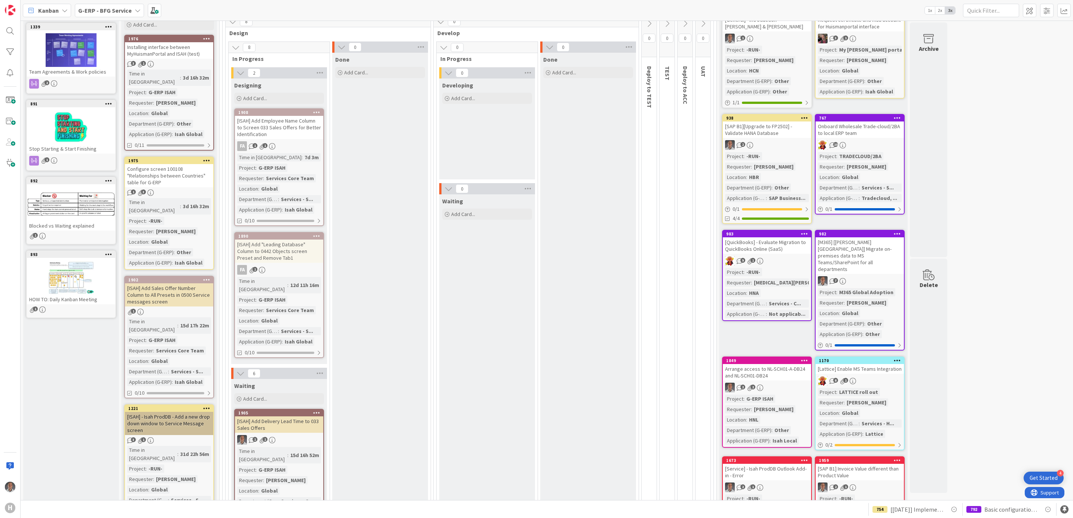
click at [295, 129] on div "[ISAH] Add Employee Name Column to Screen 033 Sales Offers for Better Identific…" at bounding box center [279, 127] width 88 height 23
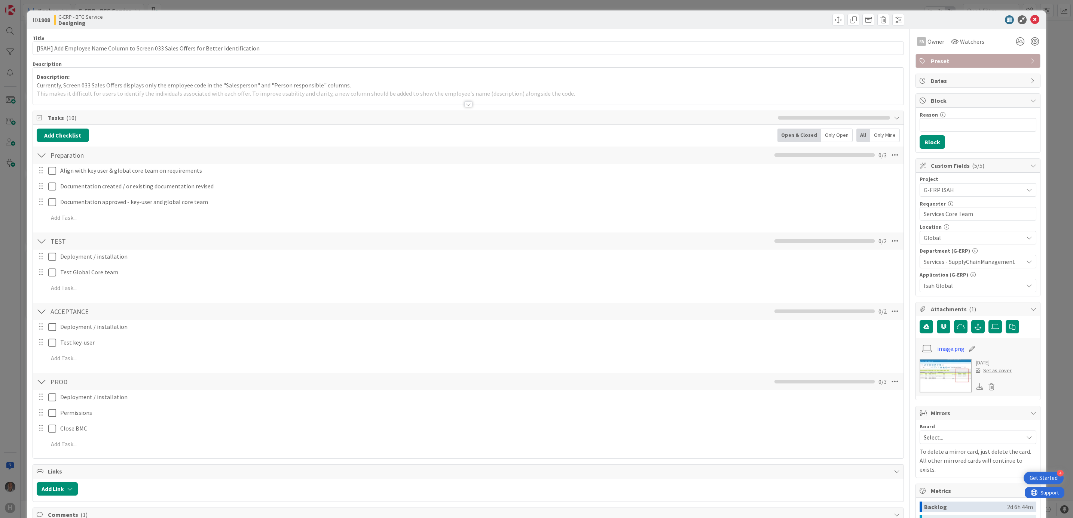
click at [467, 104] on div at bounding box center [468, 104] width 8 height 6
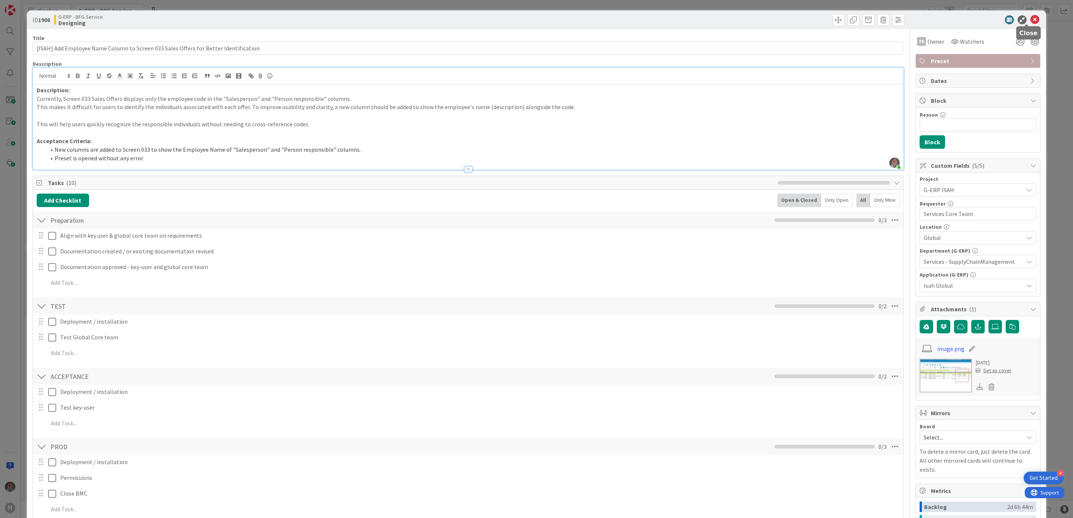
click at [1030, 18] on icon at bounding box center [1034, 19] width 9 height 9
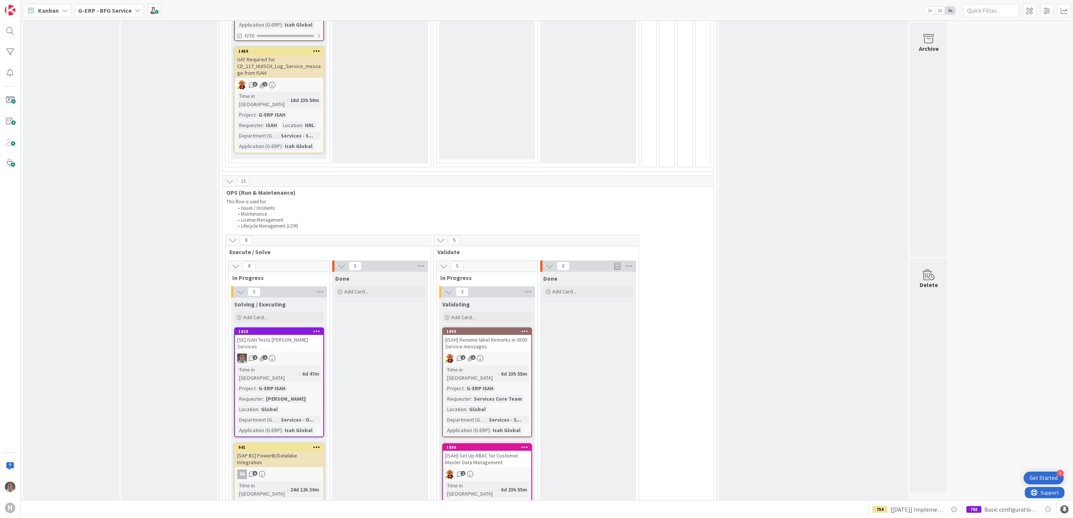
scroll to position [1178, 0]
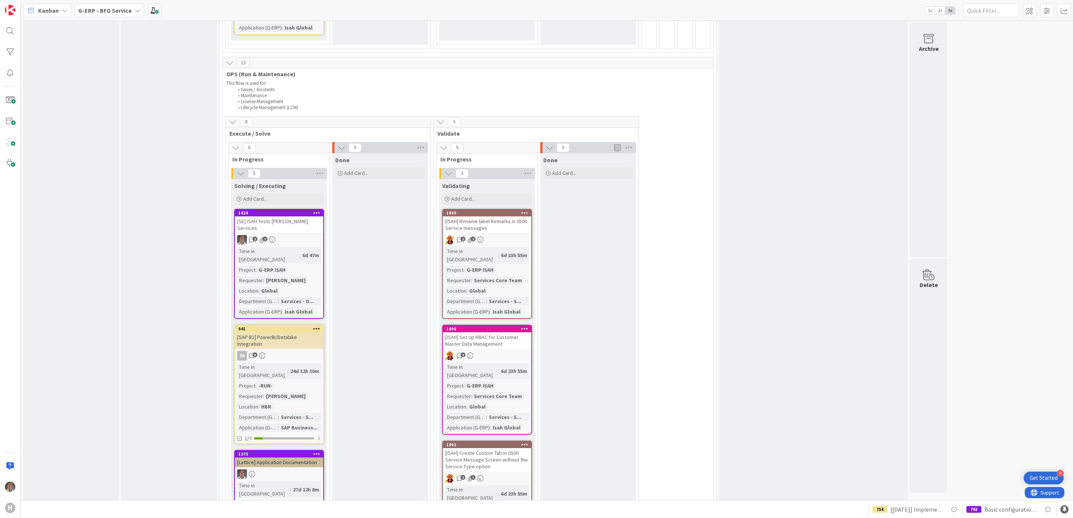
click at [150, 250] on div "Input Buffer During the Replenishment Meeting the team & Team Manager will sele…" at bounding box center [169, 65] width 96 height 2418
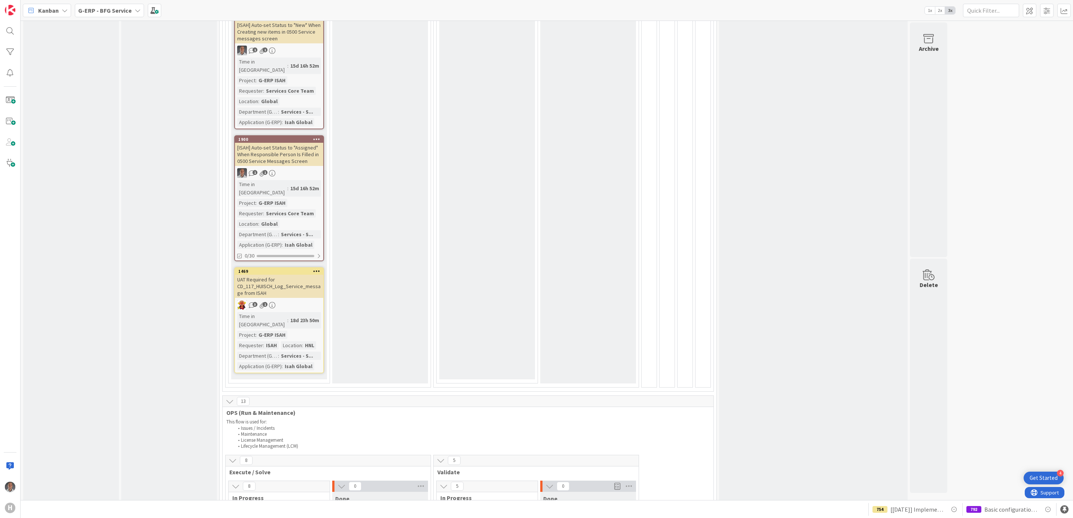
scroll to position [841, 0]
click at [311, 273] on div "UAT Required for CD_117_HUISCH_Log_Service_message from ISAH" at bounding box center [279, 284] width 88 height 23
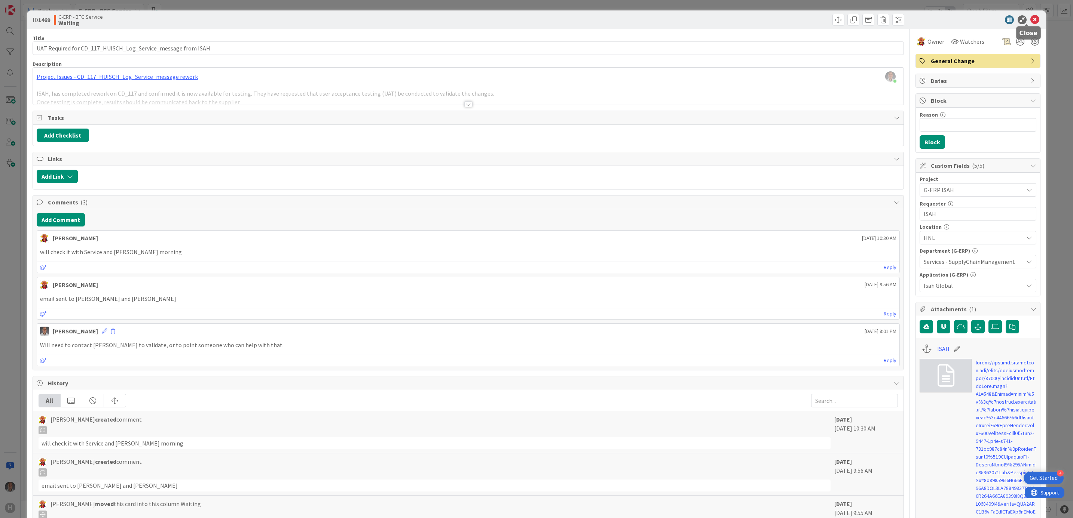
click at [1030, 19] on icon at bounding box center [1034, 19] width 9 height 9
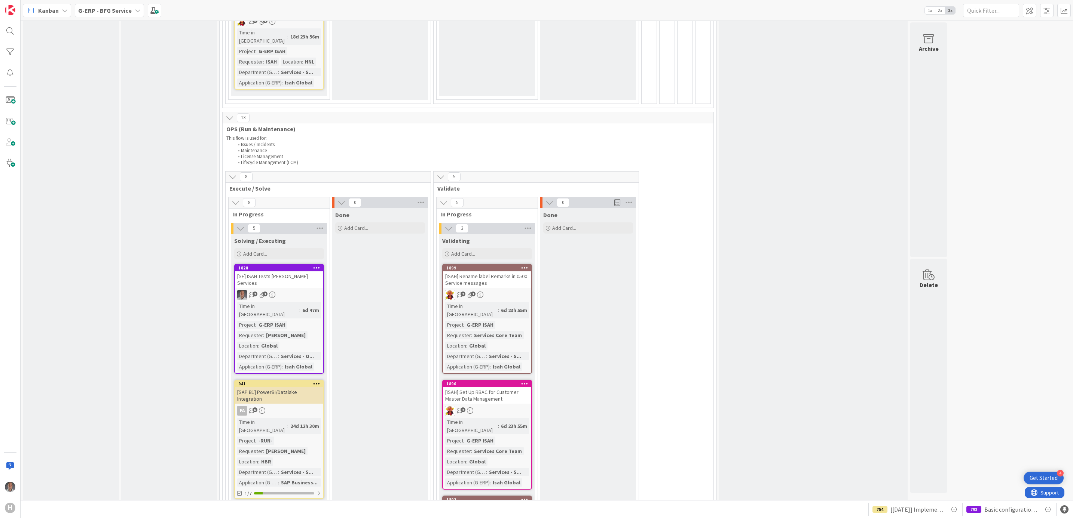
scroll to position [1122, 0]
click at [294, 389] on div "[SAP B1] PowerBi/Datalake Integration" at bounding box center [279, 397] width 88 height 16
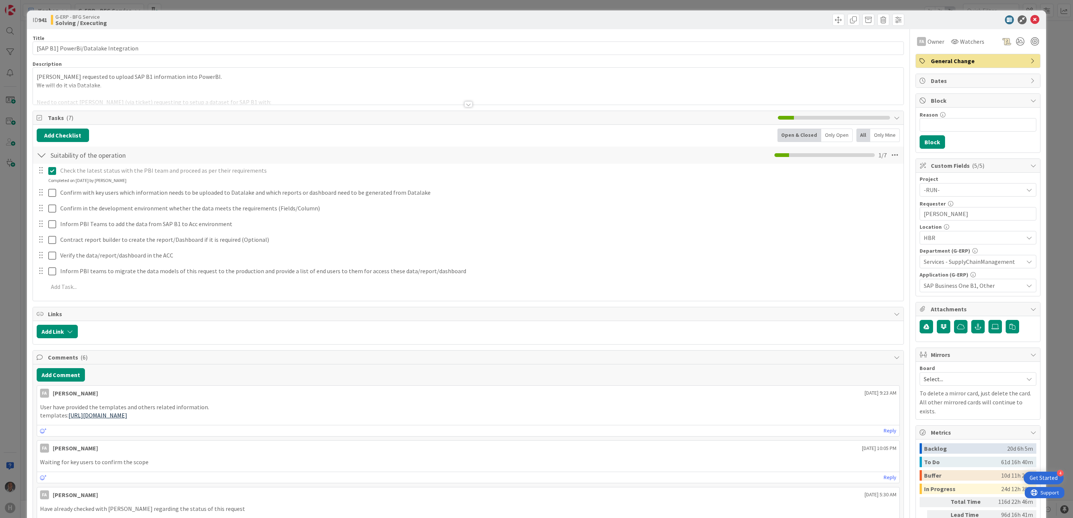
click at [464, 104] on div at bounding box center [468, 104] width 8 height 6
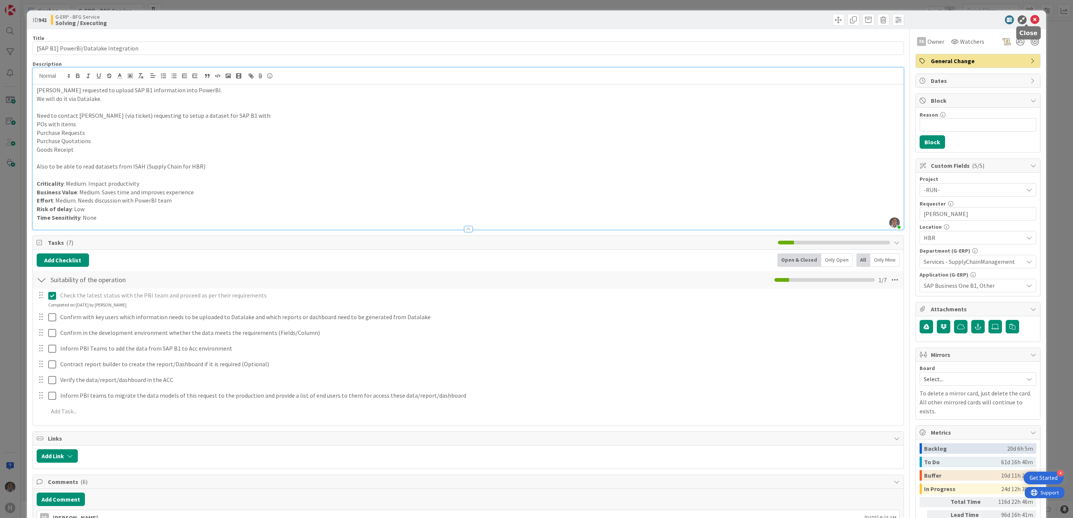
click at [1030, 21] on icon at bounding box center [1034, 19] width 9 height 9
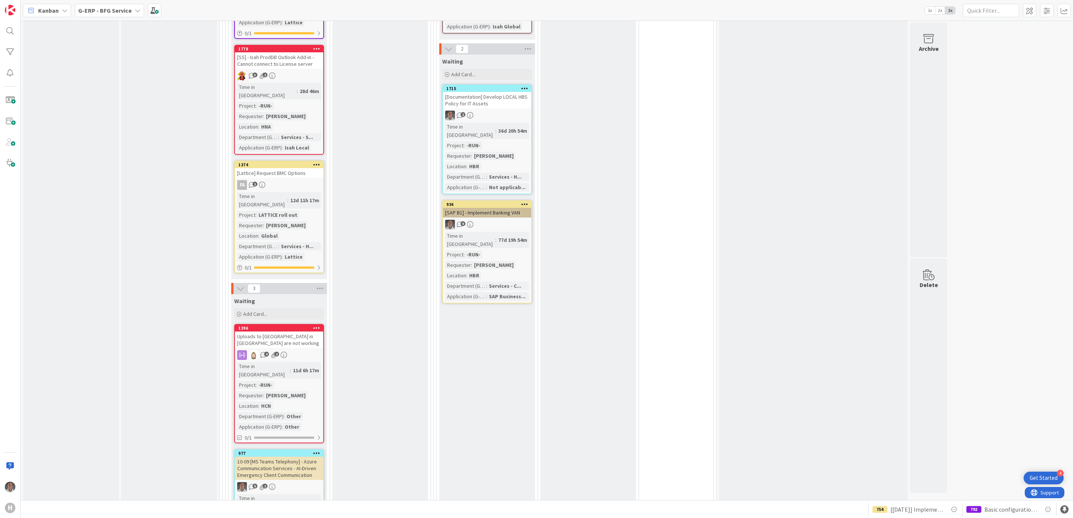
scroll to position [1814, 0]
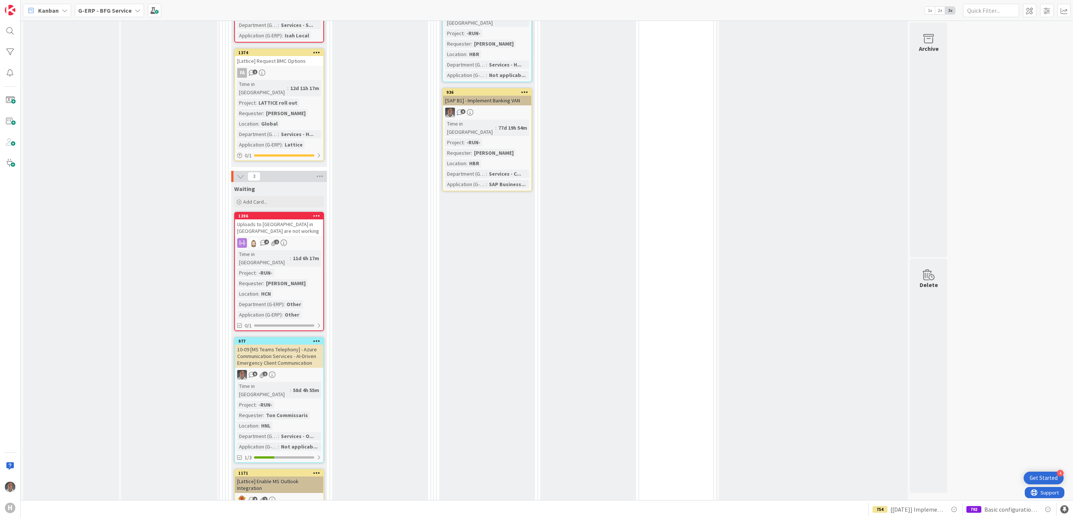
click at [303, 477] on div "[Lattice] Enable MS Outlook Integration" at bounding box center [279, 485] width 88 height 16
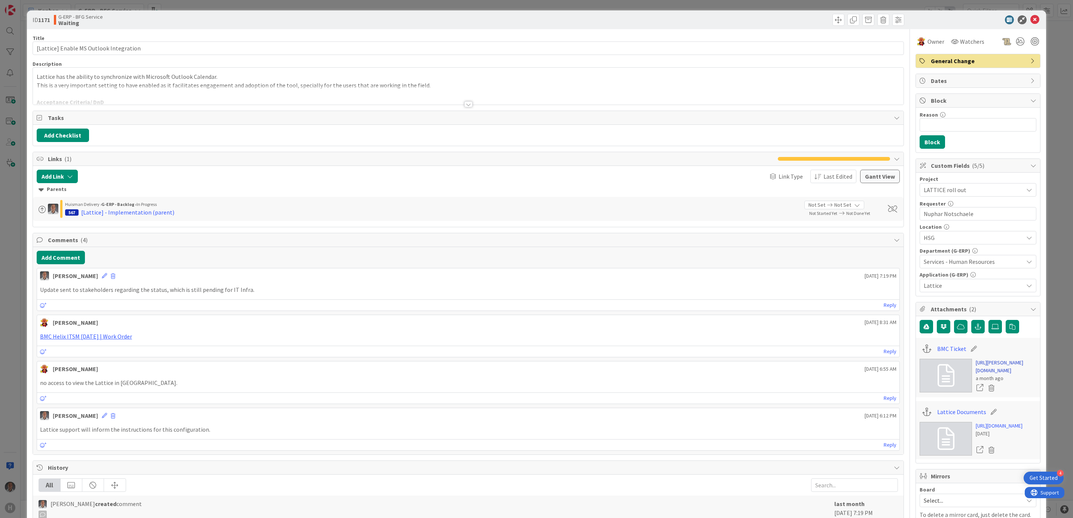
click at [982, 372] on link "[URL][PERSON_NAME][DOMAIN_NAME]" at bounding box center [1005, 367] width 61 height 16
click at [1030, 20] on icon at bounding box center [1034, 19] width 9 height 9
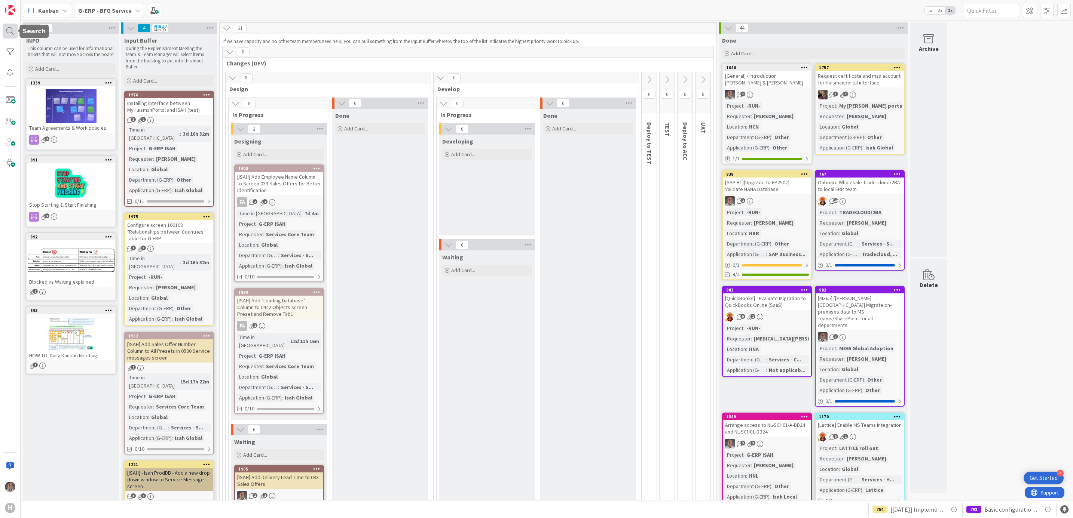
click at [9, 29] on div at bounding box center [10, 31] width 15 height 15
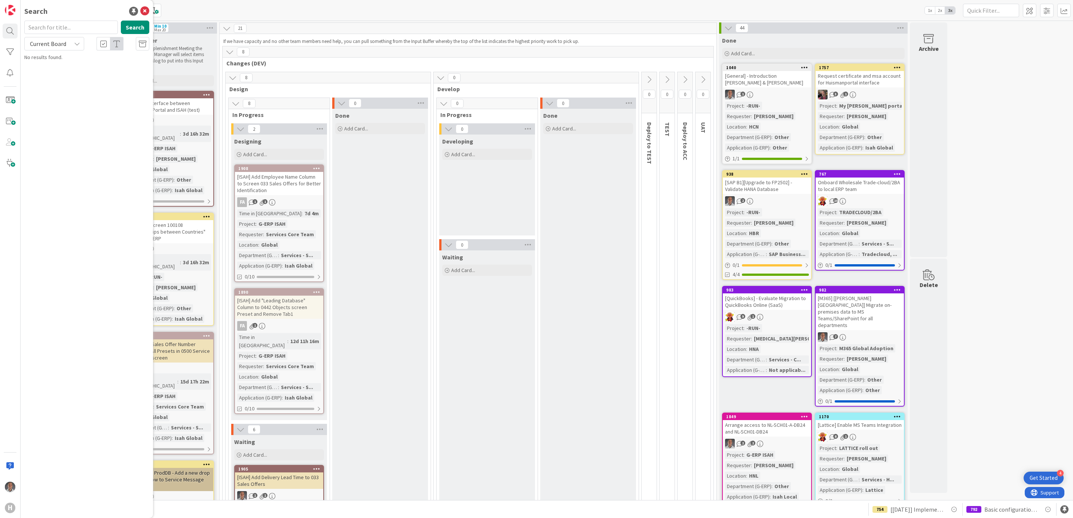
click at [63, 26] on input "text" at bounding box center [70, 27] width 93 height 13
type input "1374"
click at [79, 67] on span "[Lattice] Request BMC Options" at bounding box center [87, 65] width 68 height 7
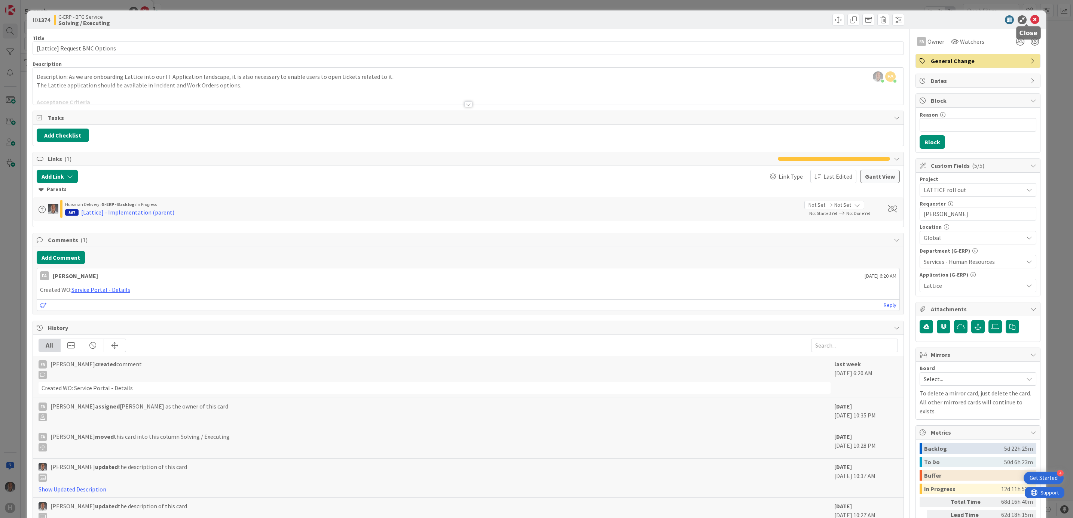
drag, startPoint x: 1028, startPoint y: 23, endPoint x: 987, endPoint y: 33, distance: 42.3
click at [1030, 23] on icon at bounding box center [1034, 19] width 9 height 9
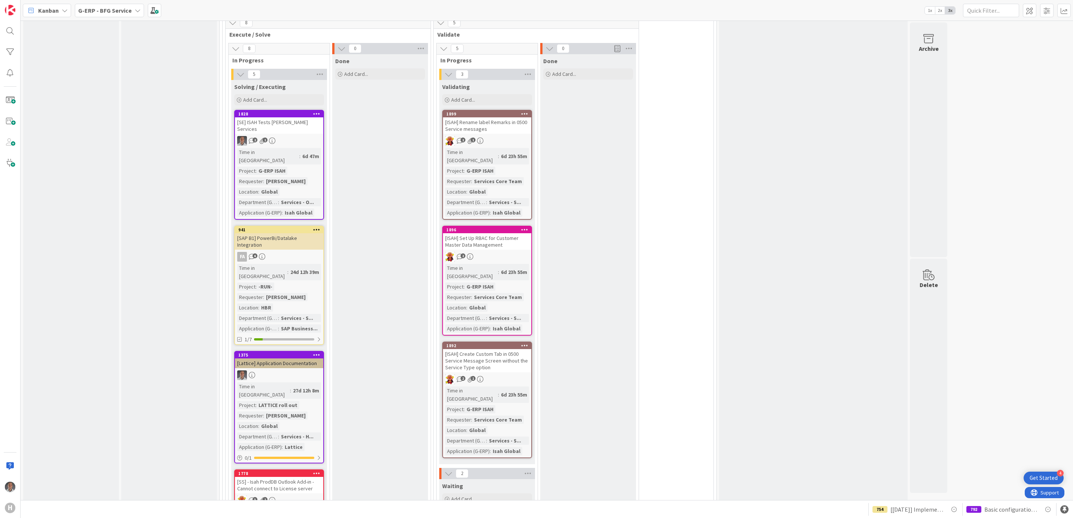
scroll to position [1253, 0]
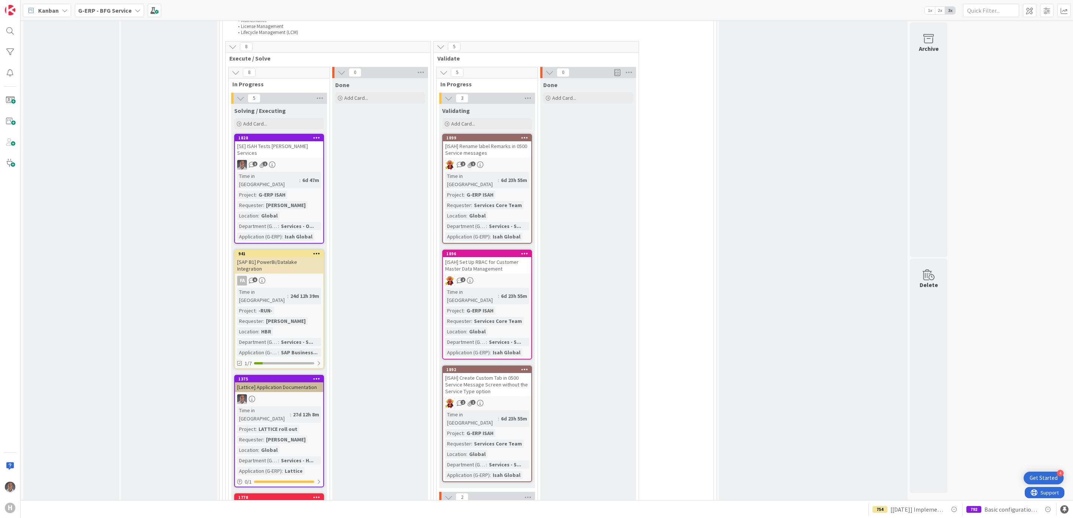
click at [304, 257] on div "[SAP B1] PowerBi/Datalake Integration" at bounding box center [279, 265] width 88 height 16
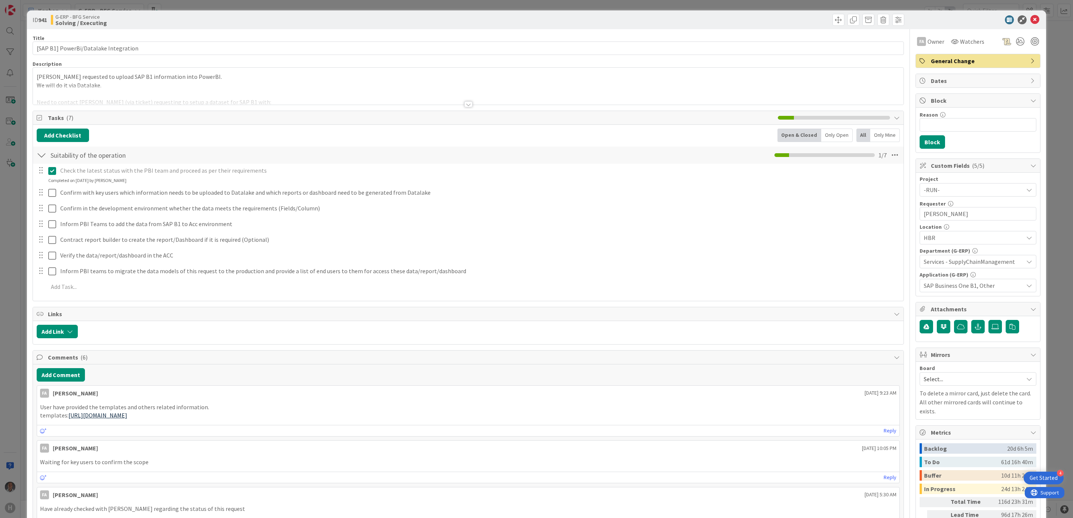
click at [468, 104] on div at bounding box center [468, 95] width 871 height 19
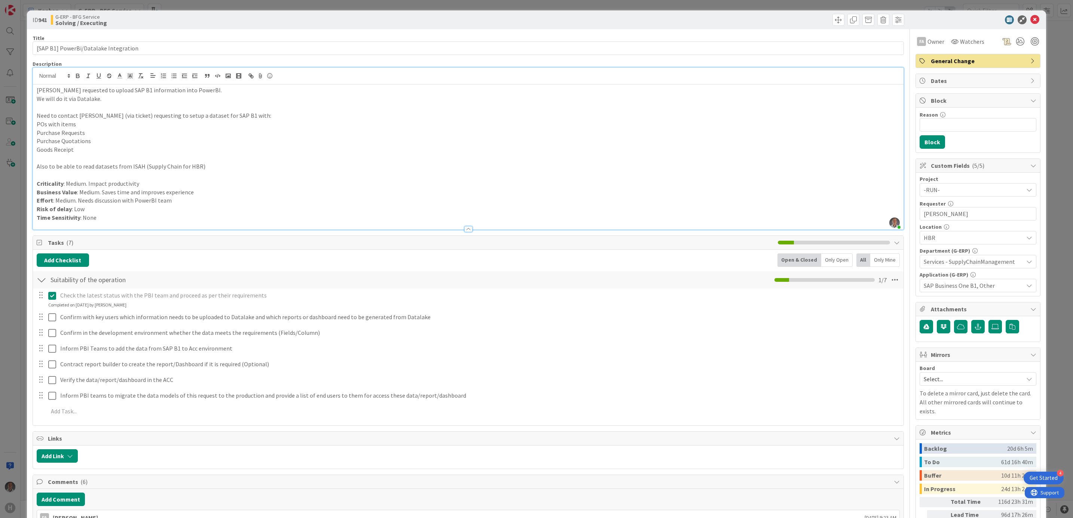
drag, startPoint x: 86, startPoint y: 91, endPoint x: 108, endPoint y: 109, distance: 28.1
click at [87, 92] on p "[PERSON_NAME] requested to upload SAP B1 information into PowerBI." at bounding box center [468, 90] width 863 height 9
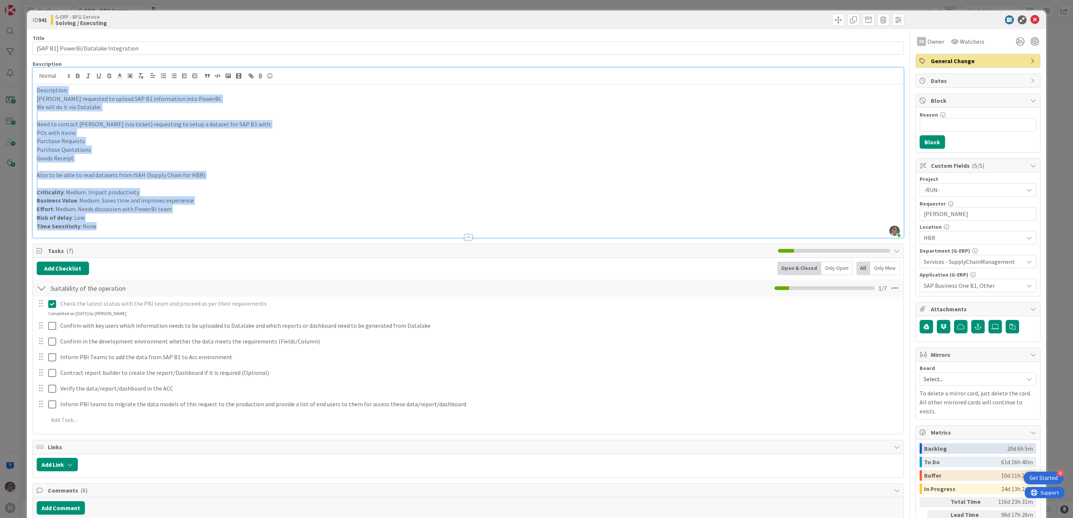
copy div "Description: [PERSON_NAME] requested to upload SAP B1 information into PowerBI.…"
click at [160, 43] on input "[SAP B1] PowerBi/Datalake Integration" at bounding box center [468, 48] width 871 height 13
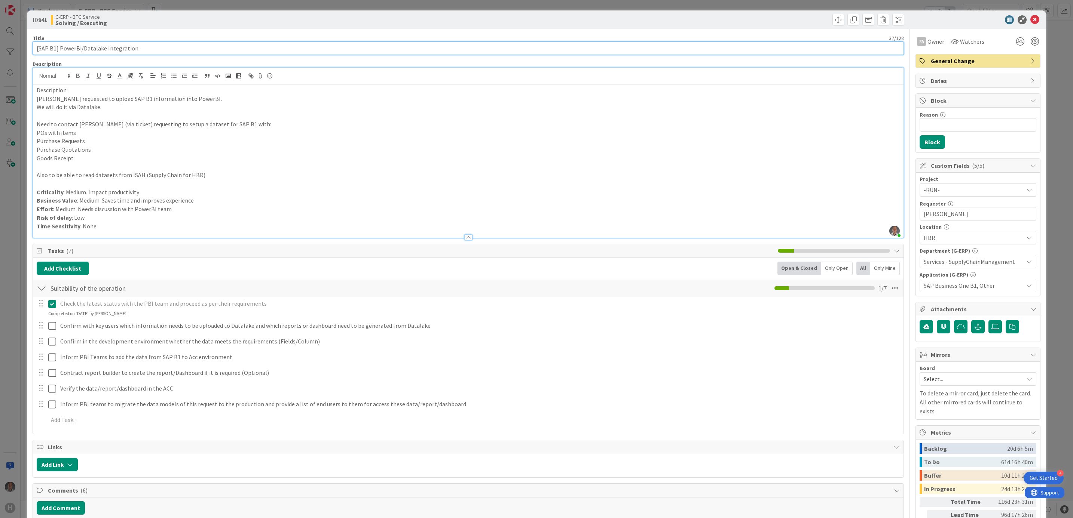
click at [59, 52] on input "[SAP B1] PowerBi/Datalake Integration" at bounding box center [468, 48] width 871 height 13
type input "[SAP B1] Investigate PowerBi/Datalake Integration"
click at [134, 107] on p "We will do it via Datalake." at bounding box center [468, 107] width 863 height 9
click at [240, 100] on p "[PERSON_NAME] requested to upload SAP B1 information into PowerBI." at bounding box center [468, 99] width 863 height 9
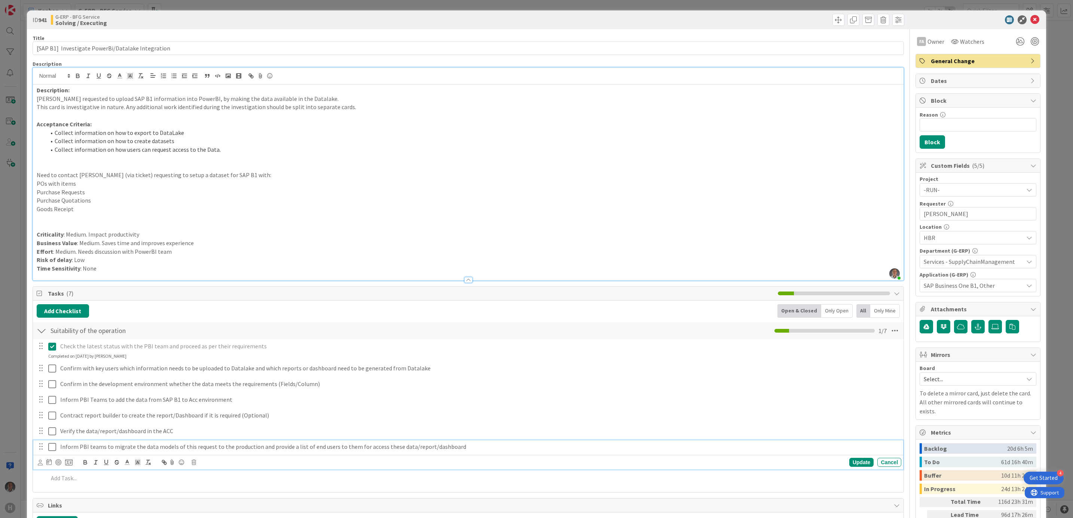
click at [479, 451] on p "Inform PBI teams to migrate the data models of this request to the production a…" at bounding box center [479, 447] width 838 height 9
click at [194, 465] on icon at bounding box center [193, 462] width 4 height 5
click at [206, 497] on div "Delete" at bounding box center [213, 494] width 28 height 13
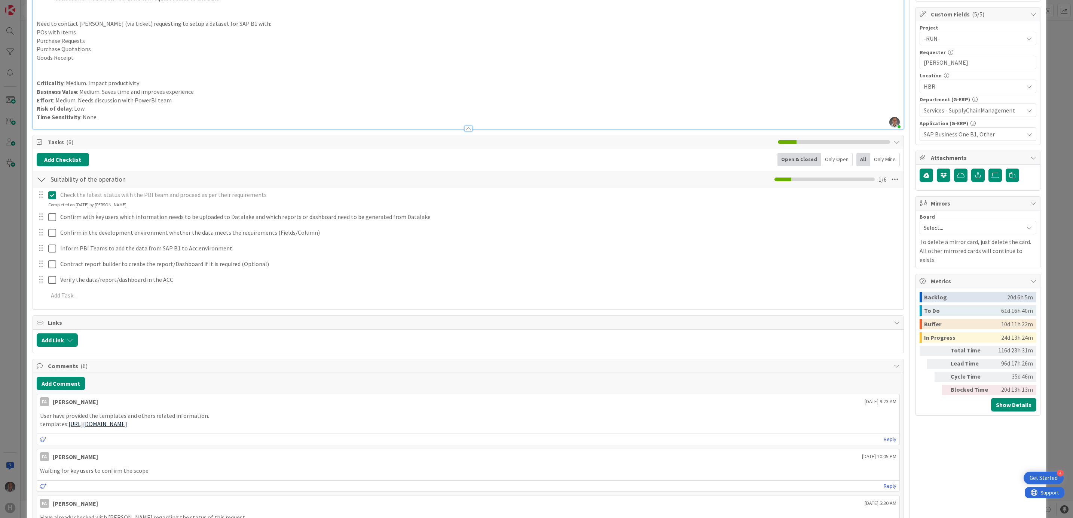
scroll to position [168, 0]
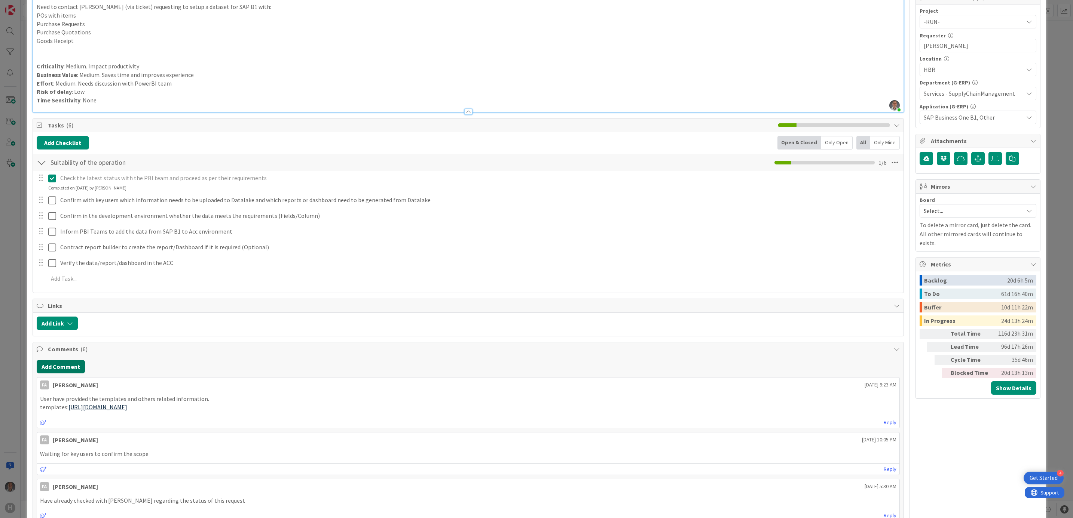
click at [68, 364] on button "Add Comment" at bounding box center [61, 366] width 48 height 13
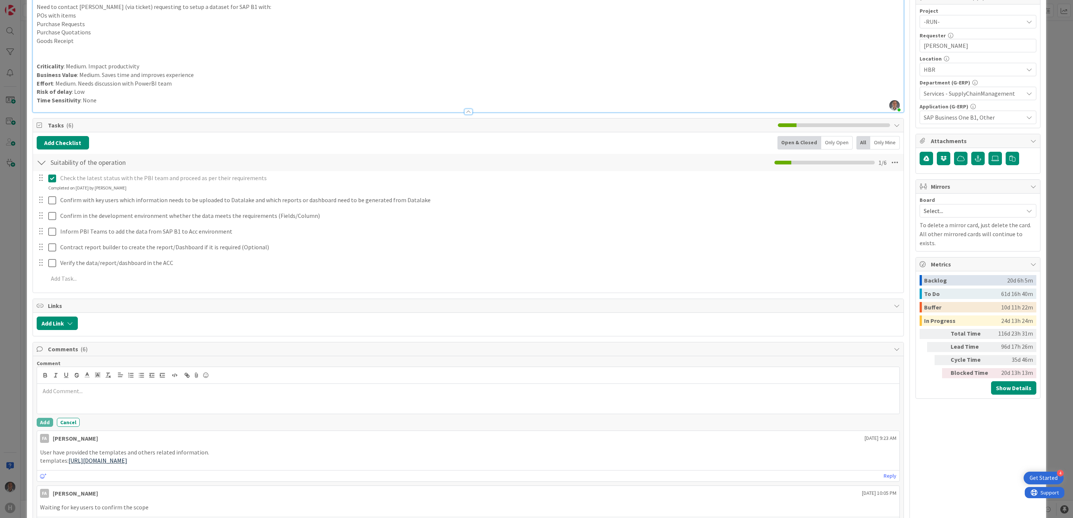
click at [118, 392] on p at bounding box center [468, 391] width 856 height 9
drag, startPoint x: 431, startPoint y: 395, endPoint x: 383, endPoint y: 395, distance: 48.2
click at [383, 395] on p "To transfer data from SAP B1 to [GEOGRAPHIC_DATA], the source is SAP B1 API cal…" at bounding box center [468, 391] width 856 height 9
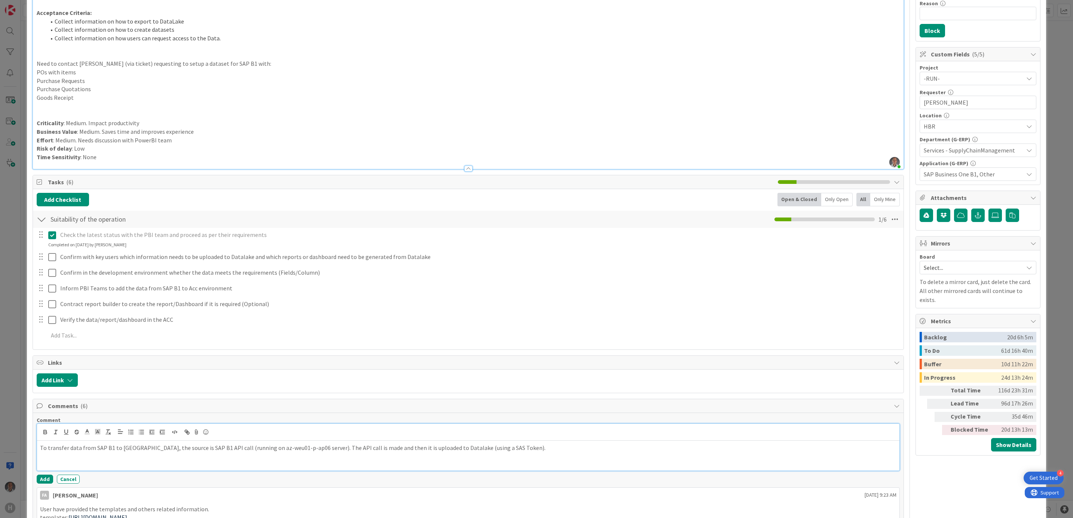
scroll to position [112, 0]
click at [43, 485] on button "Add" at bounding box center [45, 480] width 16 height 9
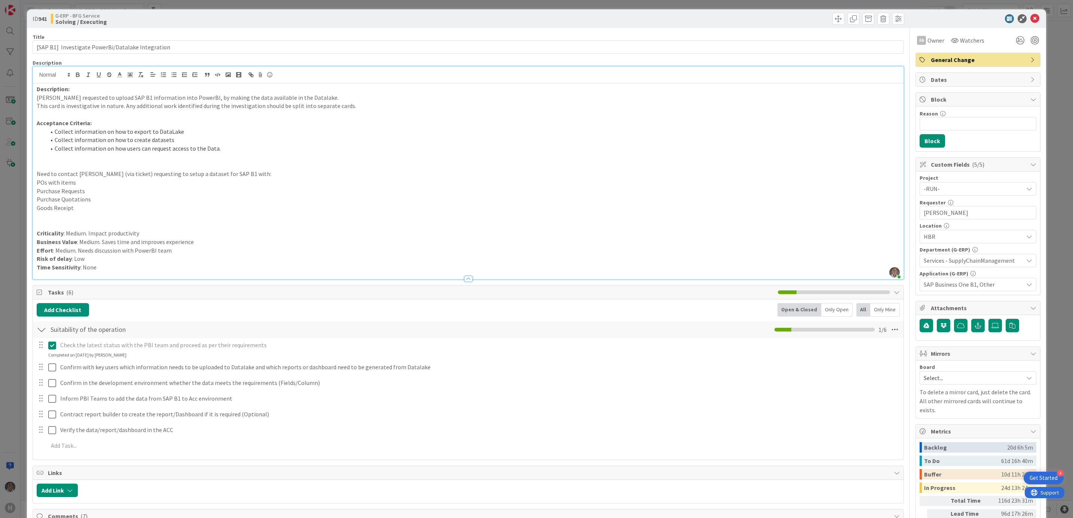
scroll to position [0, 0]
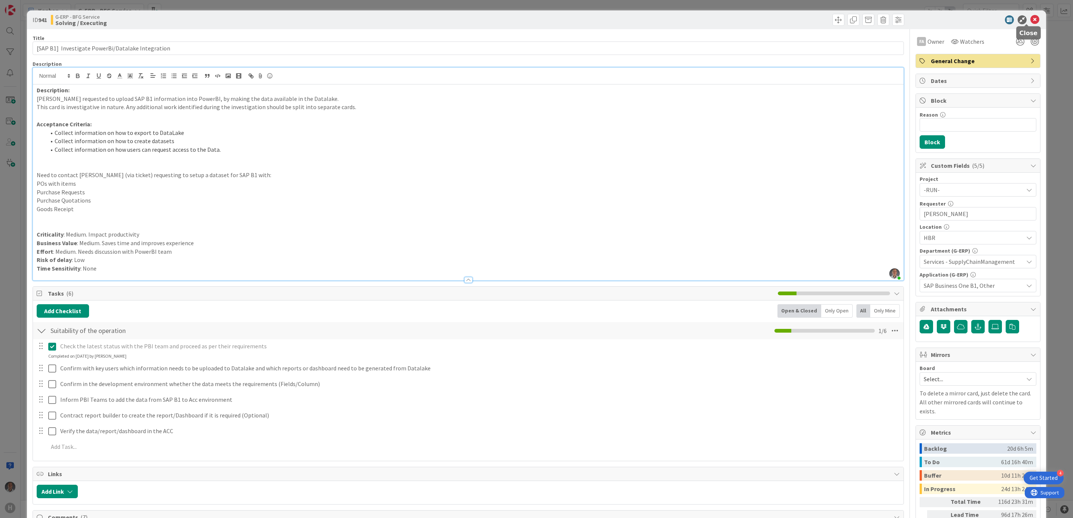
click at [1030, 19] on icon at bounding box center [1034, 19] width 9 height 9
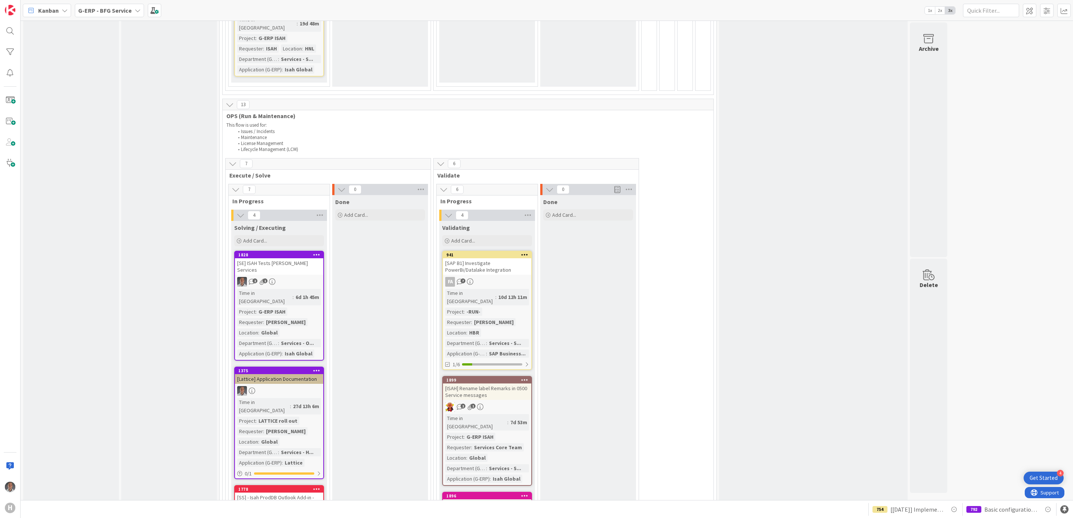
scroll to position [1143, 0]
click at [289, 252] on div "1828 [SE] ISAH Tests [PERSON_NAME] Services 2 1 Time in [GEOGRAPHIC_DATA] : 6d …" at bounding box center [279, 307] width 90 height 110
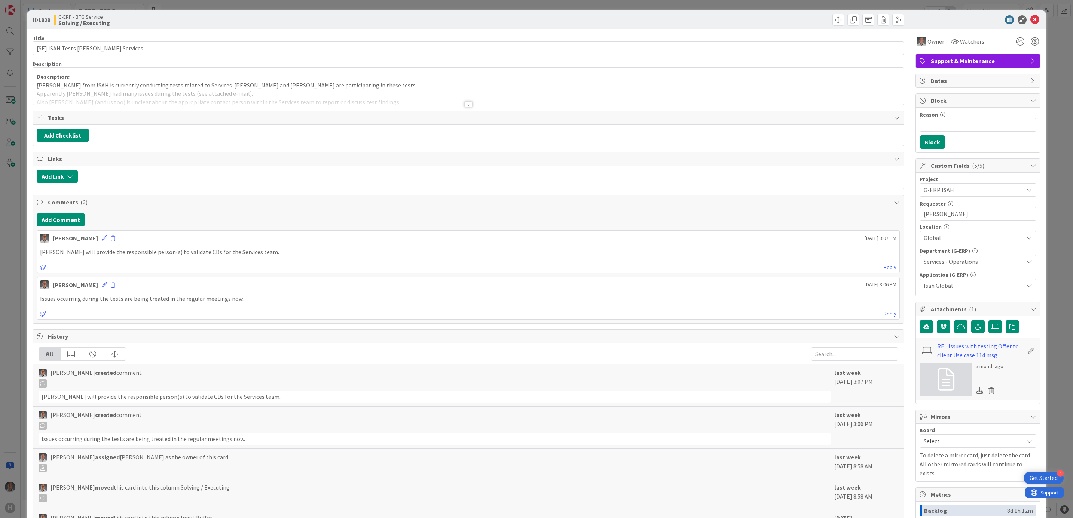
click at [460, 102] on div at bounding box center [468, 101] width 871 height 8
click at [464, 106] on div at bounding box center [468, 104] width 8 height 6
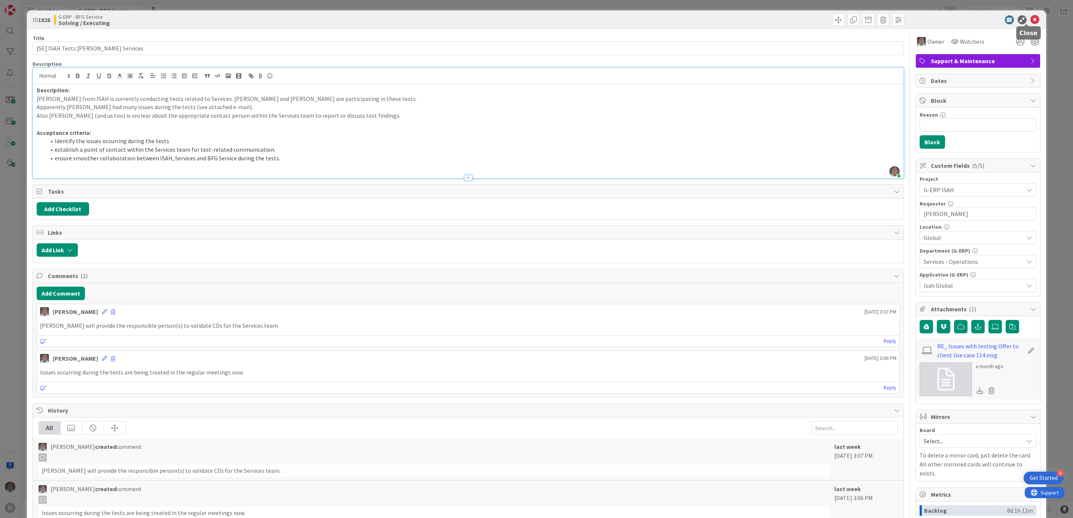
click at [1030, 19] on icon at bounding box center [1034, 19] width 9 height 9
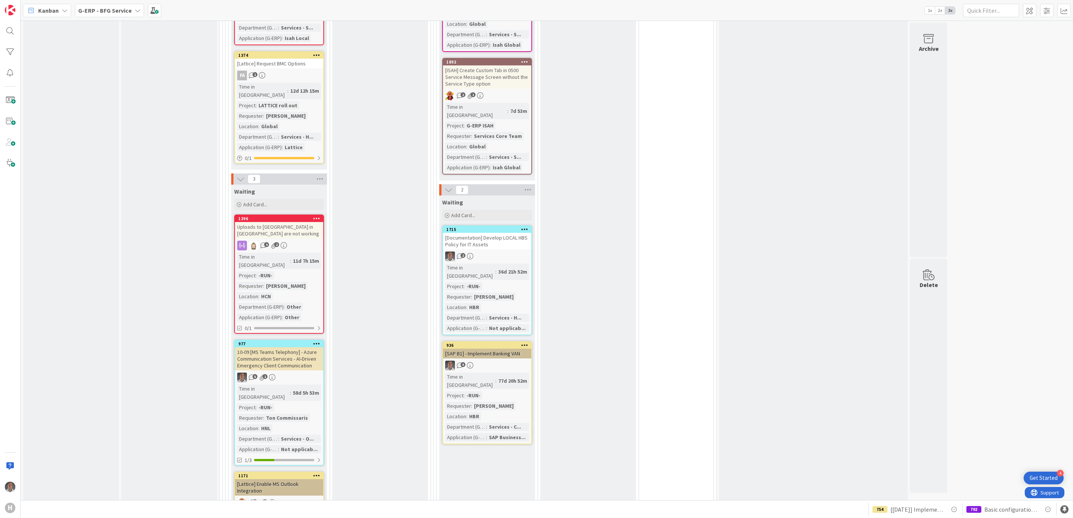
scroll to position [1704, 0]
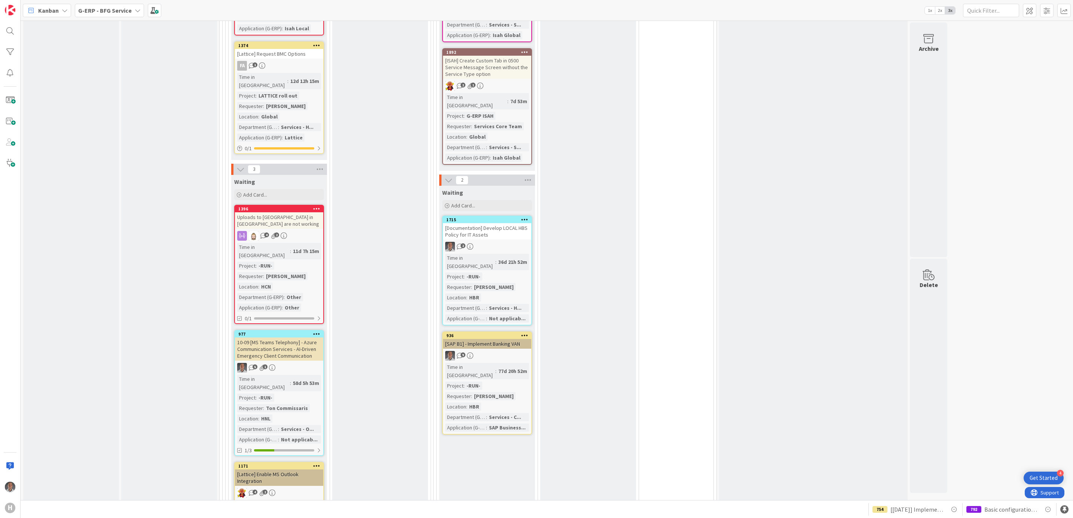
click at [129, 5] on div "G-ERP - BFG Service" at bounding box center [109, 10] width 69 height 13
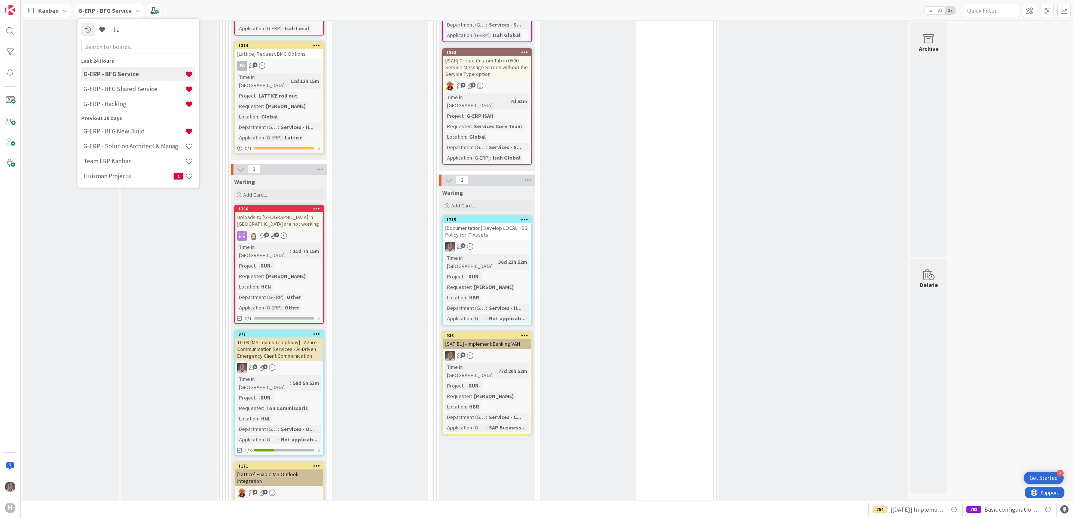
click at [390, 241] on div "Done Add Card..." at bounding box center [380, 113] width 96 height 956
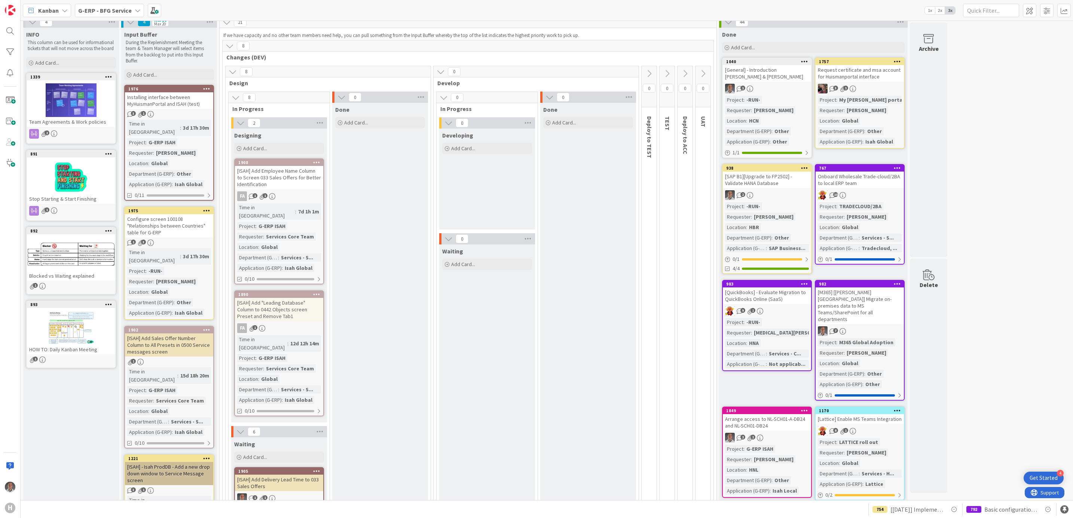
scroll to position [0, 0]
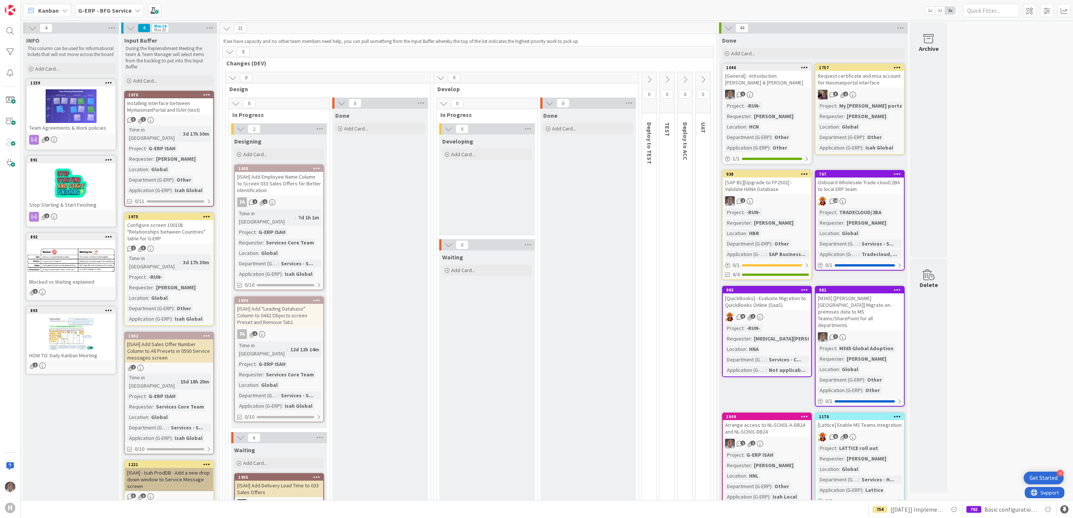
click at [102, 13] on b "G-ERP - BFG Service" at bounding box center [104, 10] width 53 height 7
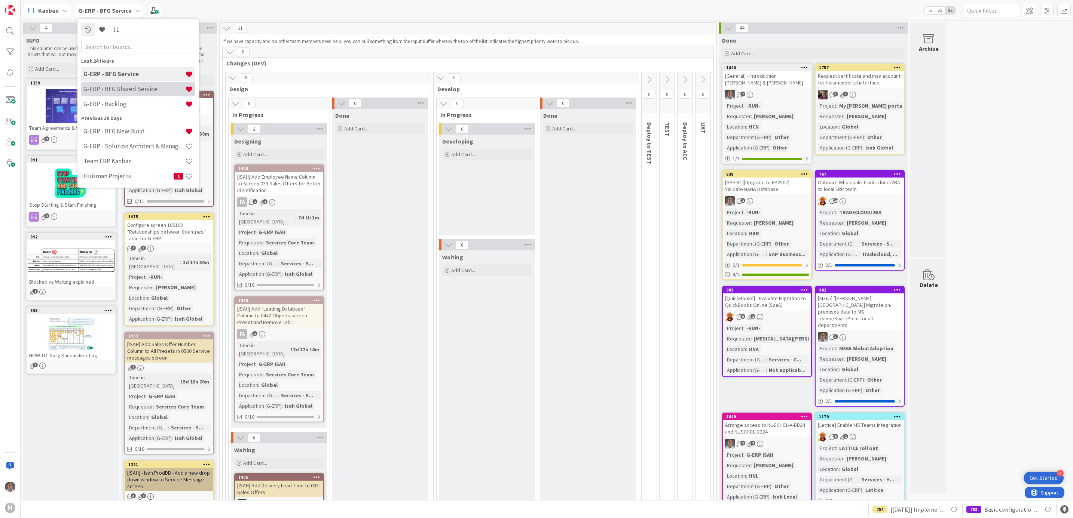
click at [120, 92] on h4 "G-ERP - BFG Shared Service" at bounding box center [134, 88] width 102 height 7
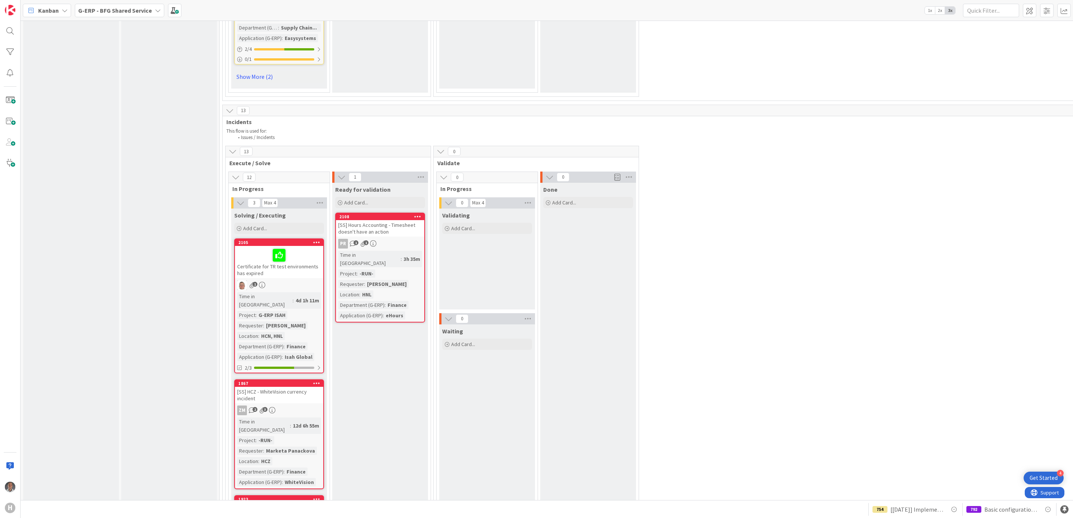
scroll to position [3142, 0]
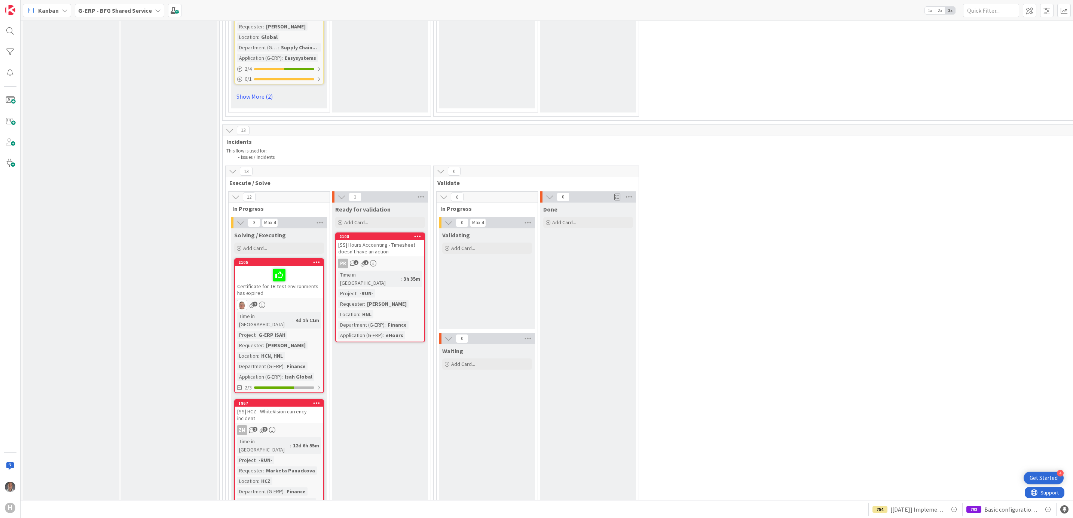
click at [376, 240] on div "[SS] Hours Accounting - Timesheet doesn't have an action" at bounding box center [380, 248] width 88 height 16
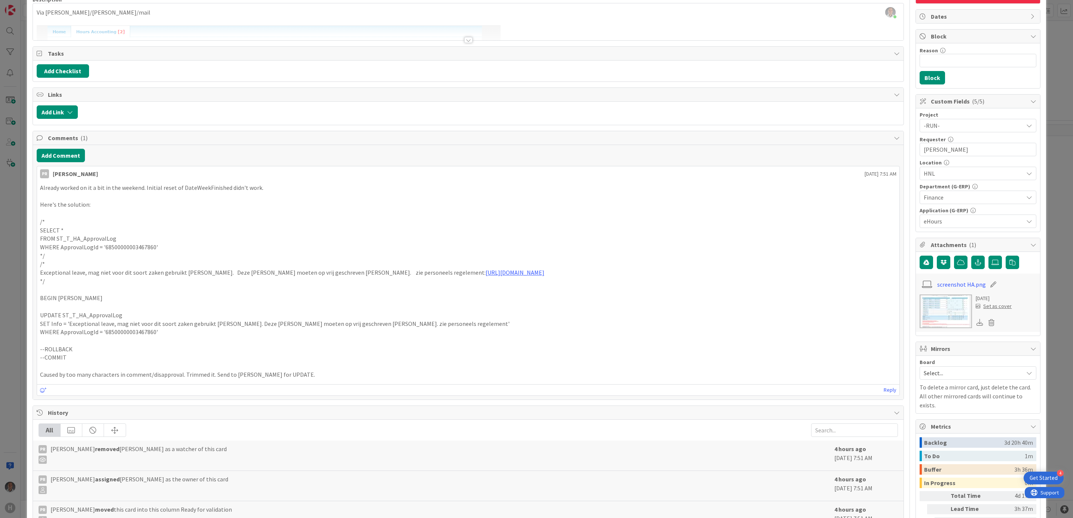
scroll to position [306, 0]
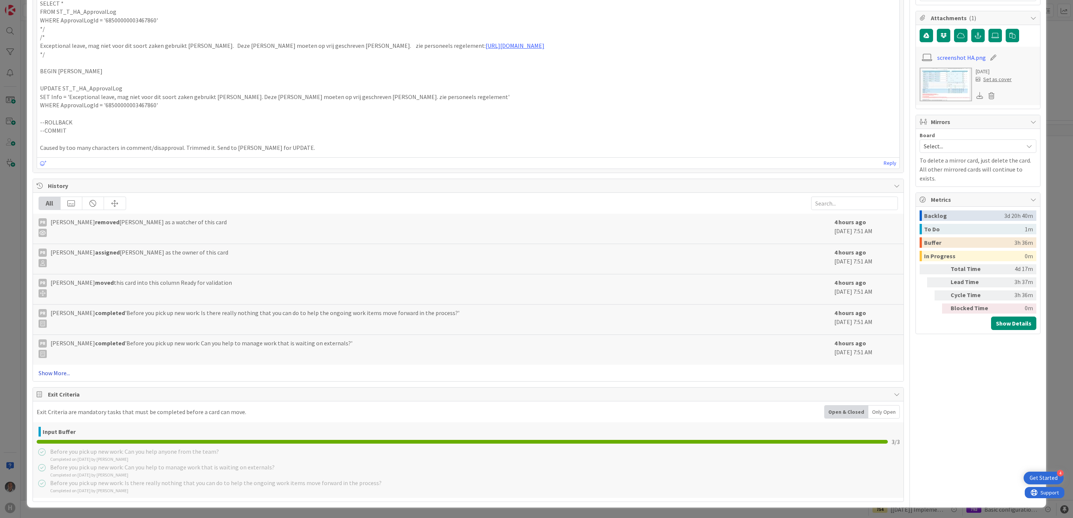
click at [65, 371] on link "Show More..." at bounding box center [468, 373] width 859 height 9
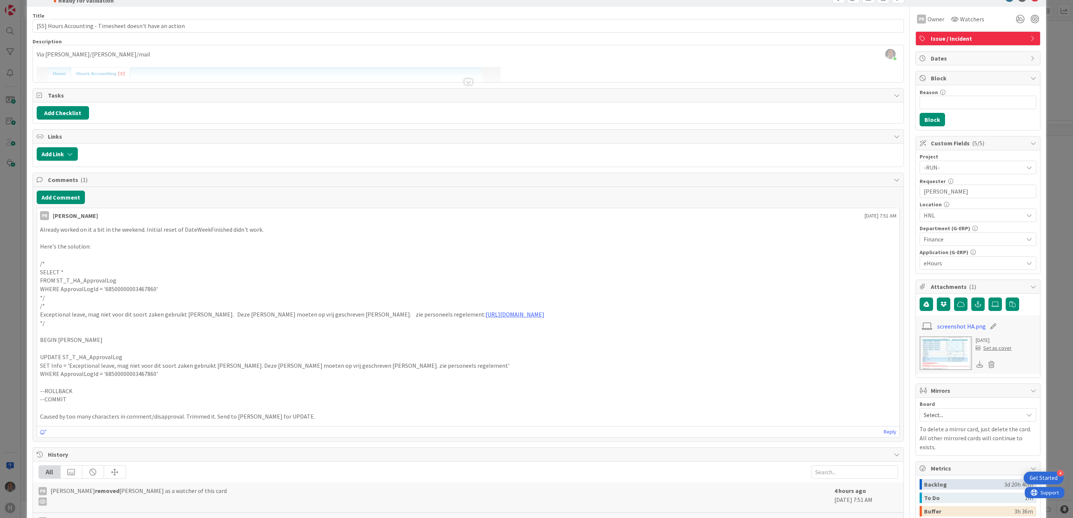
scroll to position [0, 0]
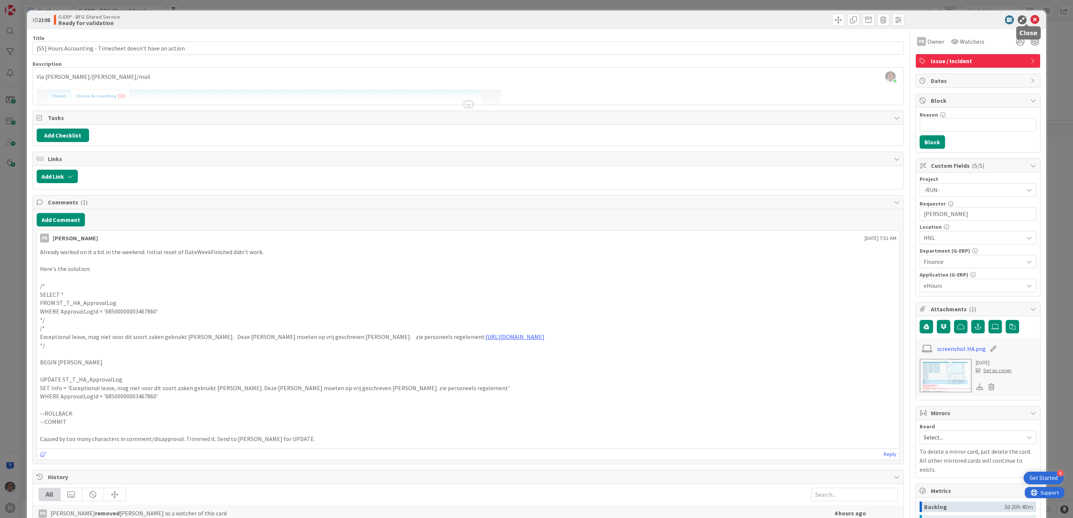
click at [1030, 20] on icon at bounding box center [1034, 19] width 9 height 9
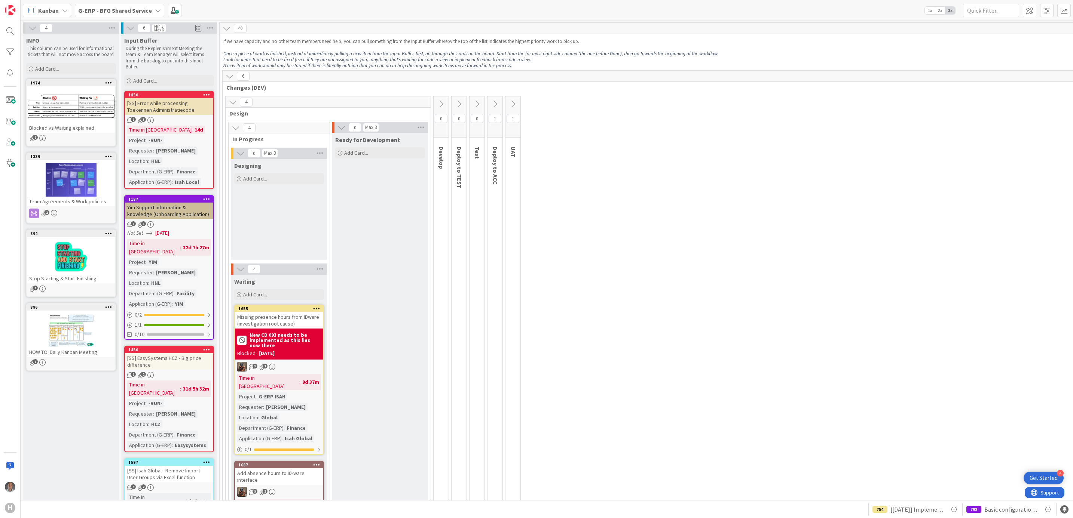
click at [131, 12] on b "G-ERP - BFG Shared Service" at bounding box center [115, 10] width 74 height 7
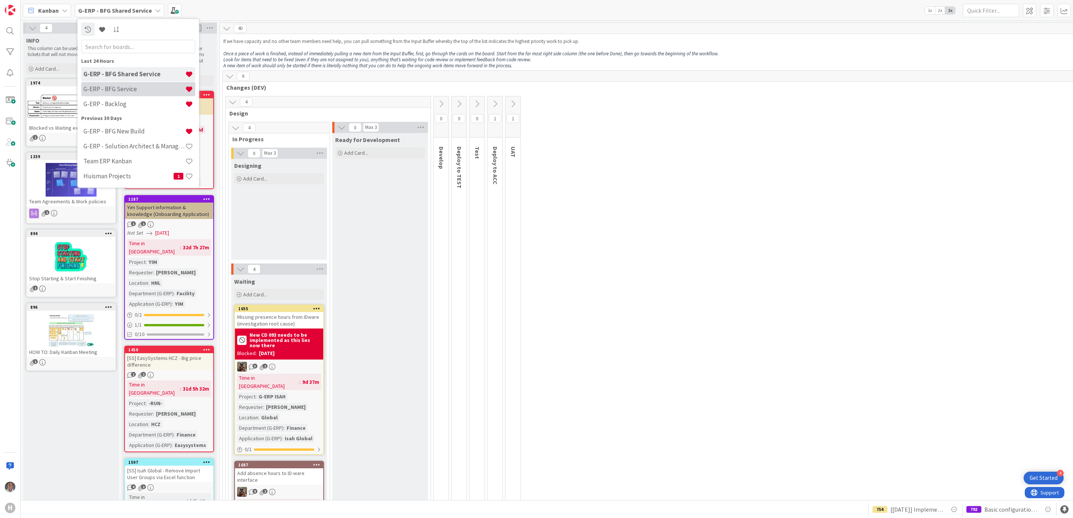
click at [134, 91] on h4 "G-ERP - BFG Service" at bounding box center [134, 88] width 102 height 7
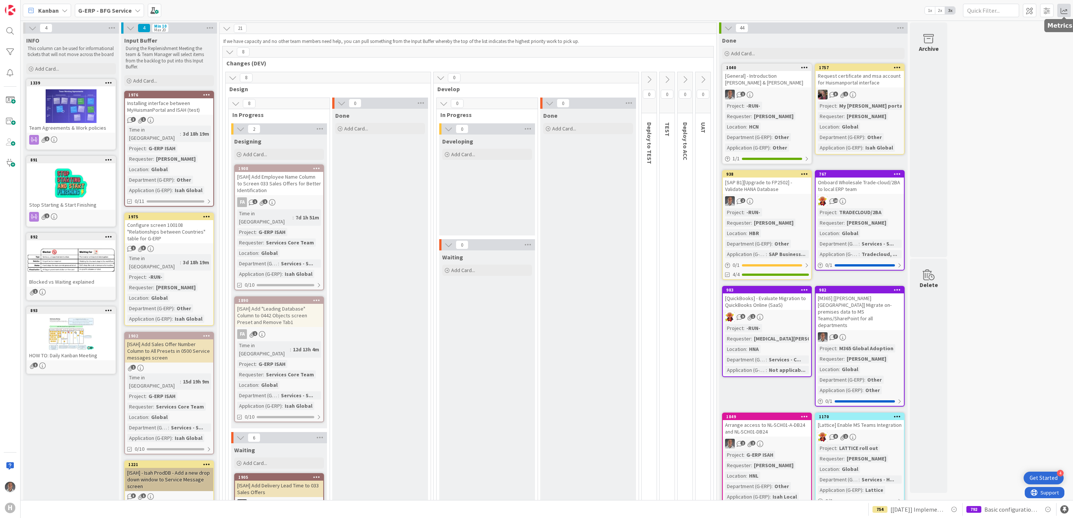
click at [1063, 7] on span at bounding box center [1063, 10] width 13 height 13
click at [996, 128] on div "Throughput 13/month" at bounding box center [1017, 133] width 105 height 13
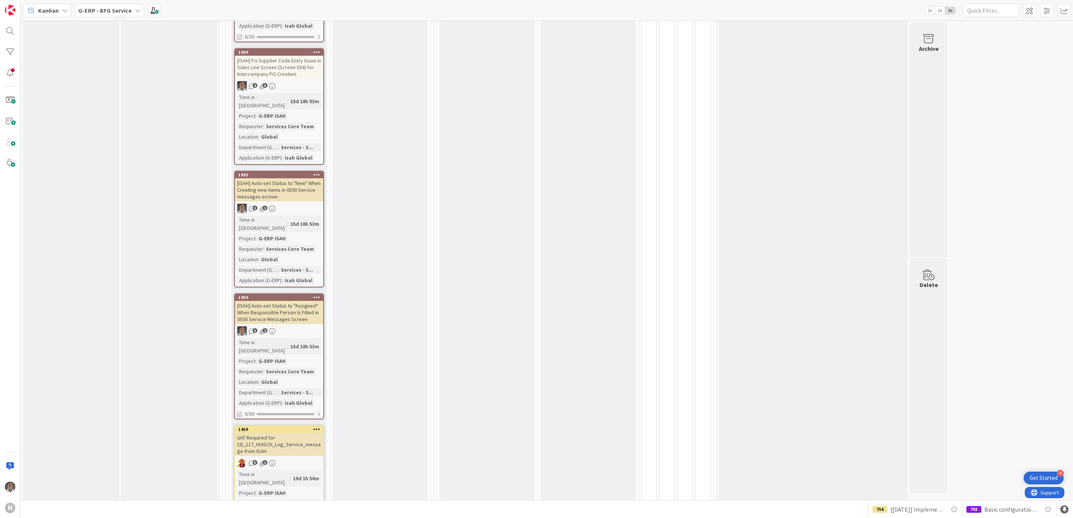
scroll to position [729, 0]
